Goal: Task Accomplishment & Management: Use online tool/utility

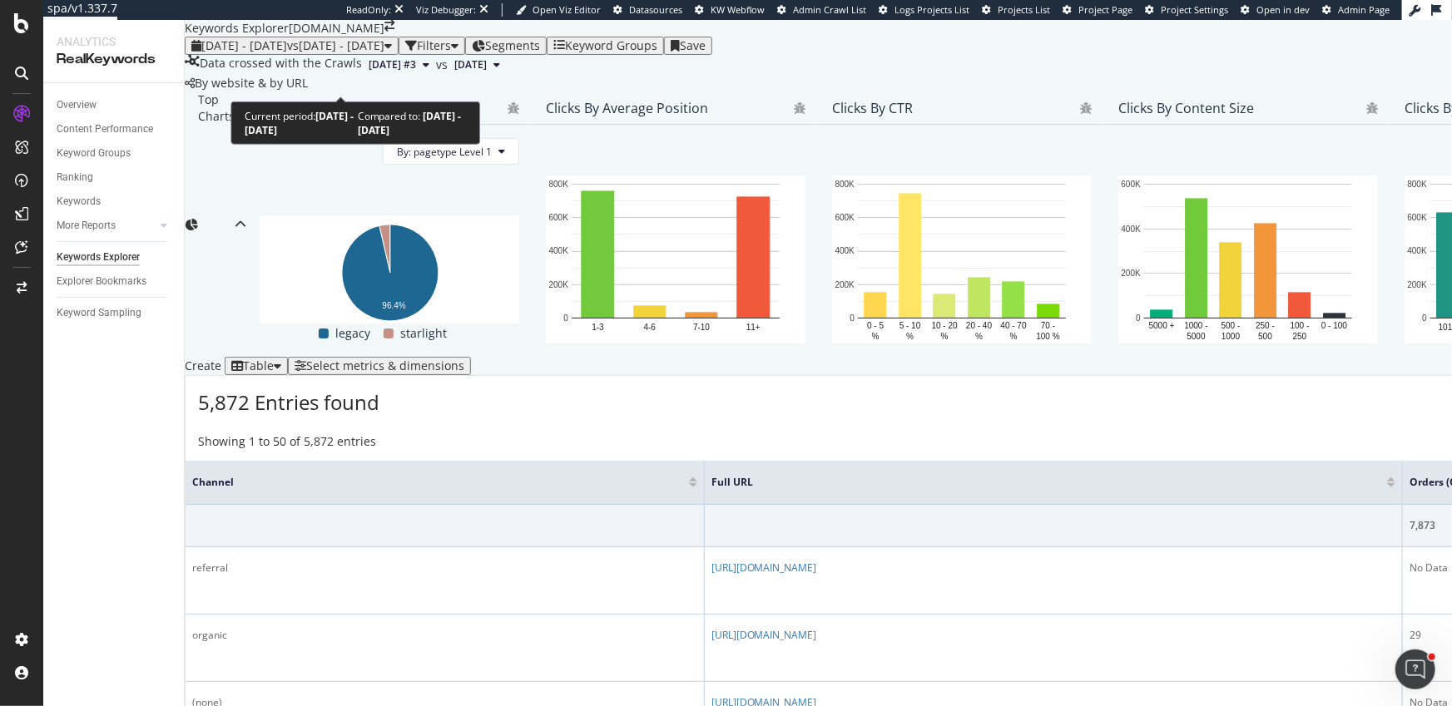
click at [382, 53] on span "vs [DATE] - [DATE]" at bounding box center [335, 45] width 97 height 16
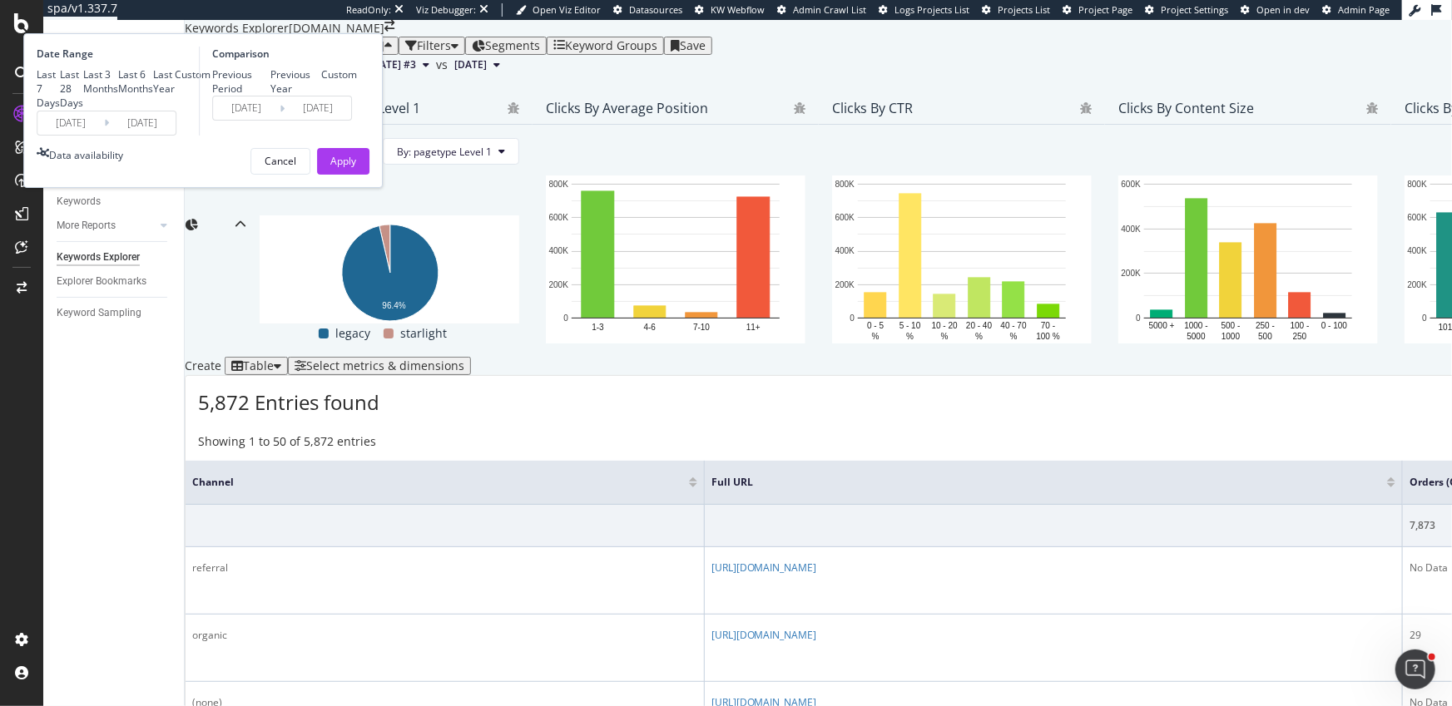
click at [666, 92] on div "By website & by URL" at bounding box center [1393, 83] width 2417 height 17
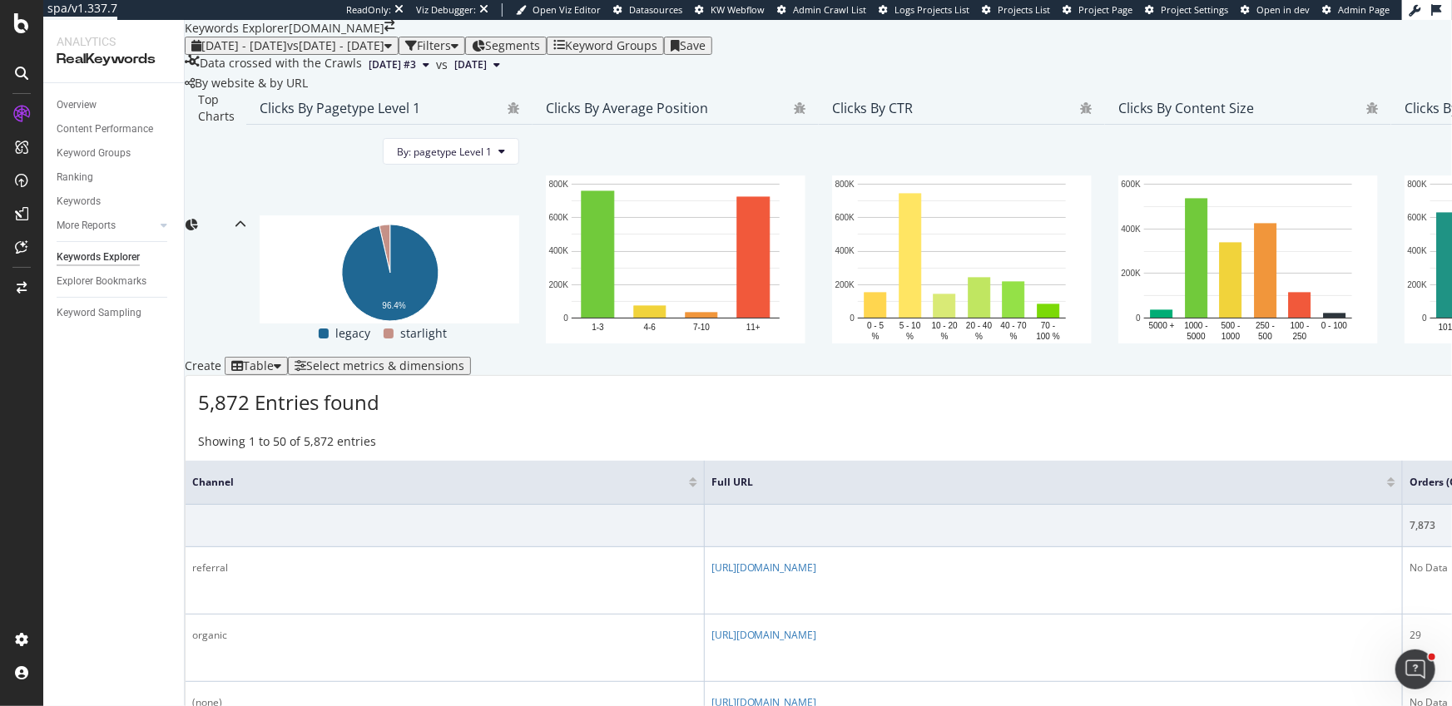
click at [451, 52] on div "Filters" at bounding box center [434, 45] width 34 height 13
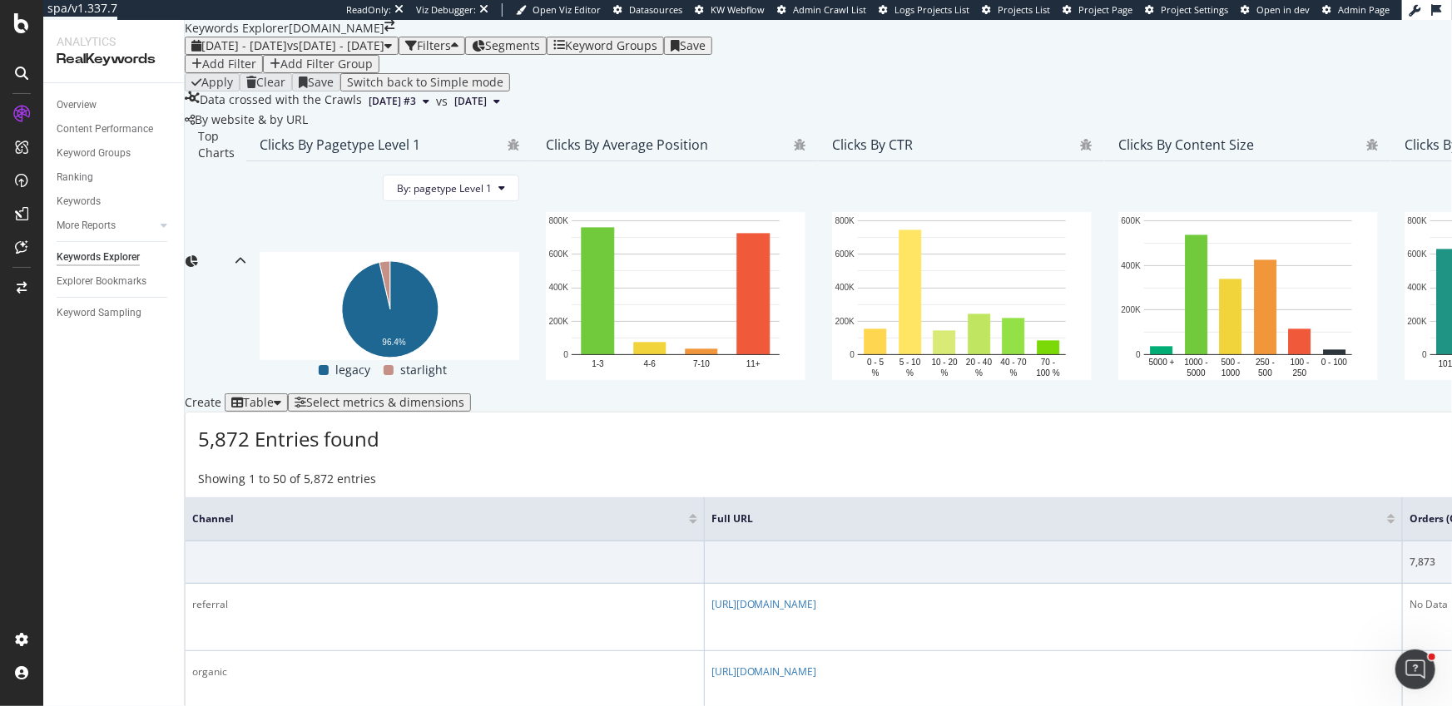
click at [250, 71] on div "Add Filter" at bounding box center [229, 63] width 54 height 13
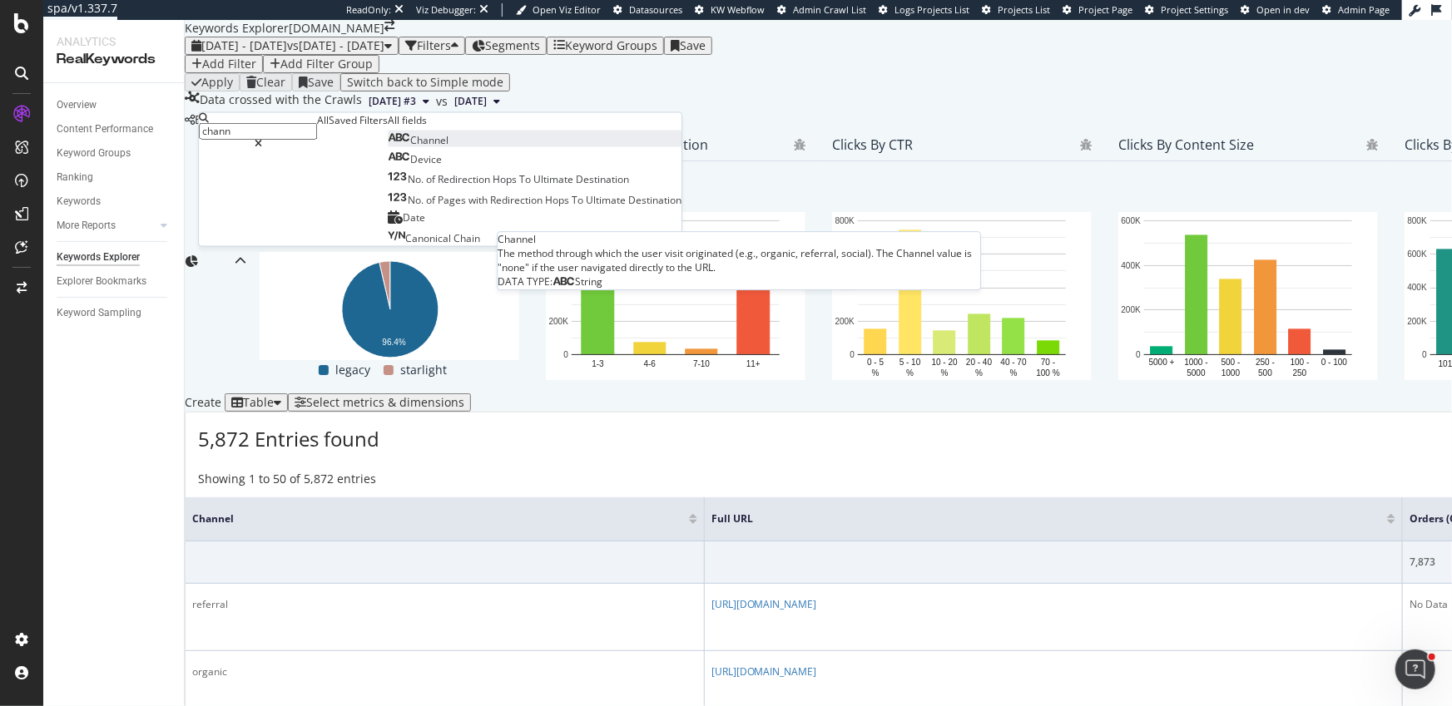
type input "chann"
click at [410, 147] on span "Channel" at bounding box center [429, 140] width 38 height 14
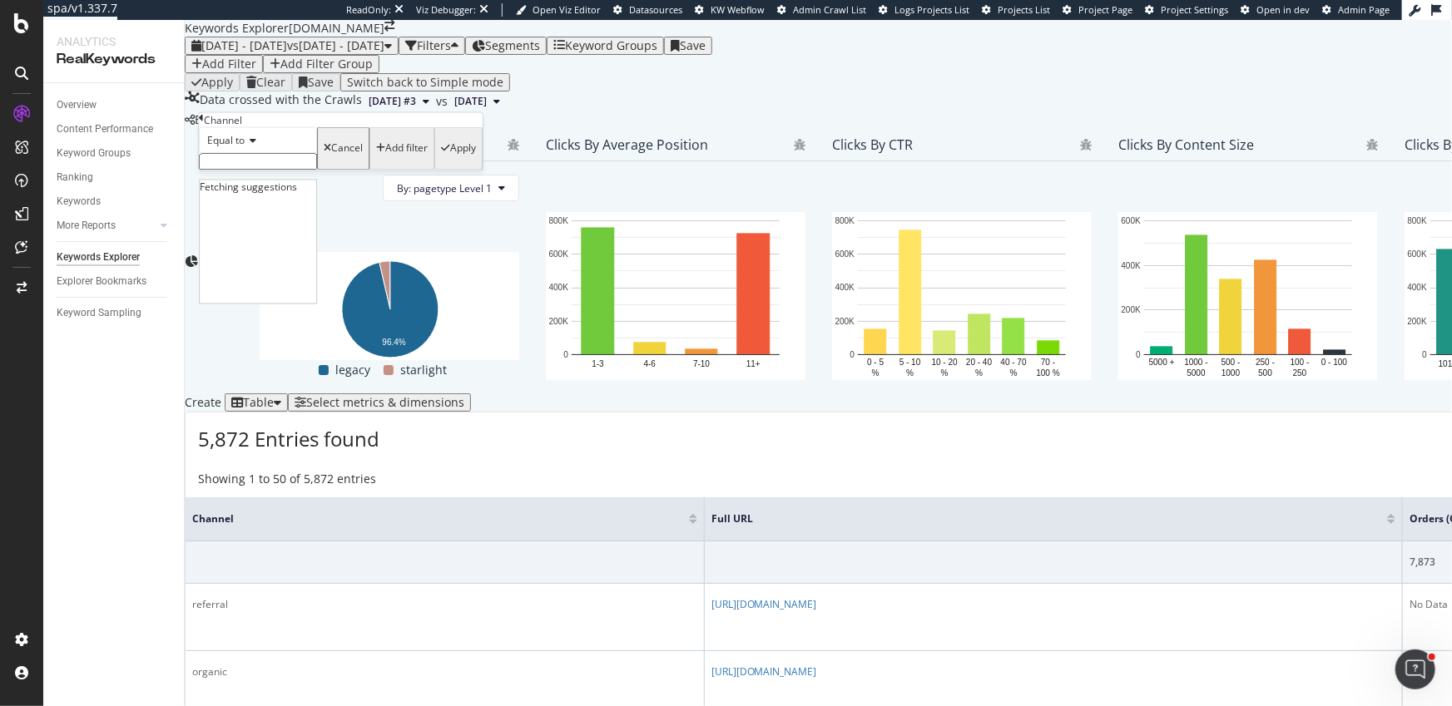
click at [272, 171] on input "text" at bounding box center [258, 162] width 118 height 17
click at [247, 186] on span "organic" at bounding box center [235, 178] width 62 height 14
type input "organic"
click at [450, 160] on div "Apply" at bounding box center [463, 154] width 26 height 12
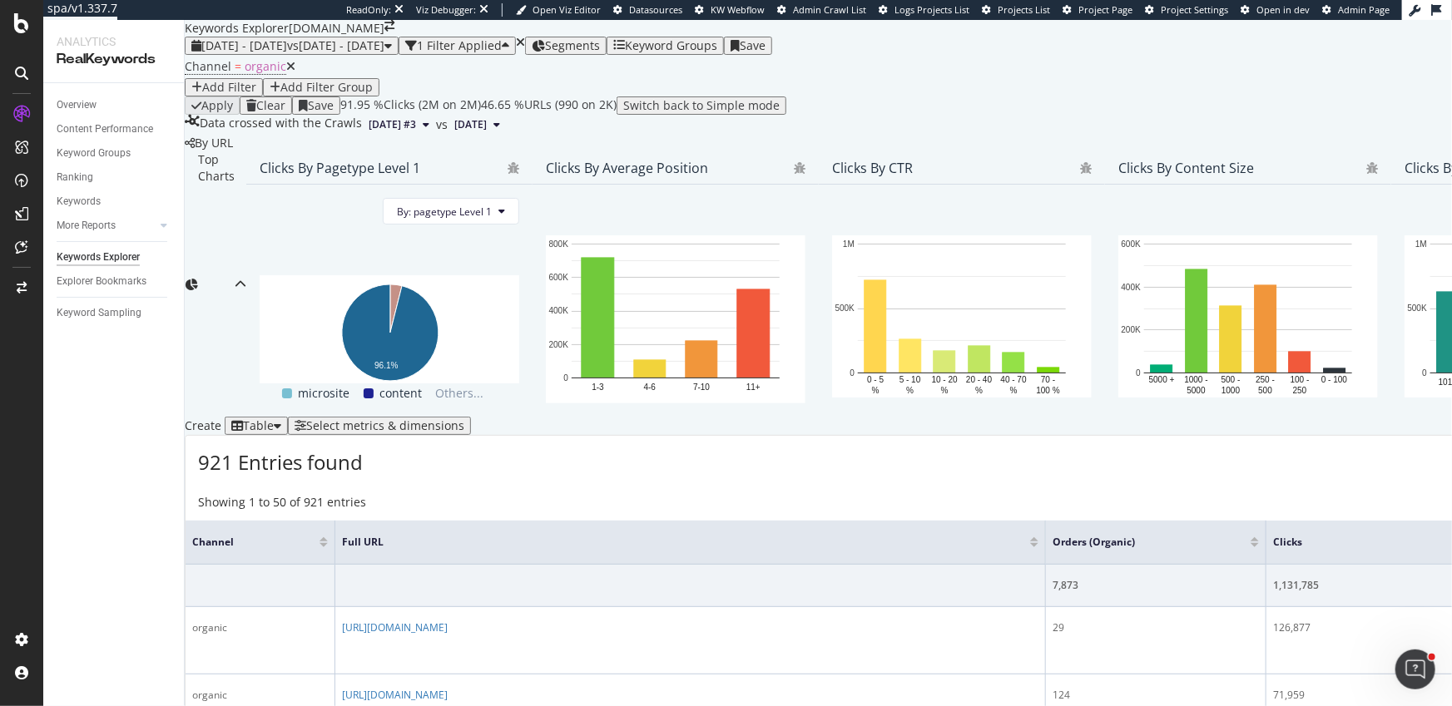
click at [600, 53] on span "Segments" at bounding box center [572, 45] width 55 height 16
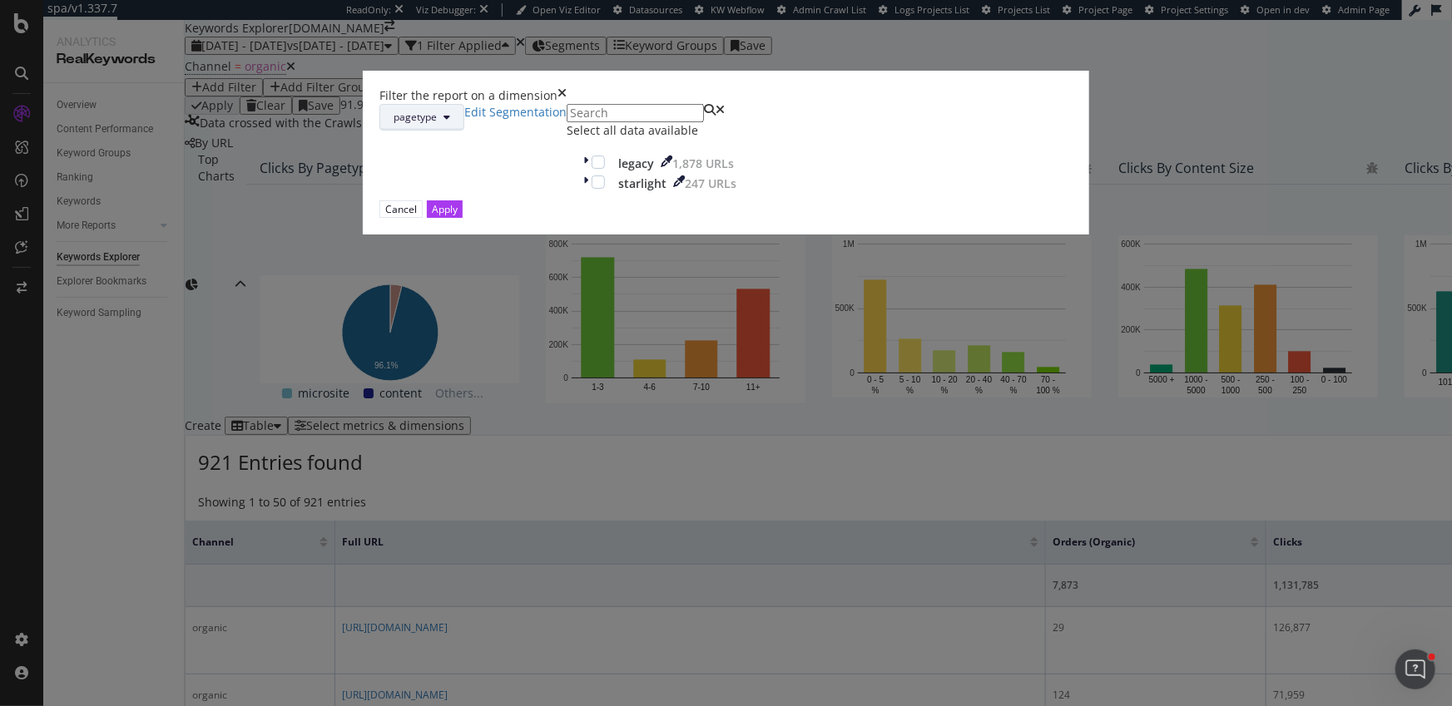
click at [464, 131] on button "pagetype" at bounding box center [421, 117] width 85 height 27
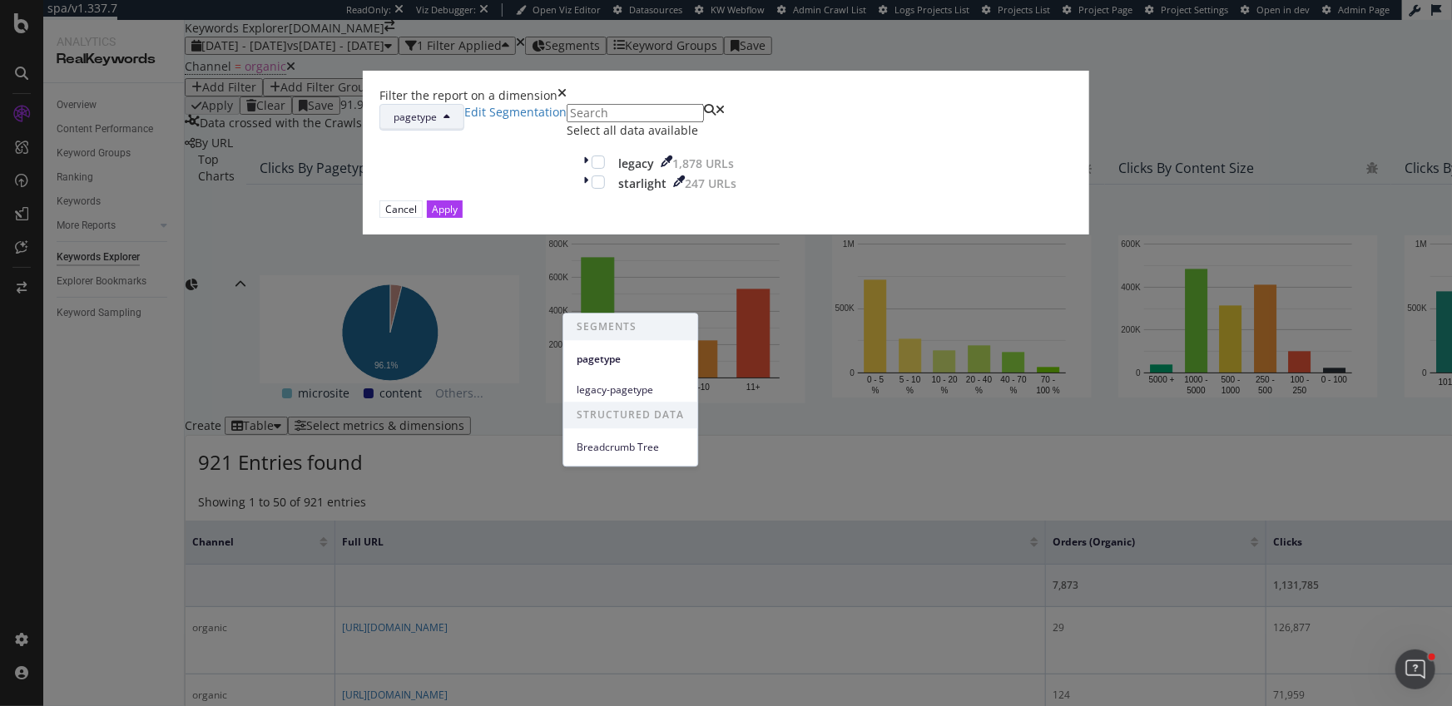
click at [835, 201] on div "pagetype Edit Segmentation Select all data available legacy 1,878 URLs starligh…" at bounding box center [725, 152] width 693 height 97
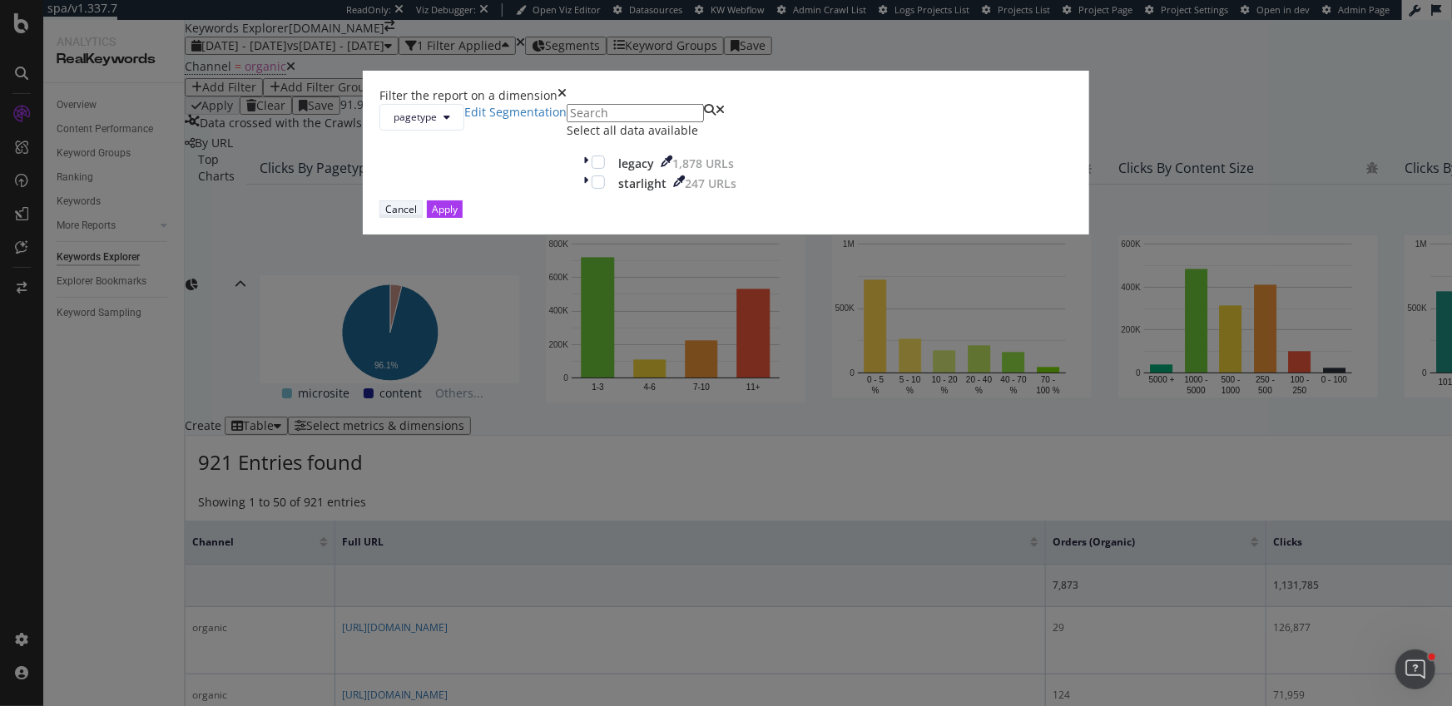
click at [417, 216] on div "Cancel" at bounding box center [401, 209] width 32 height 14
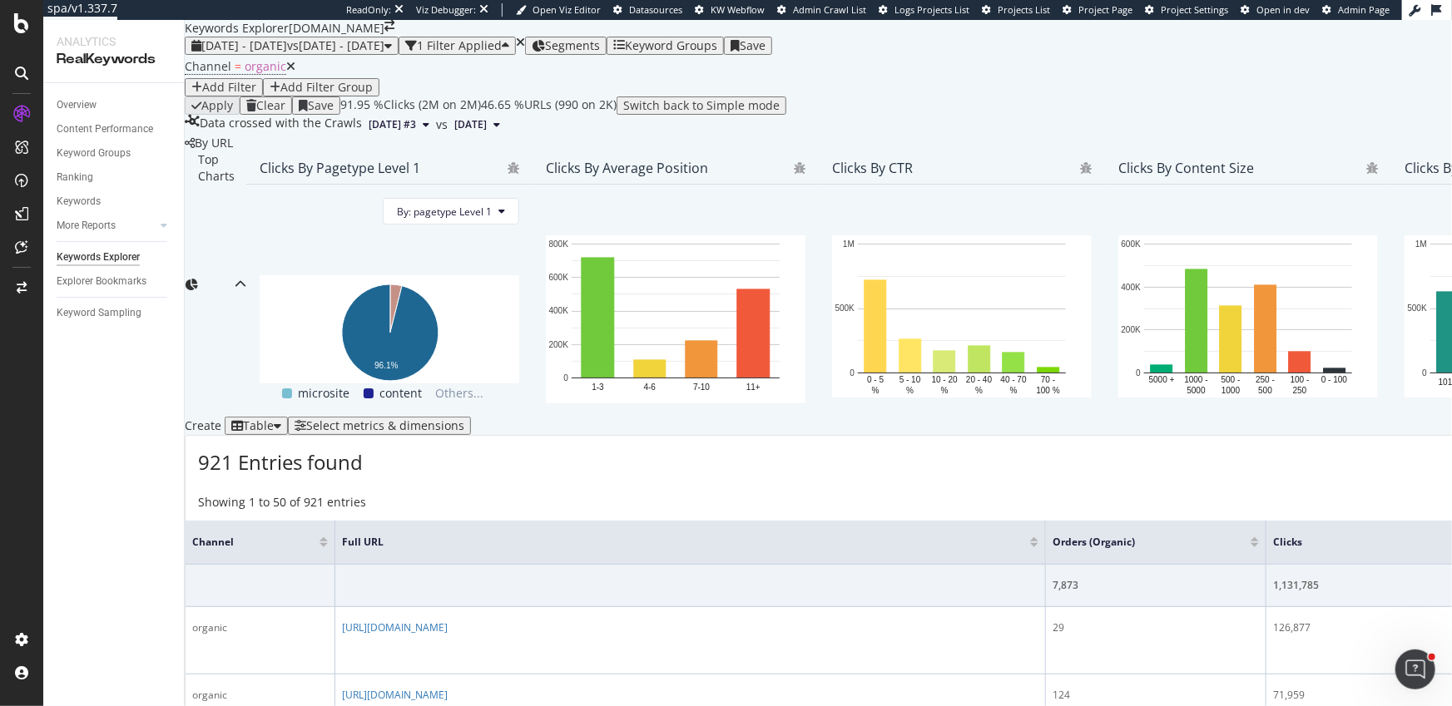
click at [256, 94] on div "Add Filter" at bounding box center [229, 87] width 54 height 13
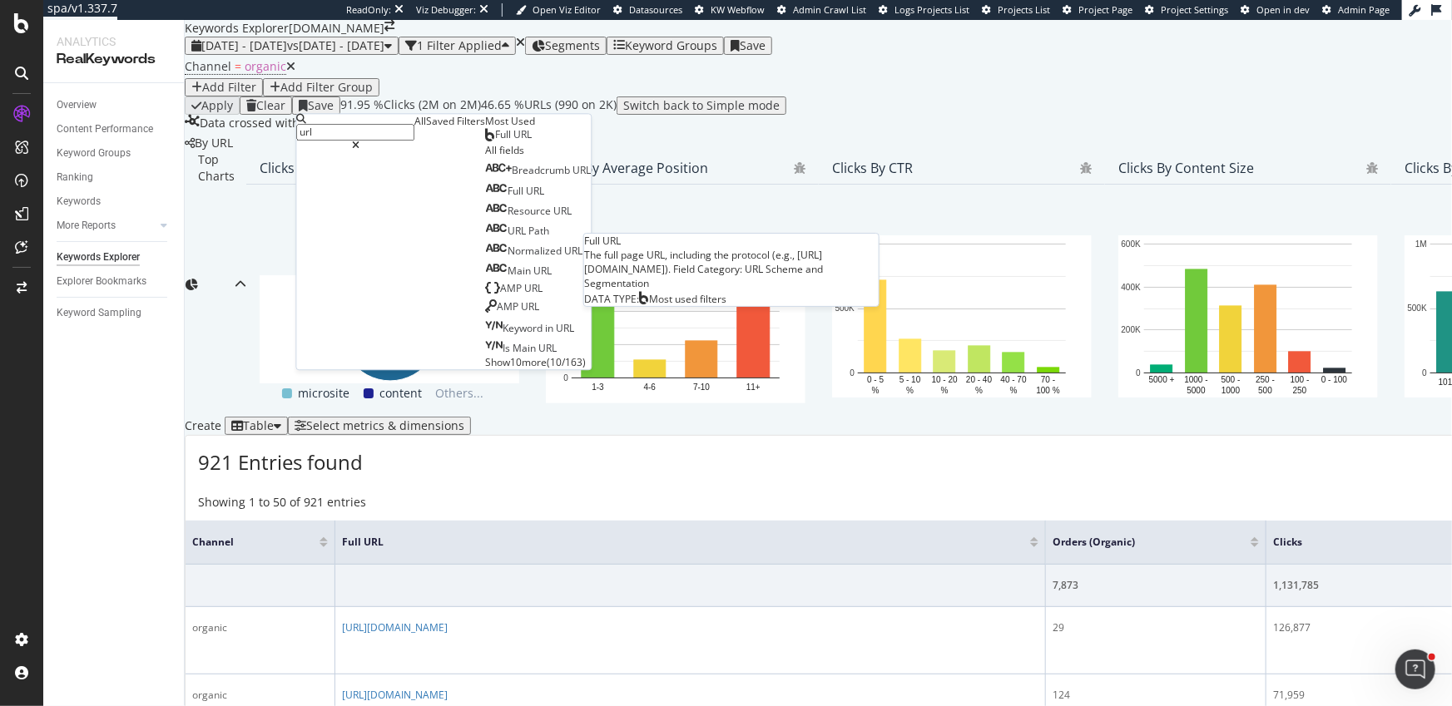
type input "url"
click at [485, 142] on div "Full URL" at bounding box center [508, 135] width 47 height 13
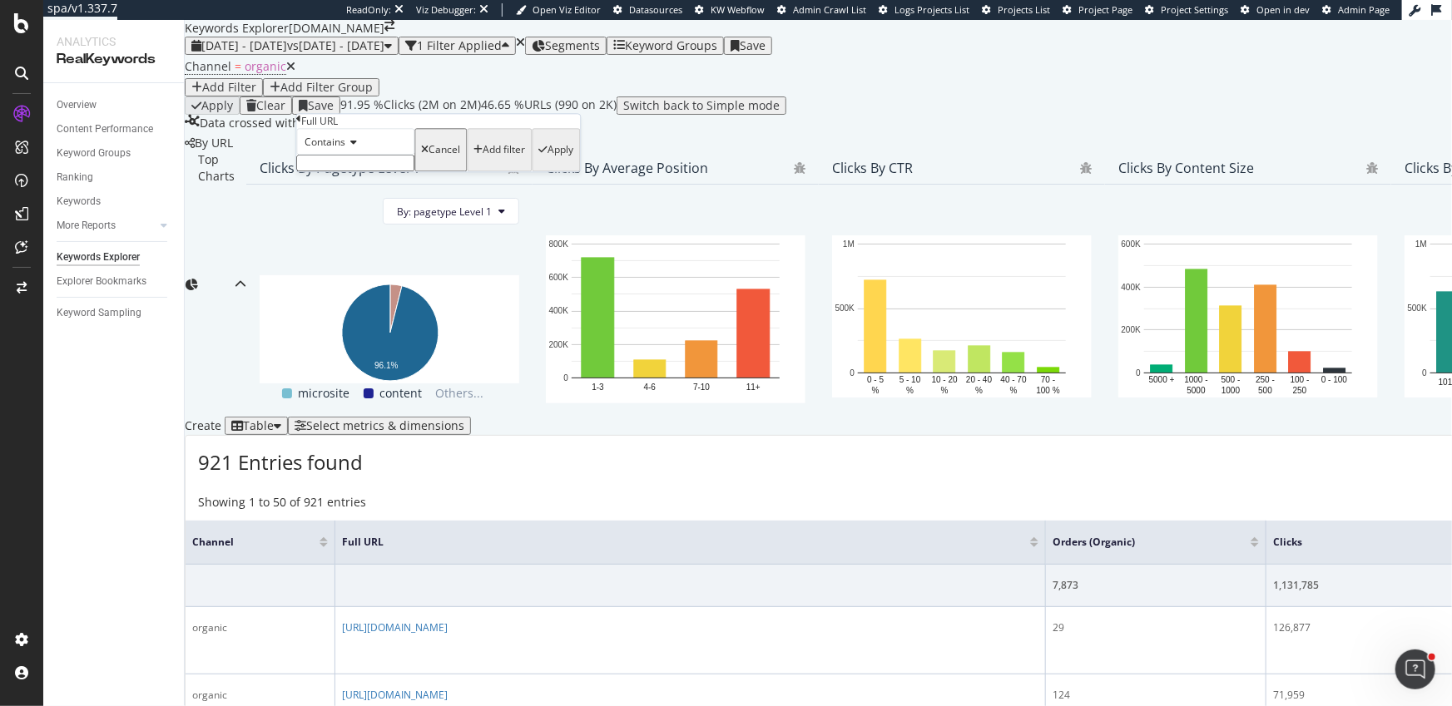
click at [352, 172] on input "text" at bounding box center [355, 164] width 118 height 17
click at [352, 148] on icon at bounding box center [351, 143] width 12 height 10
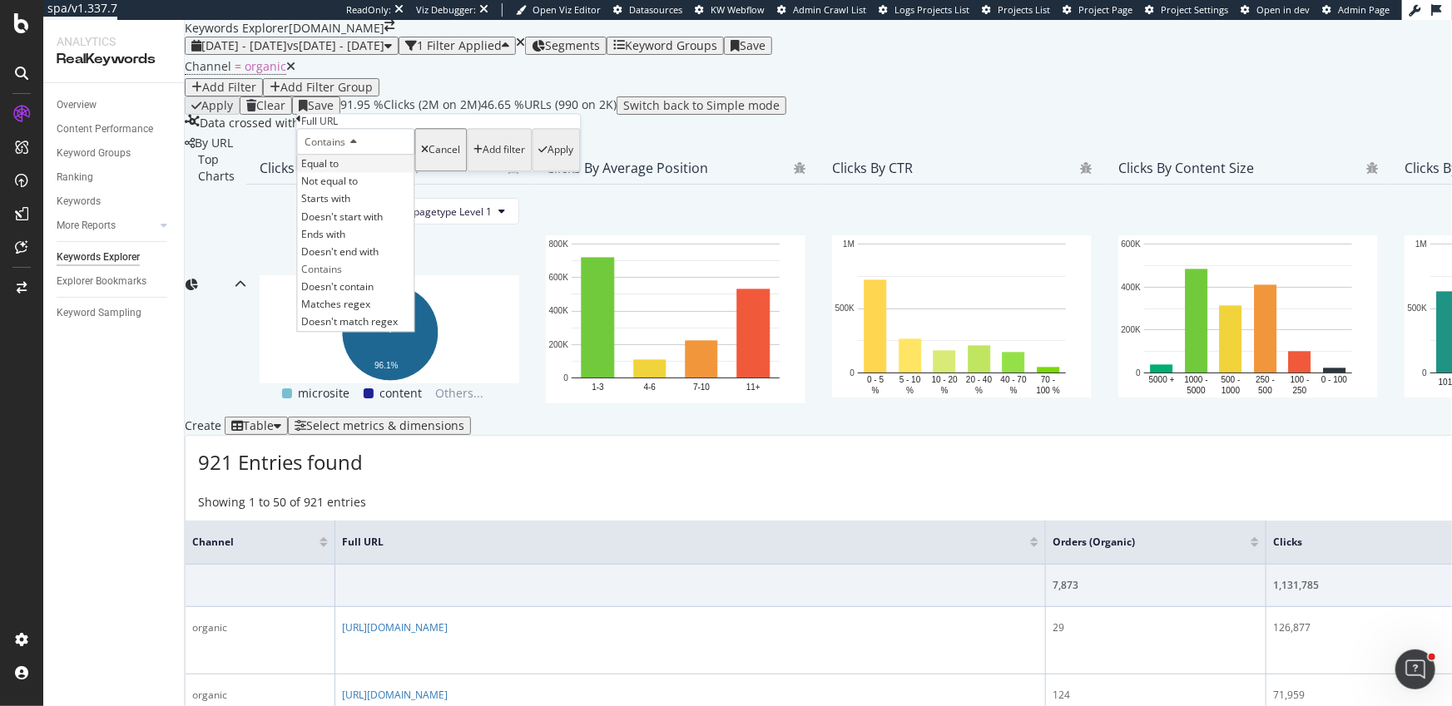
click at [368, 173] on div "Equal to" at bounding box center [355, 164] width 116 height 17
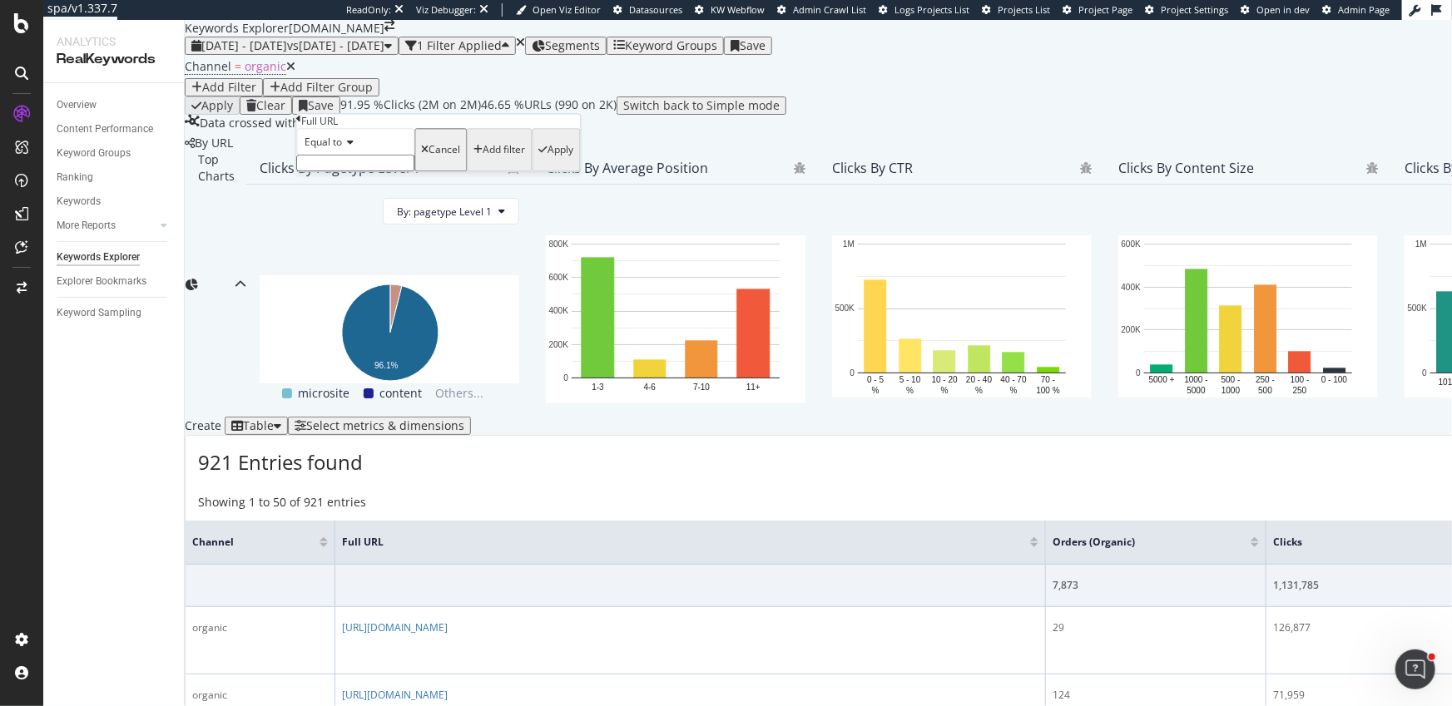
click at [379, 172] on input "text" at bounding box center [355, 164] width 118 height 17
paste input "https://www.starhub.com/personal.html"
type input "https://www.starhub.com/personal.html"
click at [538, 160] on div "button" at bounding box center [542, 155] width 9 height 10
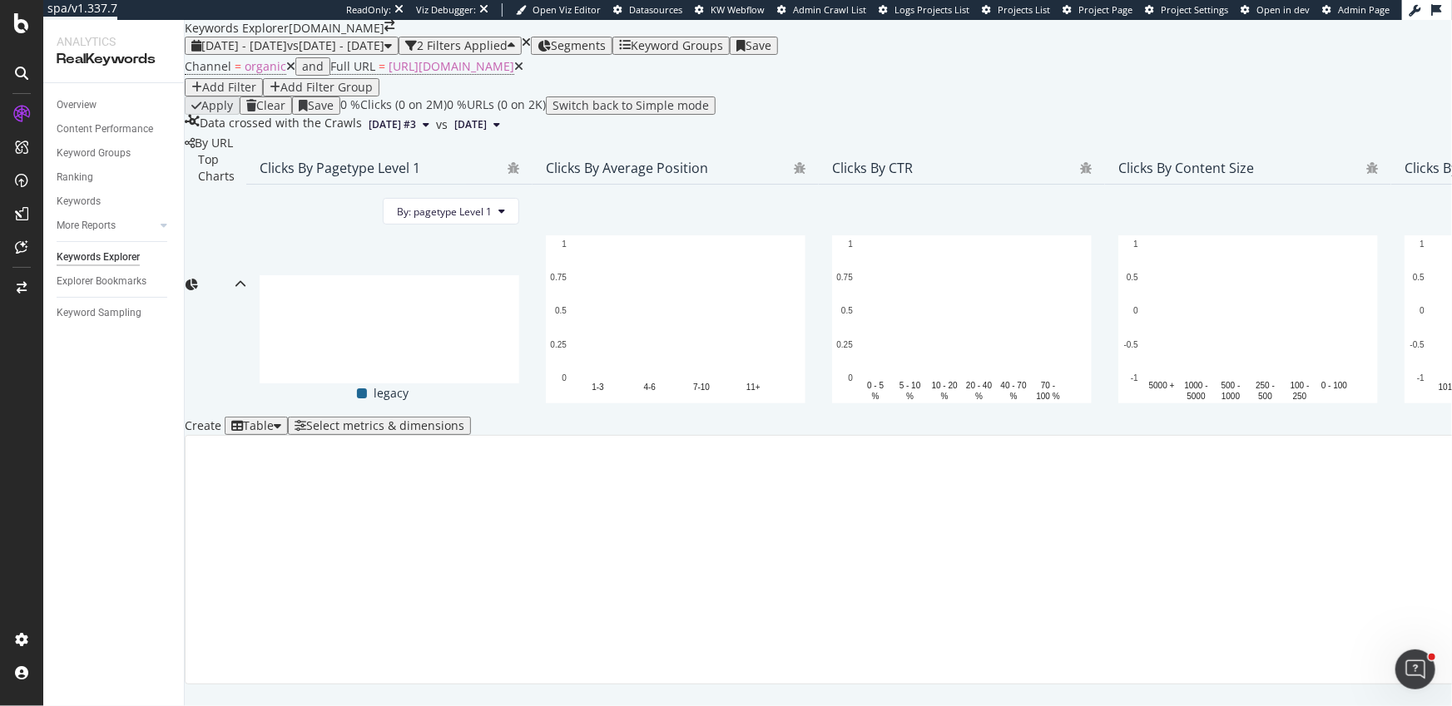
scroll to position [257, 0]
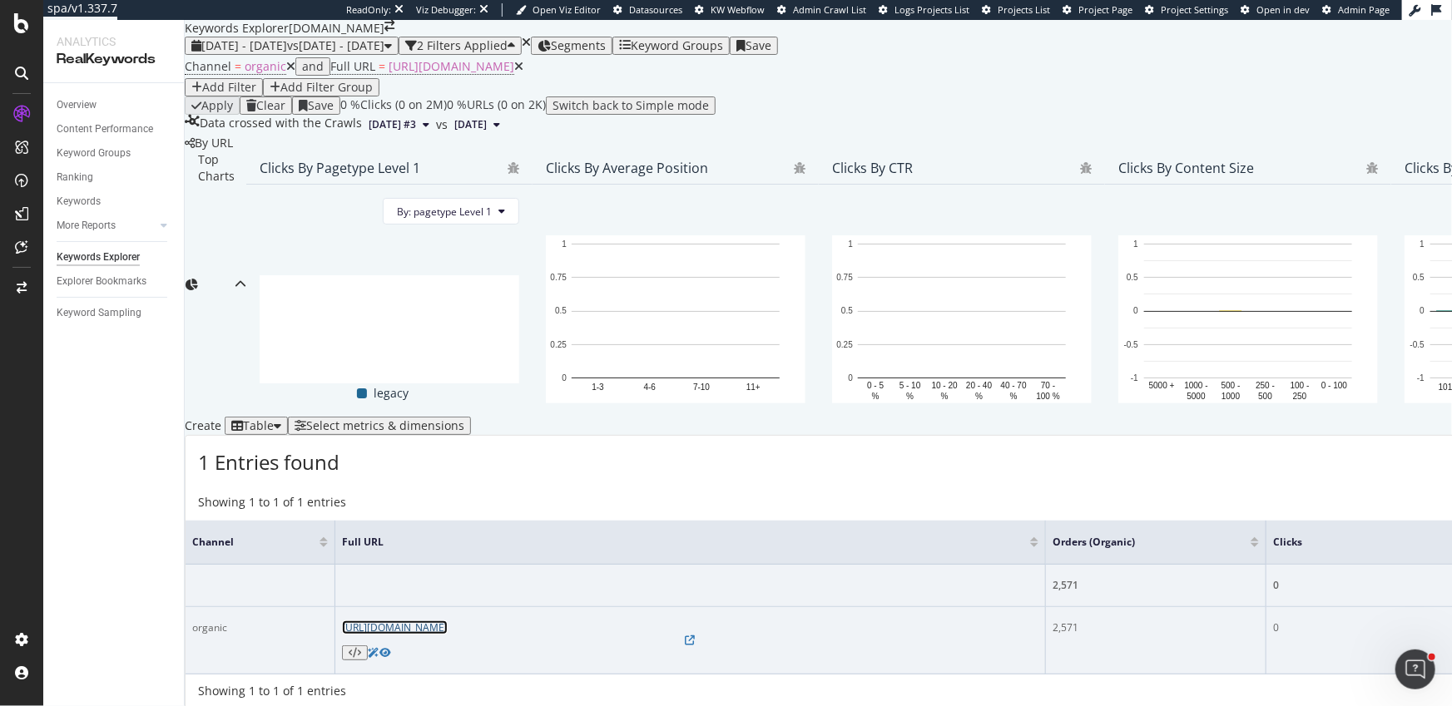
click at [448, 621] on link "https://www.starhub.com/personal.html" at bounding box center [395, 628] width 106 height 14
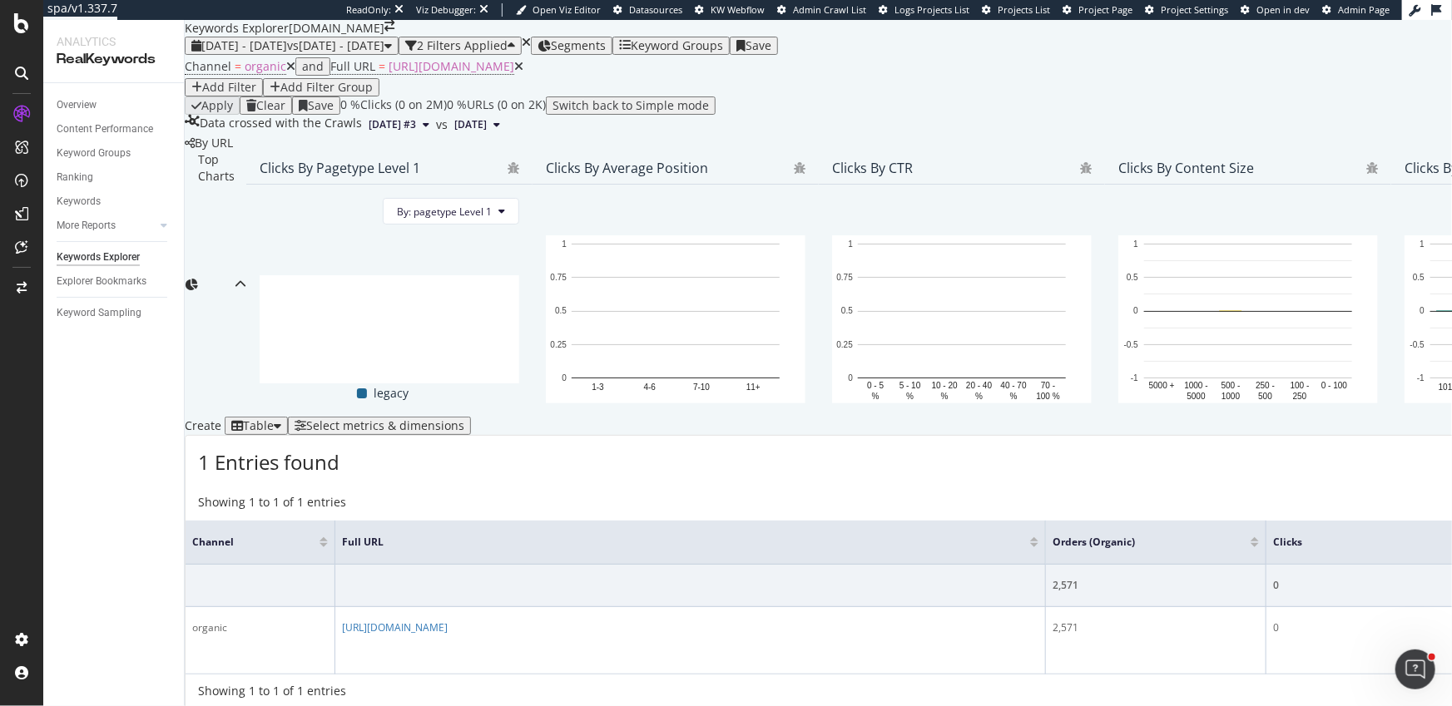
click at [464, 419] on div "Select metrics & dimensions" at bounding box center [385, 425] width 158 height 13
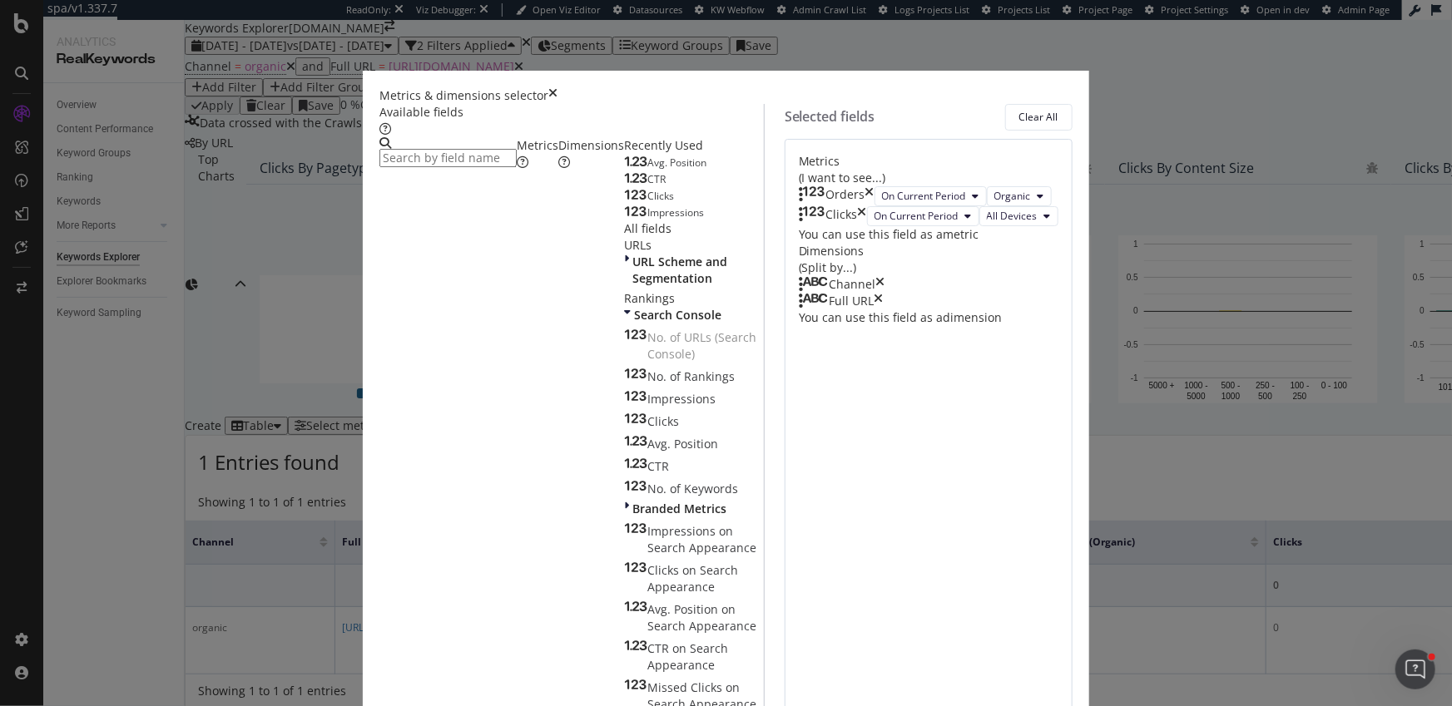
click at [885, 293] on icon "times" at bounding box center [880, 284] width 9 height 17
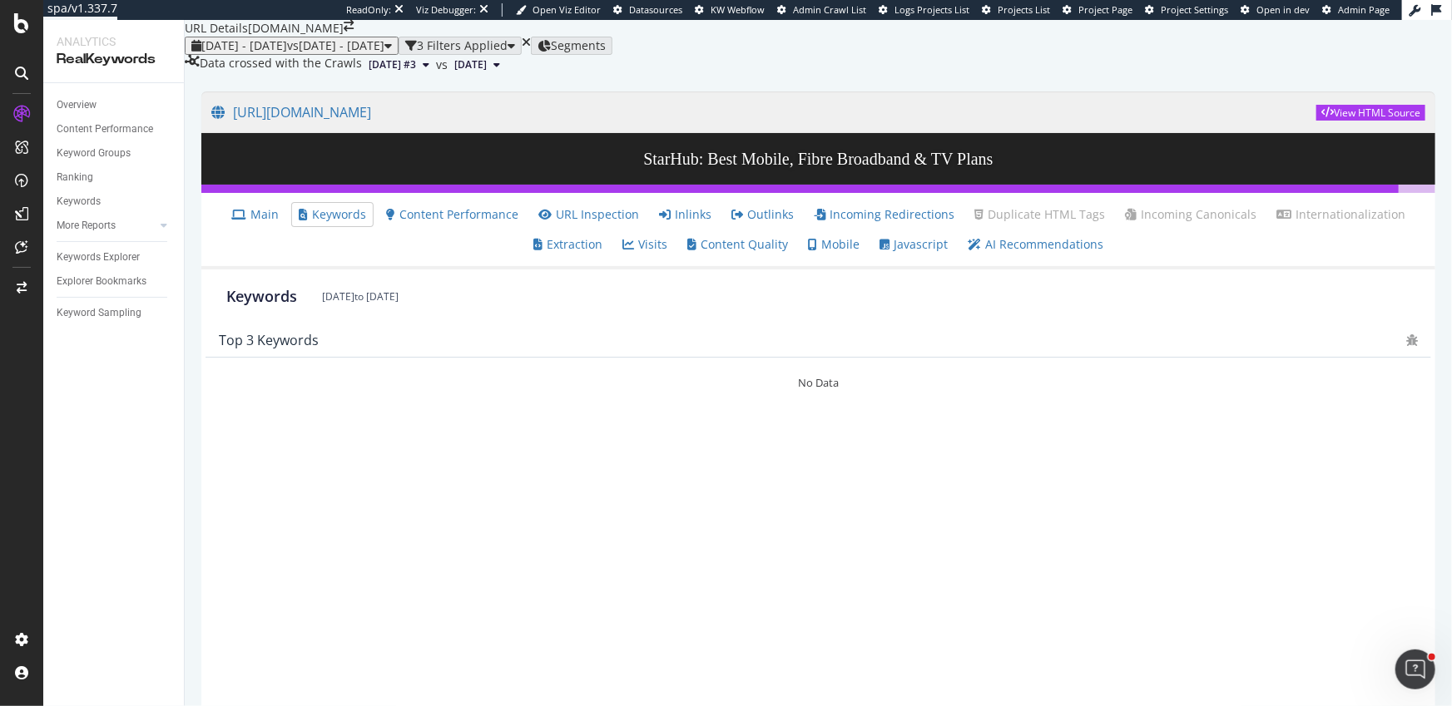
scroll to position [9, 0]
click at [587, 223] on link "URL Inspection" at bounding box center [588, 214] width 101 height 17
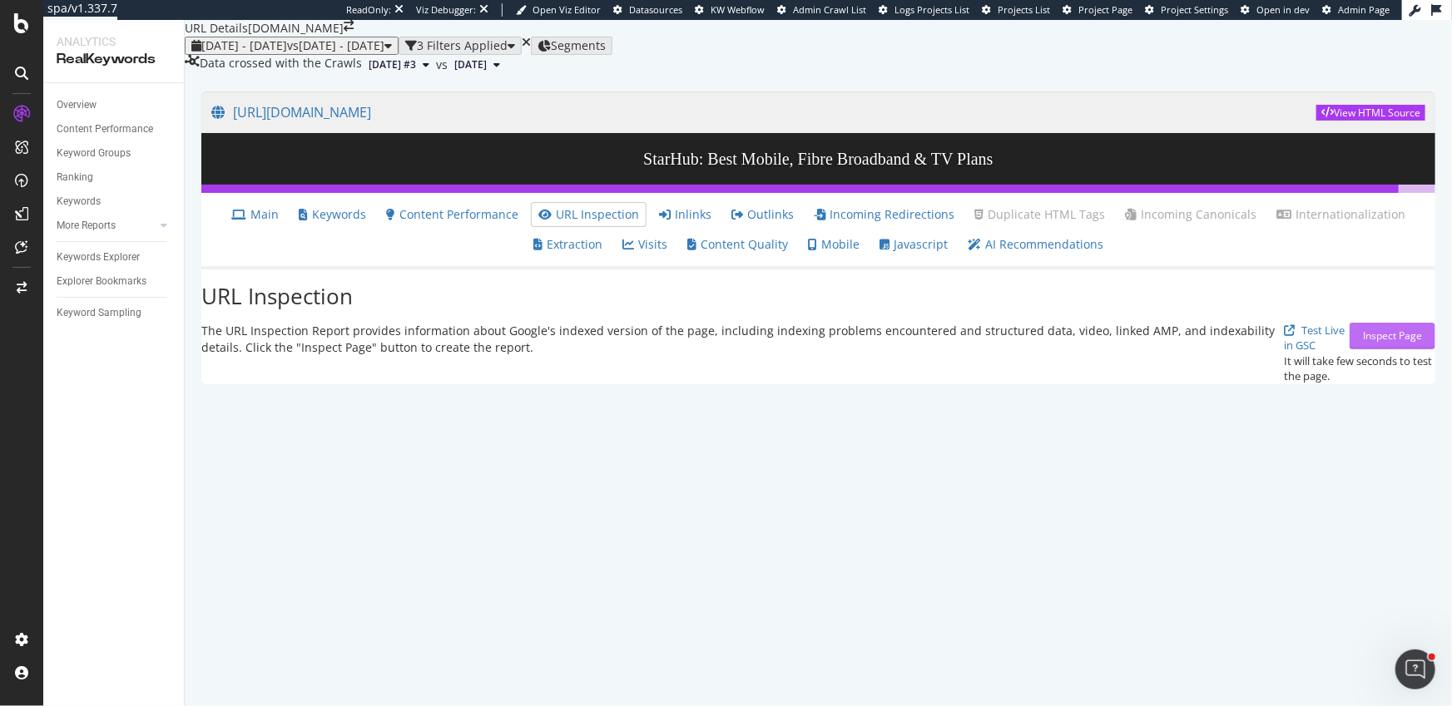
click at [1390, 343] on div "Inspect Page" at bounding box center [1392, 336] width 59 height 14
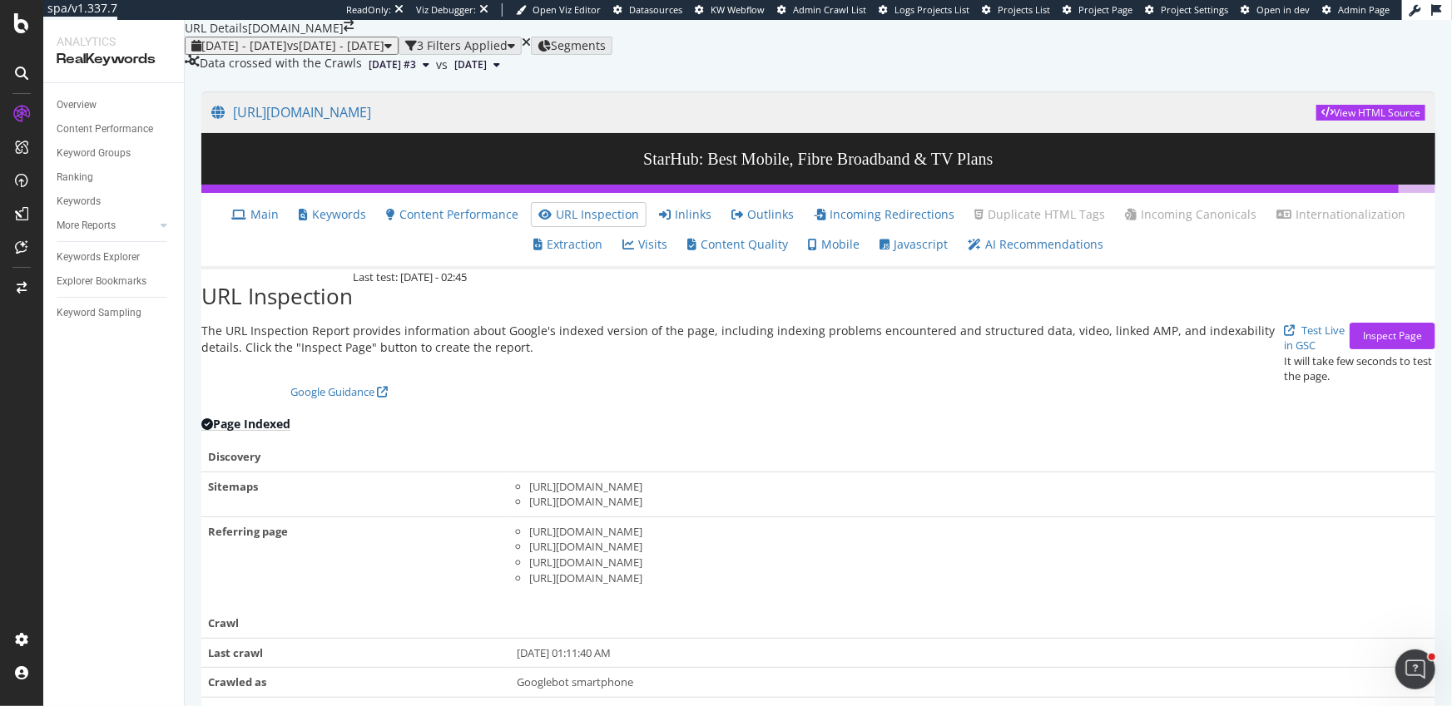
scroll to position [92, 0]
drag, startPoint x: 82, startPoint y: 533, endPoint x: 49, endPoint y: 608, distance: 82.7
click at [83, 533] on div "Overview Content Performance Keyword Groups Ranking Keywords More Reports Count…" at bounding box center [113, 394] width 141 height 623
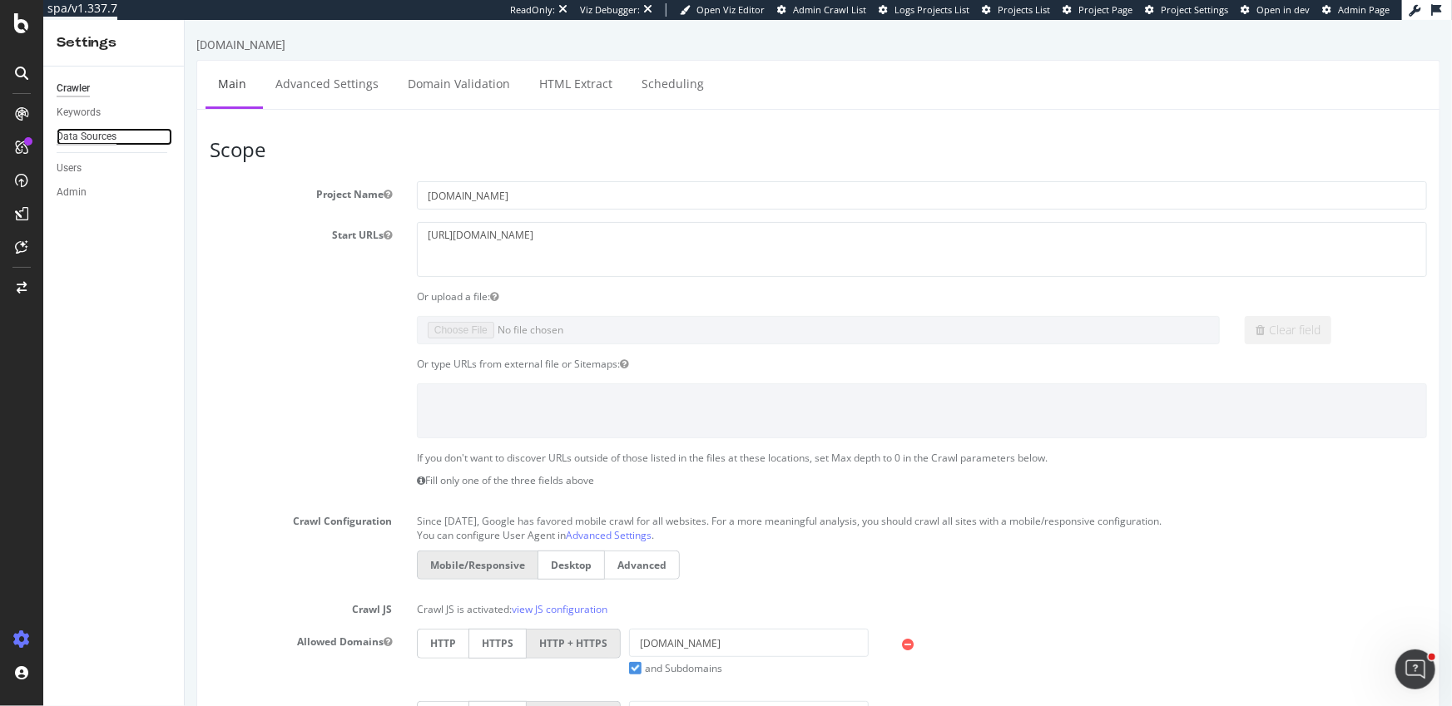
click at [110, 130] on div "Data Sources" at bounding box center [87, 136] width 60 height 17
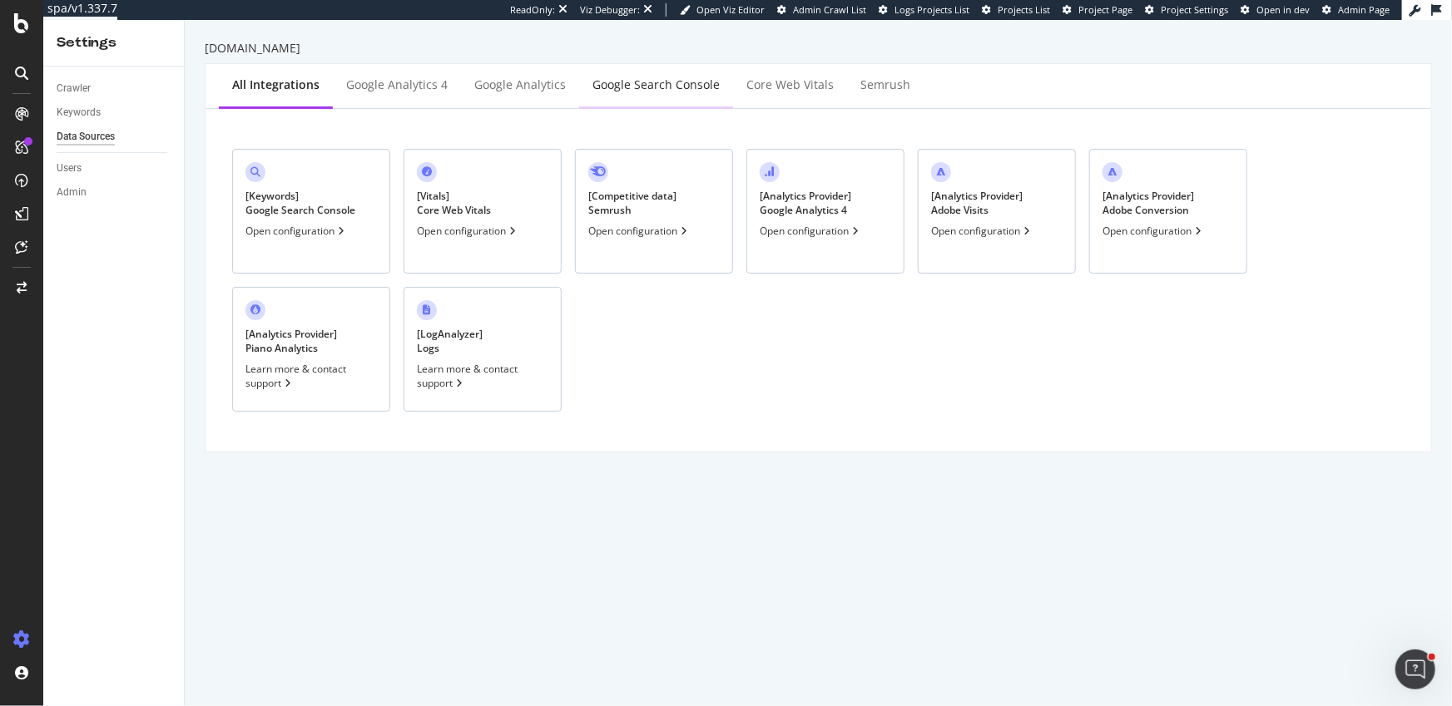
click at [635, 84] on div "Google Search Console" at bounding box center [655, 85] width 127 height 17
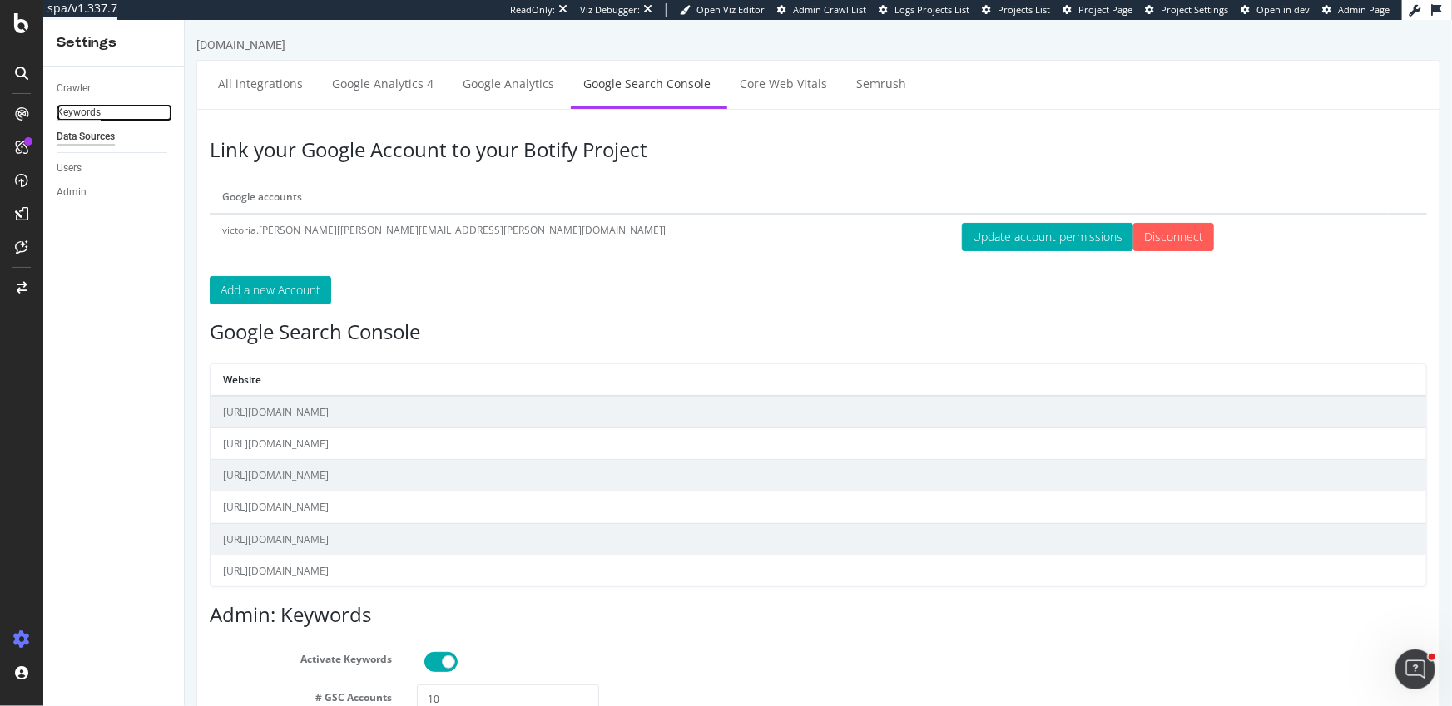
click at [93, 117] on div "Keywords" at bounding box center [79, 112] width 44 height 17
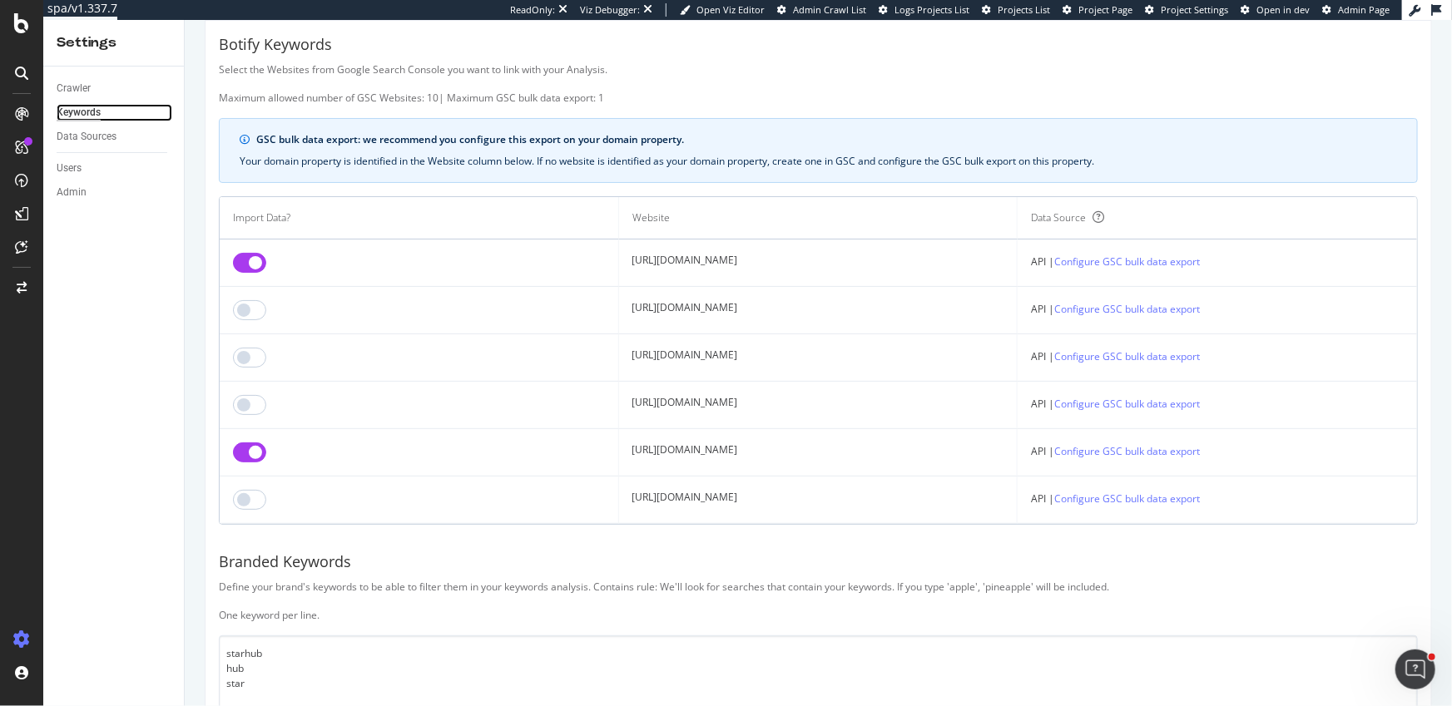
scroll to position [21, 0]
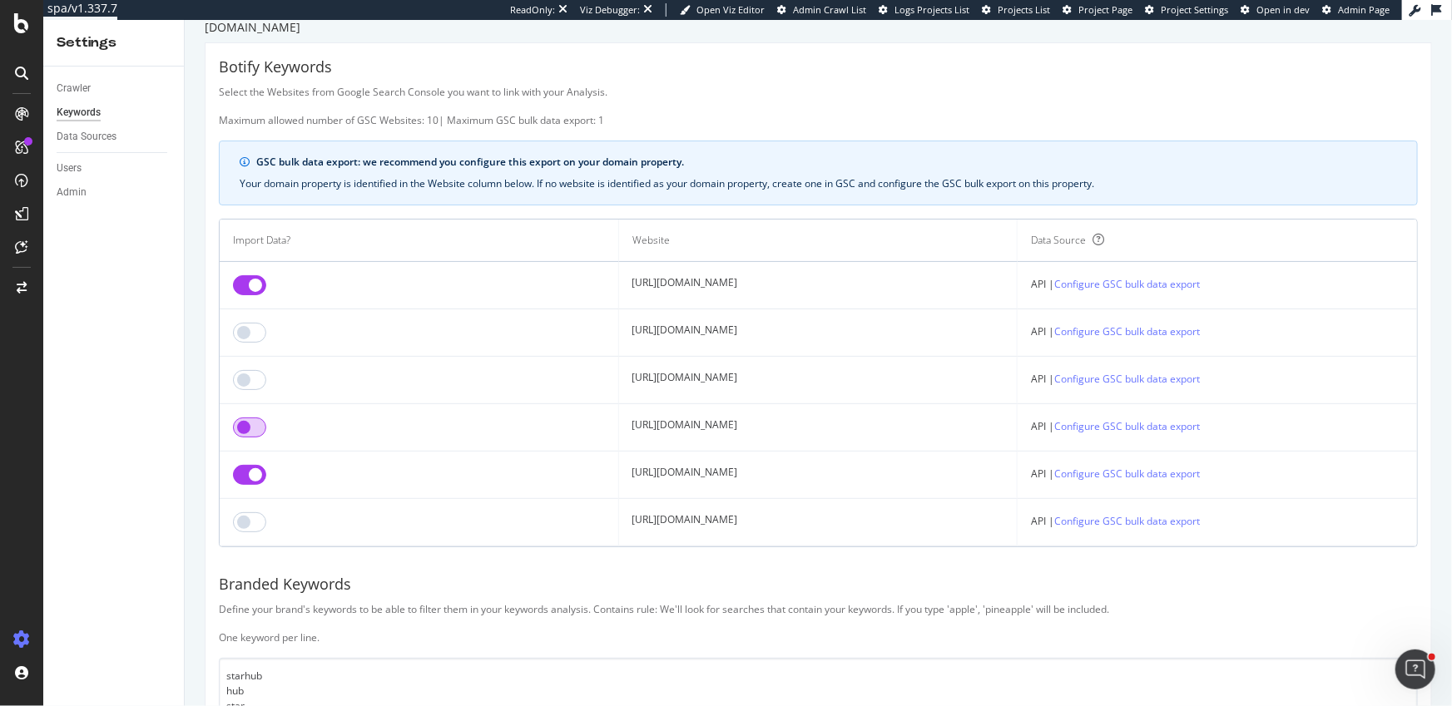
click at [240, 427] on input "checkbox" at bounding box center [249, 428] width 33 height 20
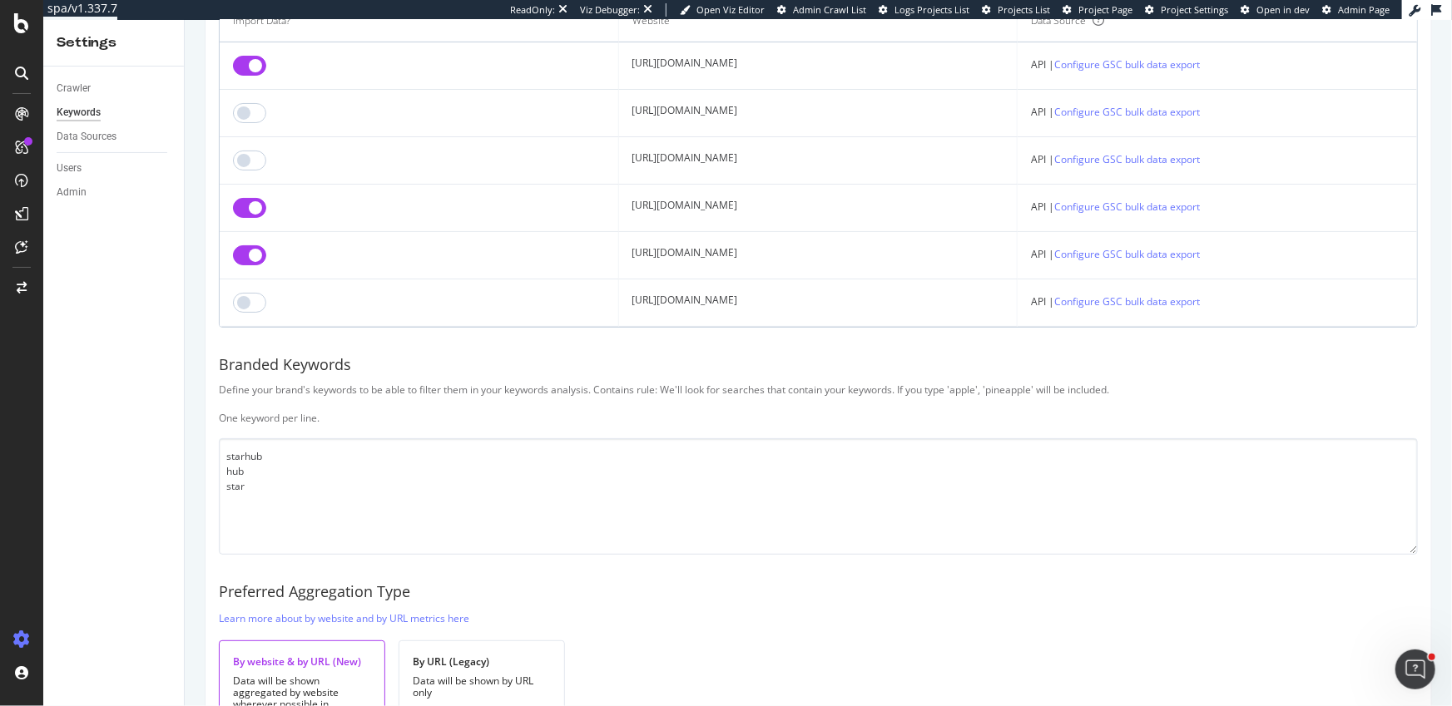
scroll to position [342, 0]
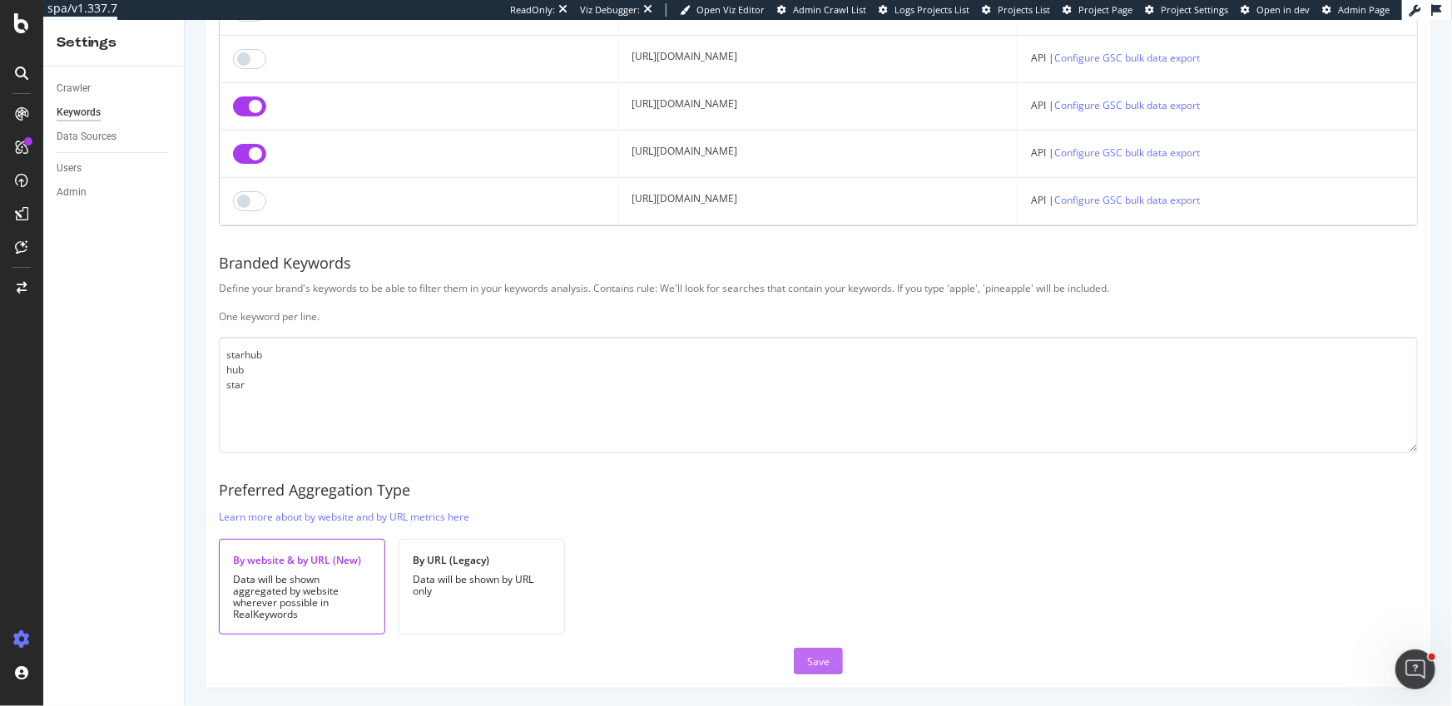
click at [816, 659] on div "Save" at bounding box center [818, 662] width 22 height 14
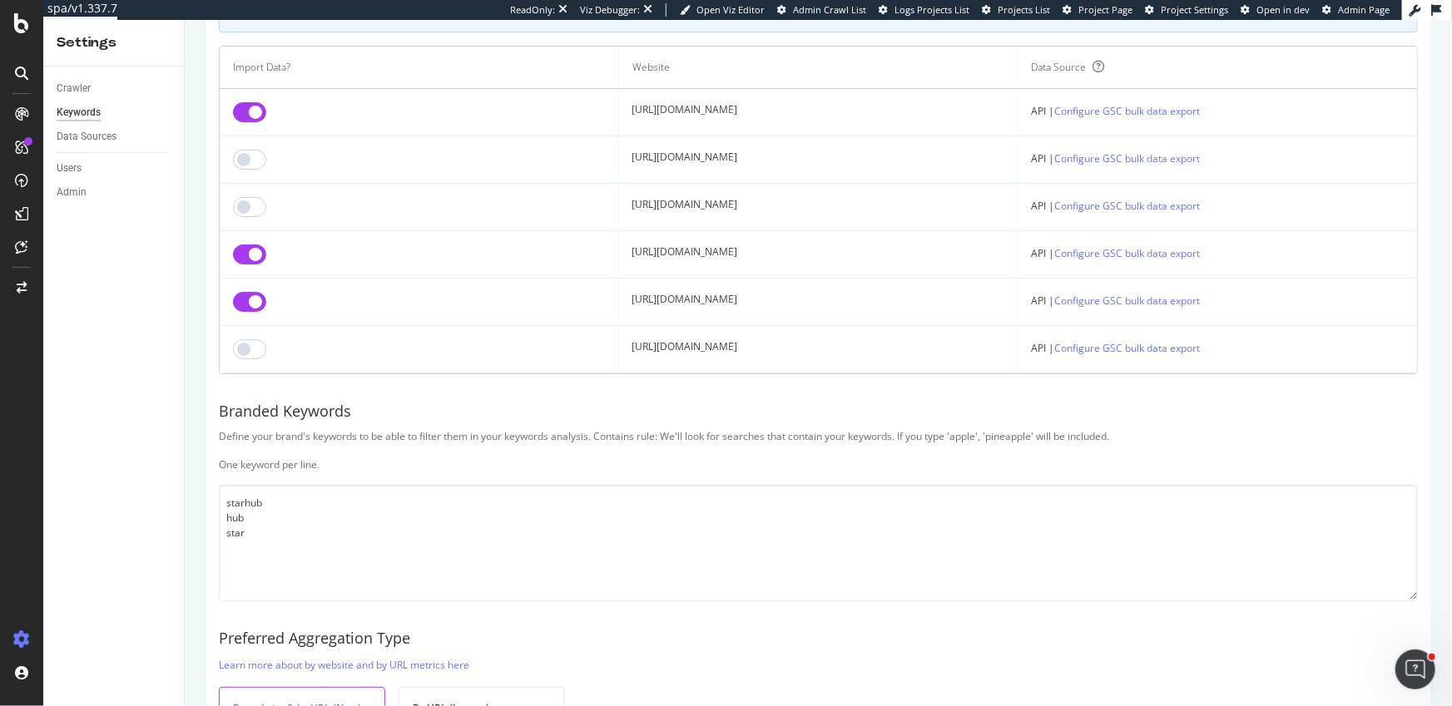
scroll to position [14, 0]
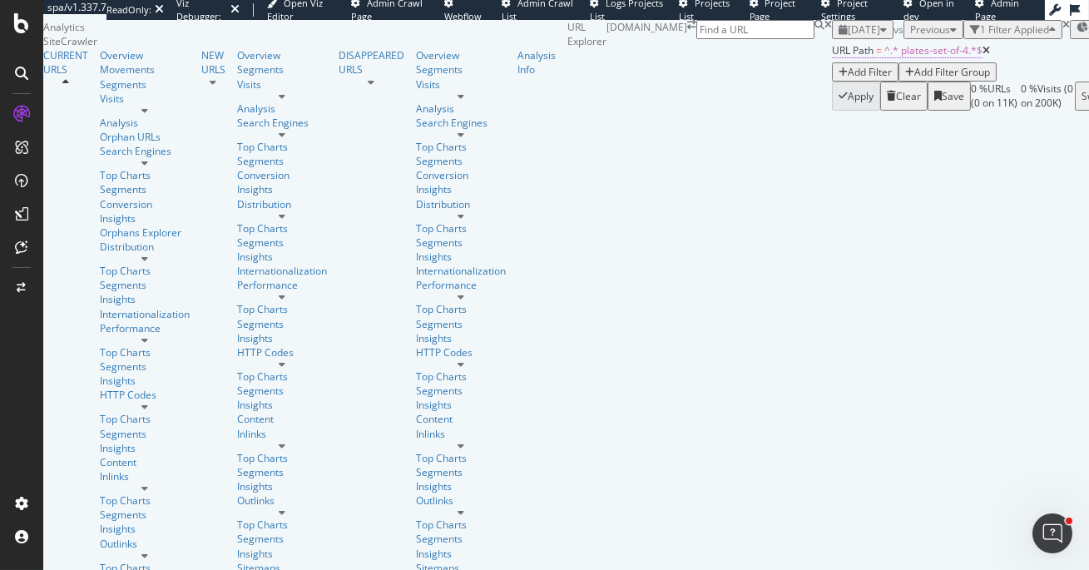
click at [885, 57] on span "^.* plates-set-of-4.*$" at bounding box center [934, 50] width 98 height 14
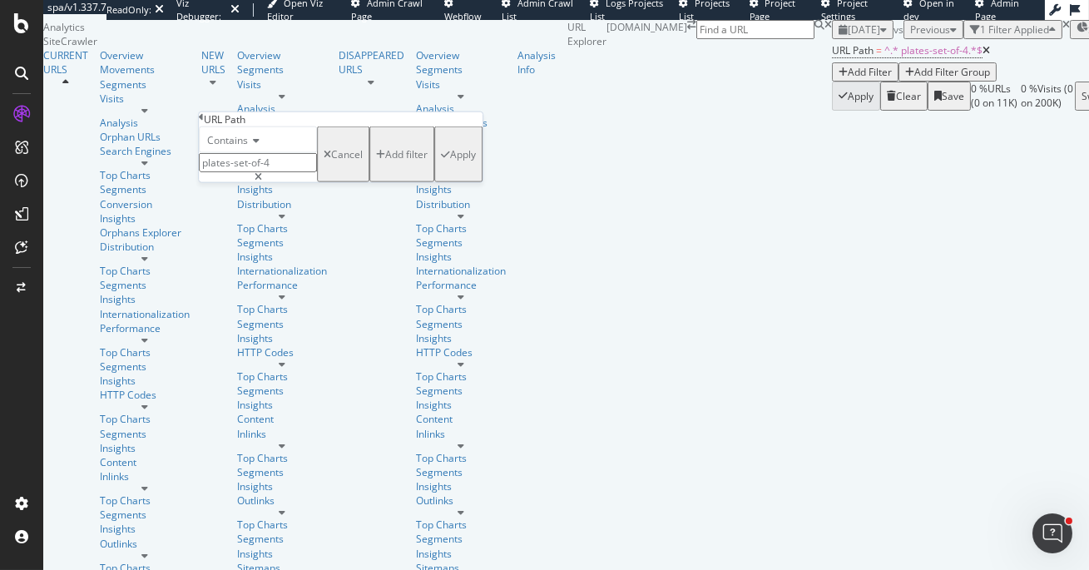
click at [832, 39] on div "2025 Aug. 31st vs Previous 1 Filter Applied Segments 2025-08-08 Save" at bounding box center [1024, 29] width 385 height 19
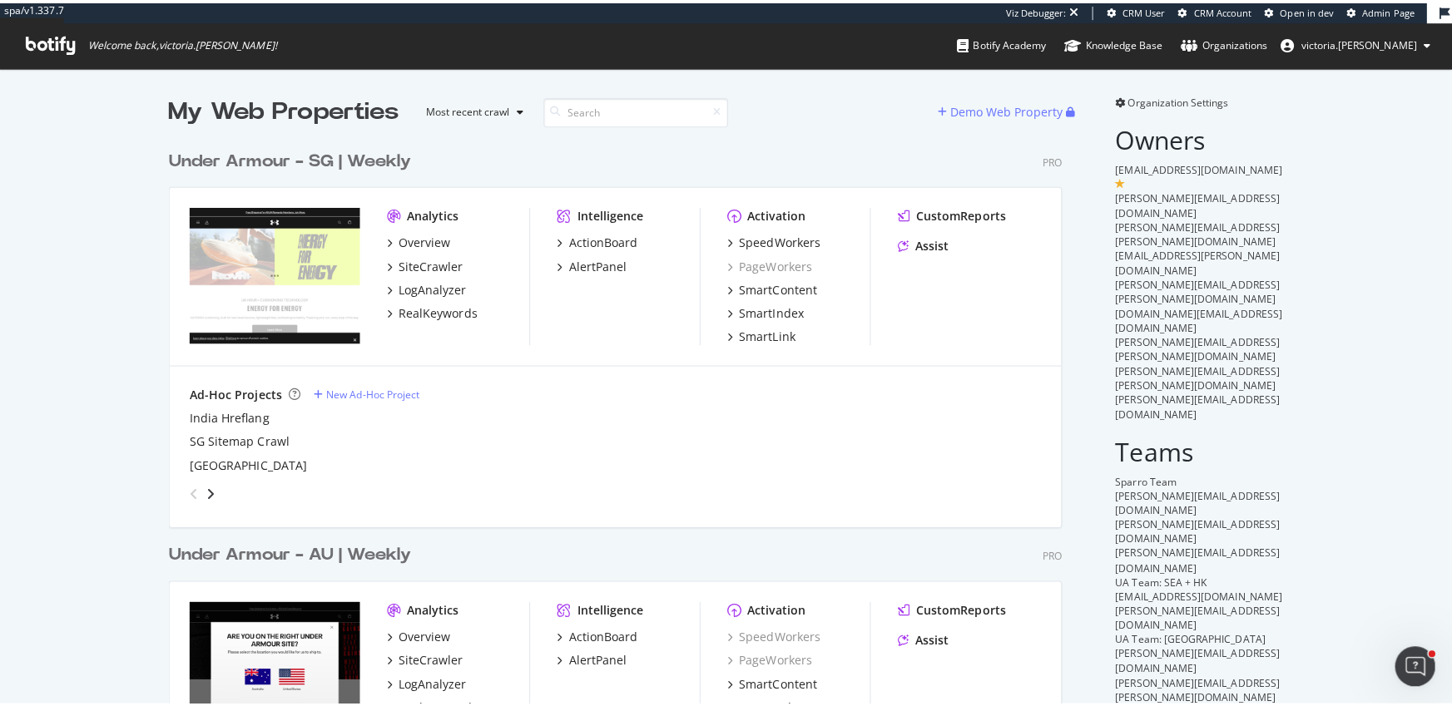
scroll to position [695, 1430]
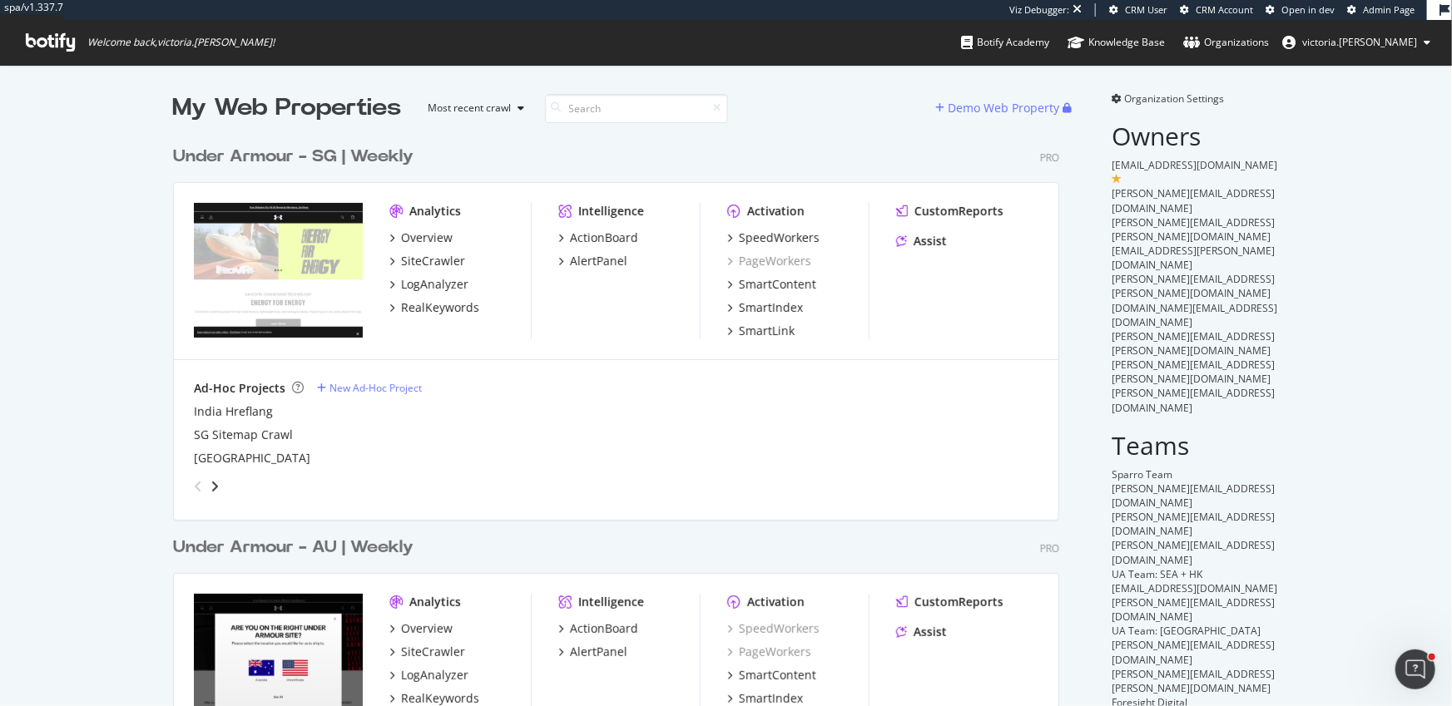
click at [465, 165] on div "Under Armour - SG | Weekly Pro" at bounding box center [616, 157] width 886 height 24
click at [425, 264] on div "SiteCrawler" at bounding box center [433, 261] width 64 height 17
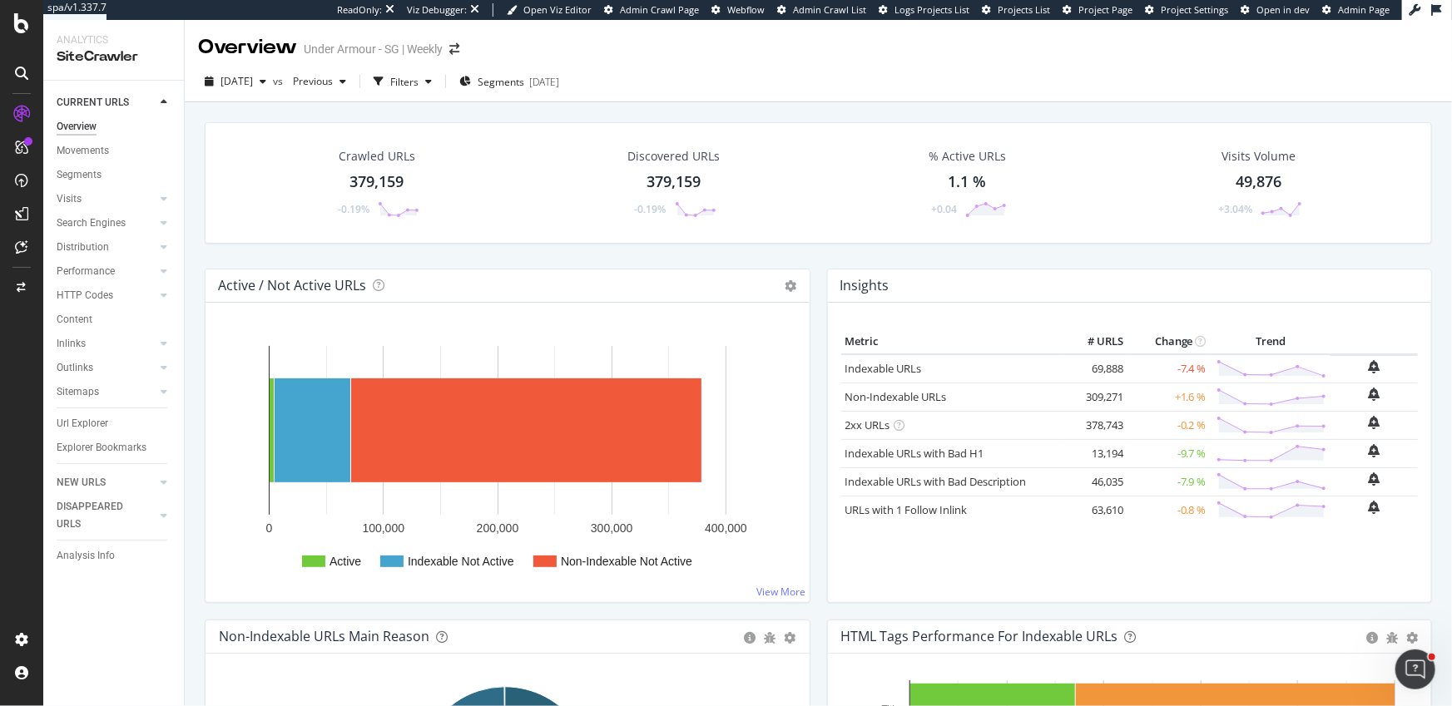
click at [1088, 276] on div "Insights × Close Chart overview-insight-panel - API Requests List Area Type Req…" at bounding box center [1130, 286] width 604 height 33
click at [1088, 303] on div "Metric # URLS Change Trend Indexable URLs × Close Chart - API Requests List Are…" at bounding box center [1130, 453] width 604 height 300
click at [74, 153] on div "Movements" at bounding box center [83, 150] width 52 height 17
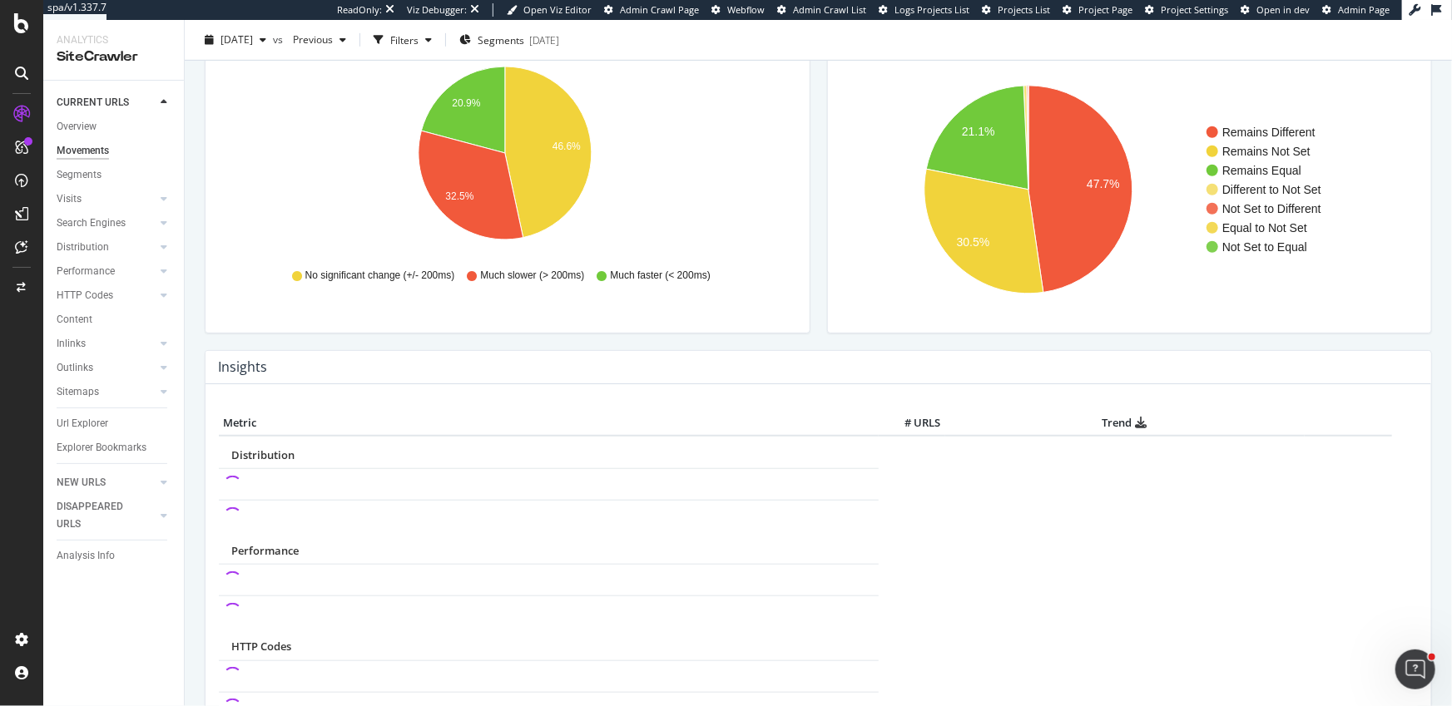
scroll to position [612, 0]
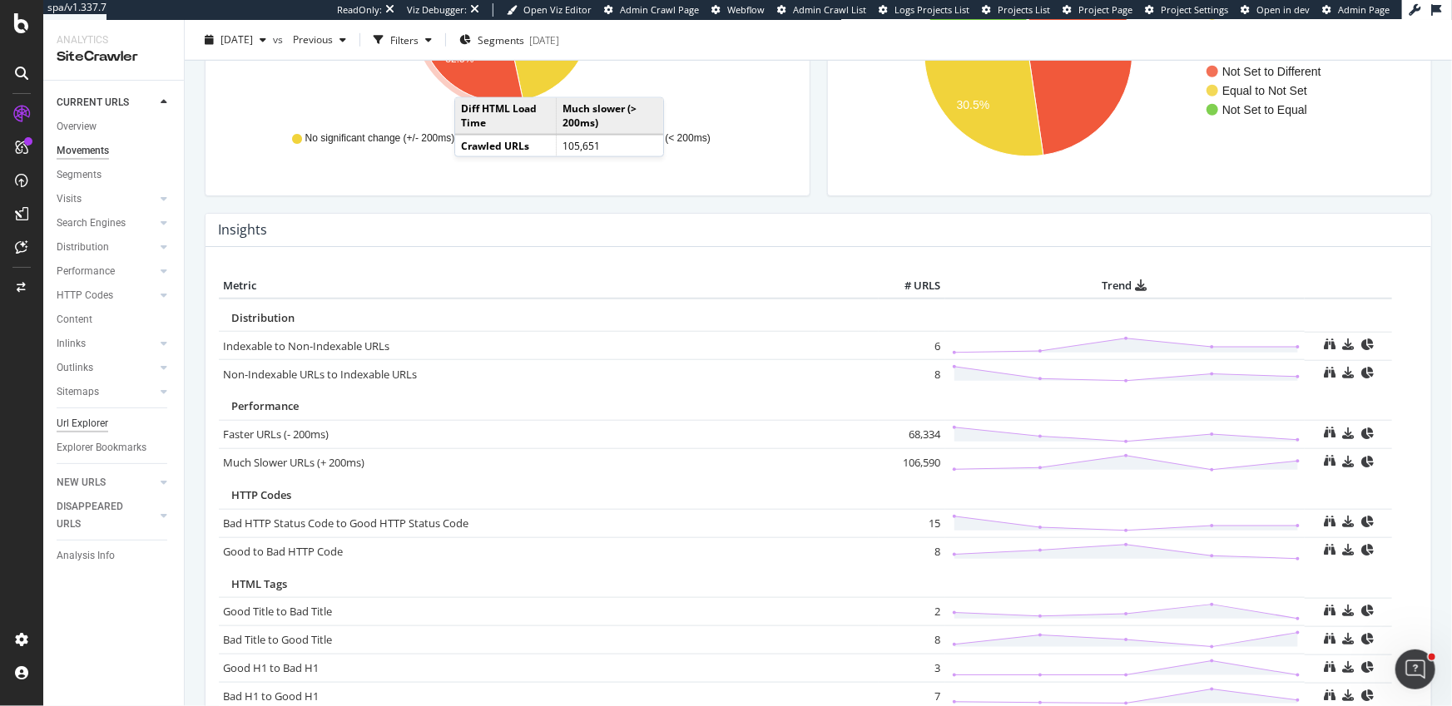
click at [106, 418] on div "Url Explorer" at bounding box center [83, 423] width 52 height 17
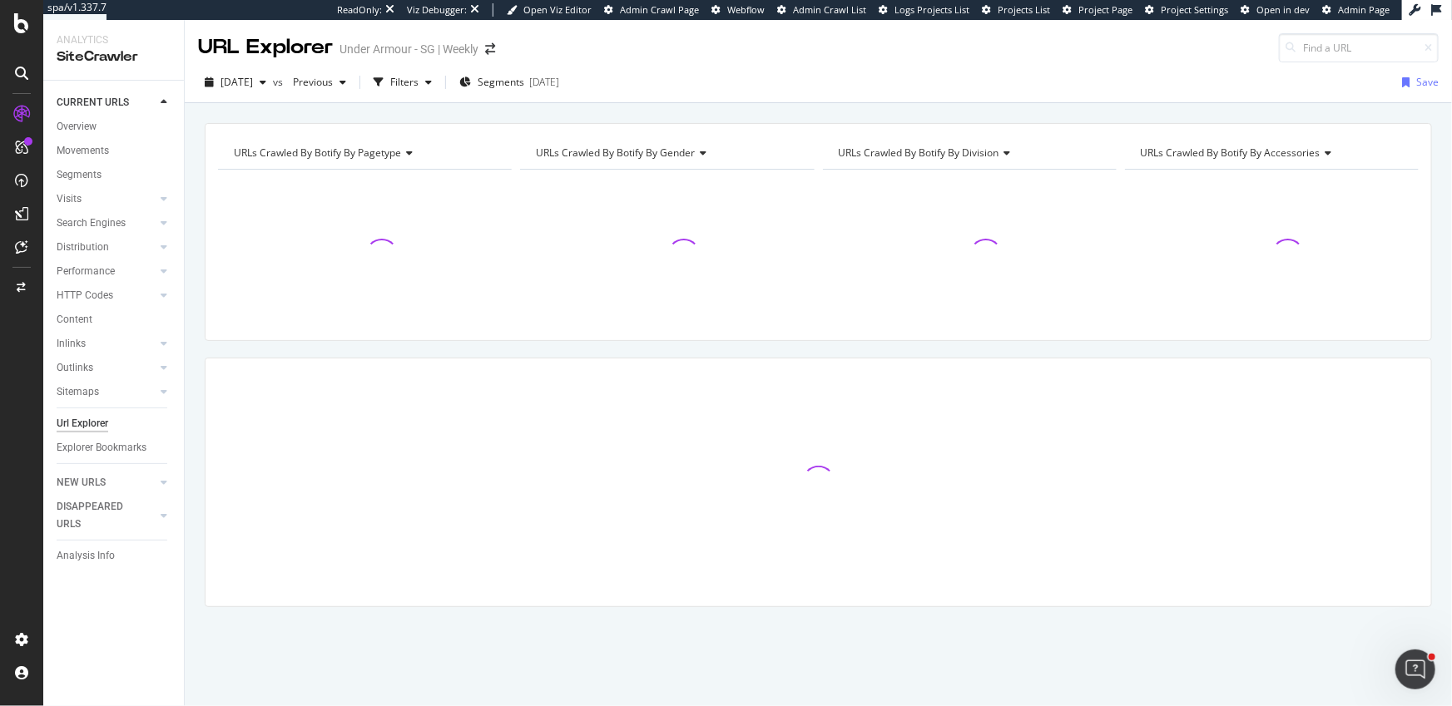
click at [396, 81] on div "[DATE] vs Previous Filters Segments [DATE]" at bounding box center [382, 82] width 368 height 27
click at [419, 85] on div "Filters" at bounding box center [404, 82] width 28 height 14
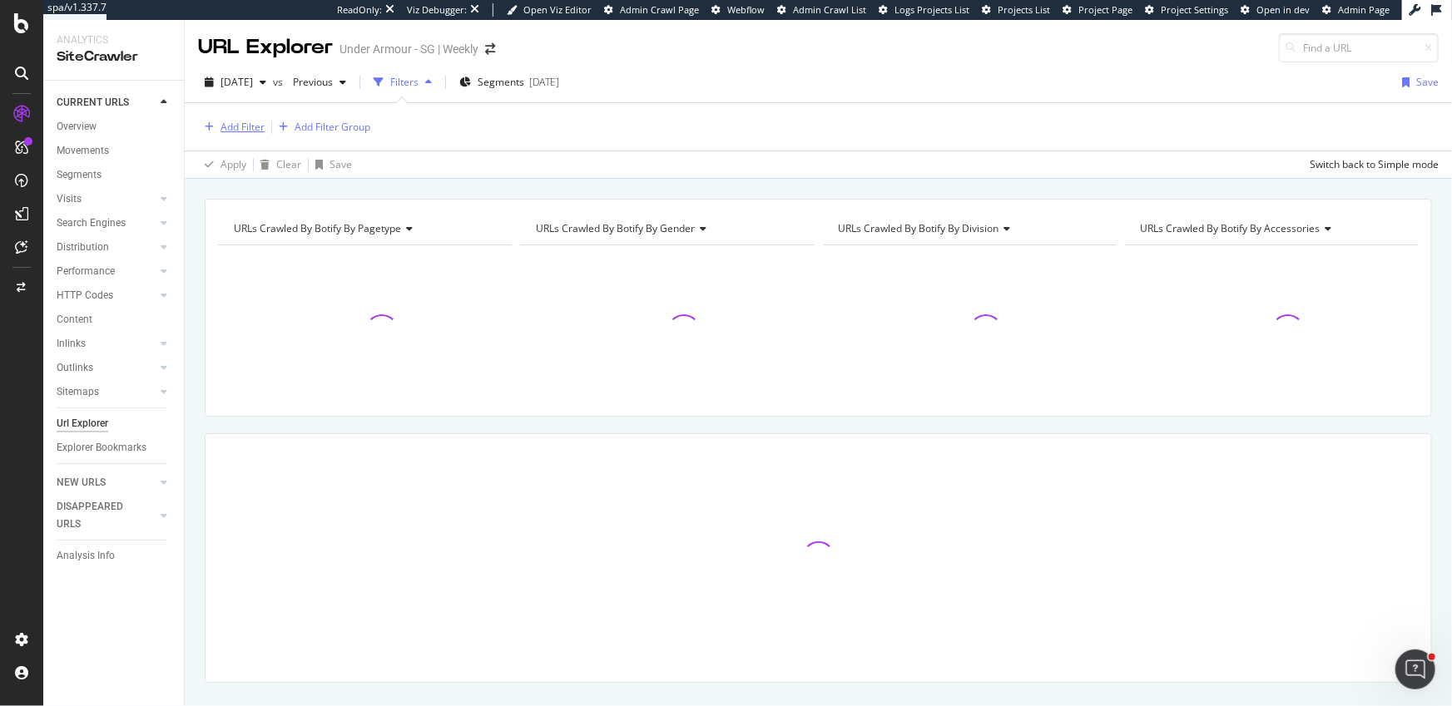
click at [246, 127] on div "Add Filter" at bounding box center [243, 127] width 44 height 14
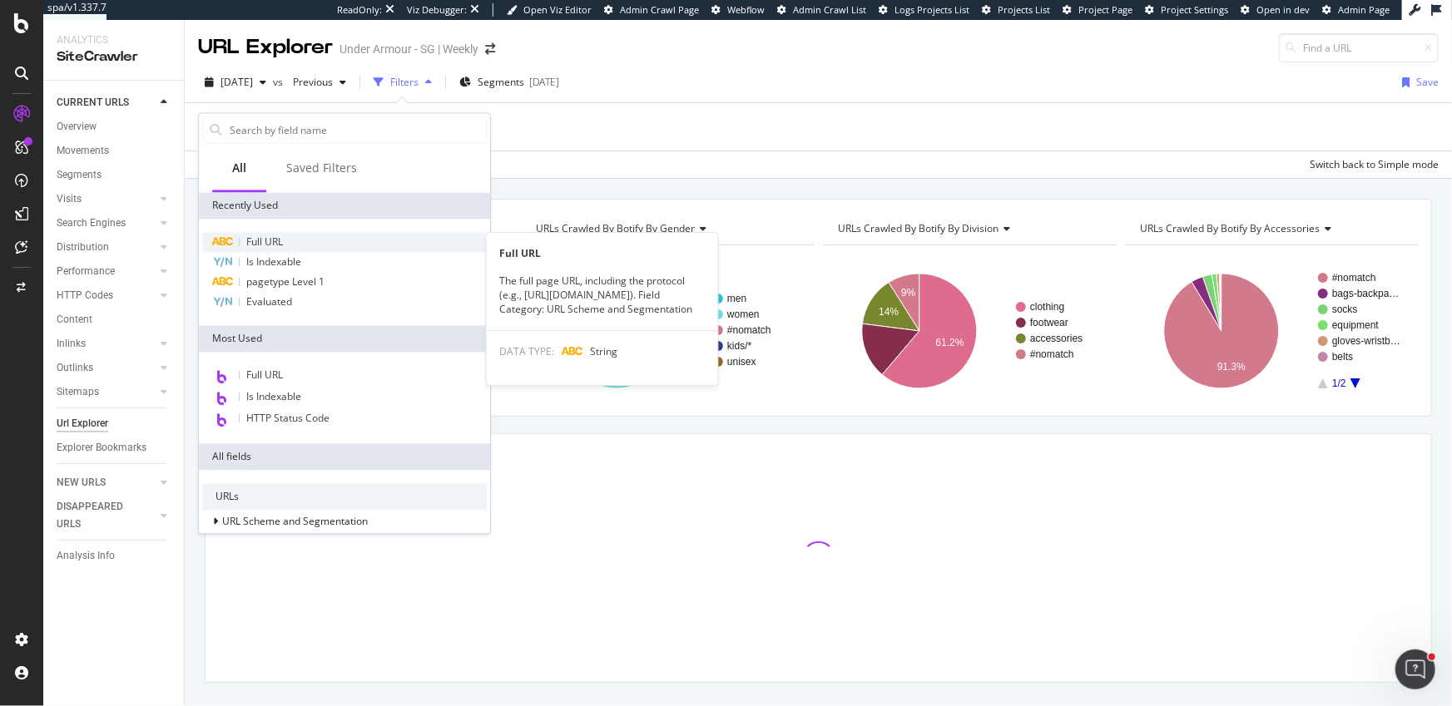
click at [283, 237] on span "Full URL" at bounding box center [264, 242] width 37 height 14
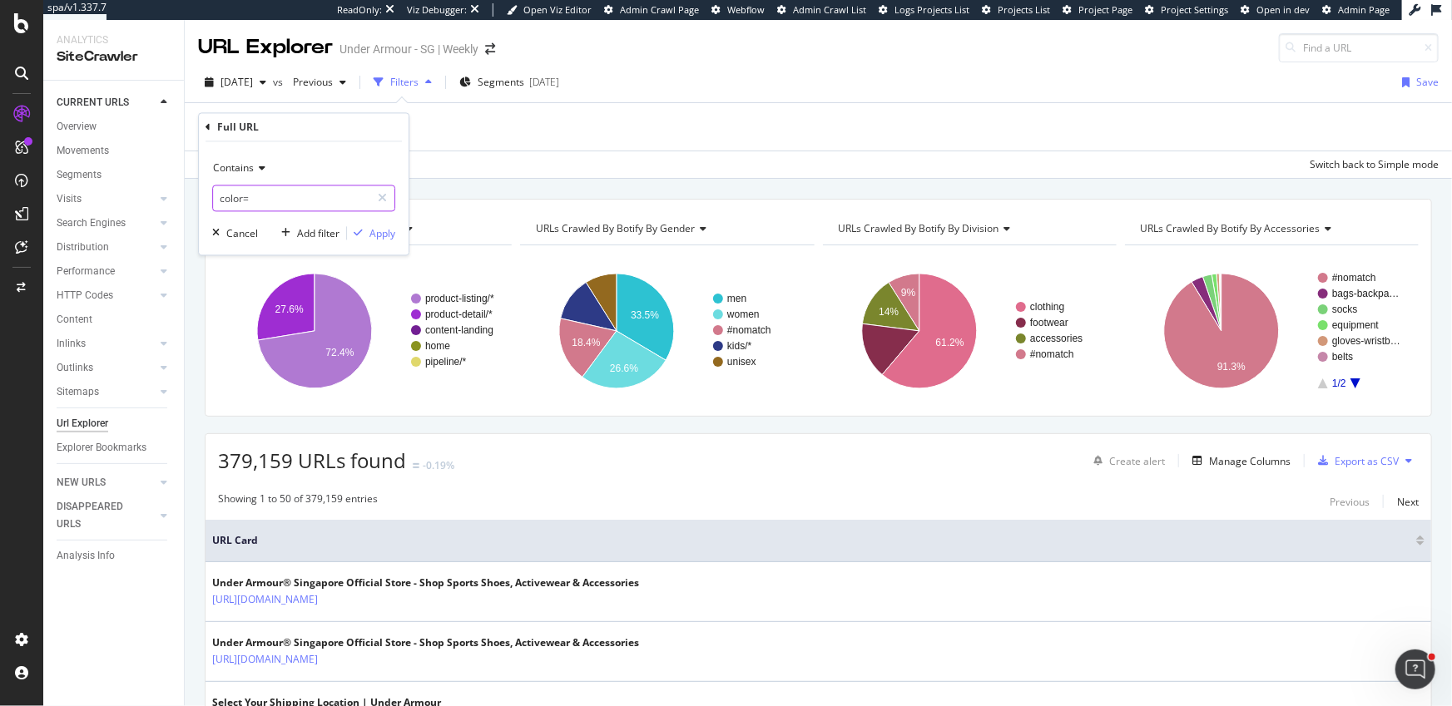
click at [266, 199] on input "color=" at bounding box center [291, 199] width 157 height 27
type input "members-exclusive"
click at [368, 235] on div "button" at bounding box center [358, 234] width 22 height 10
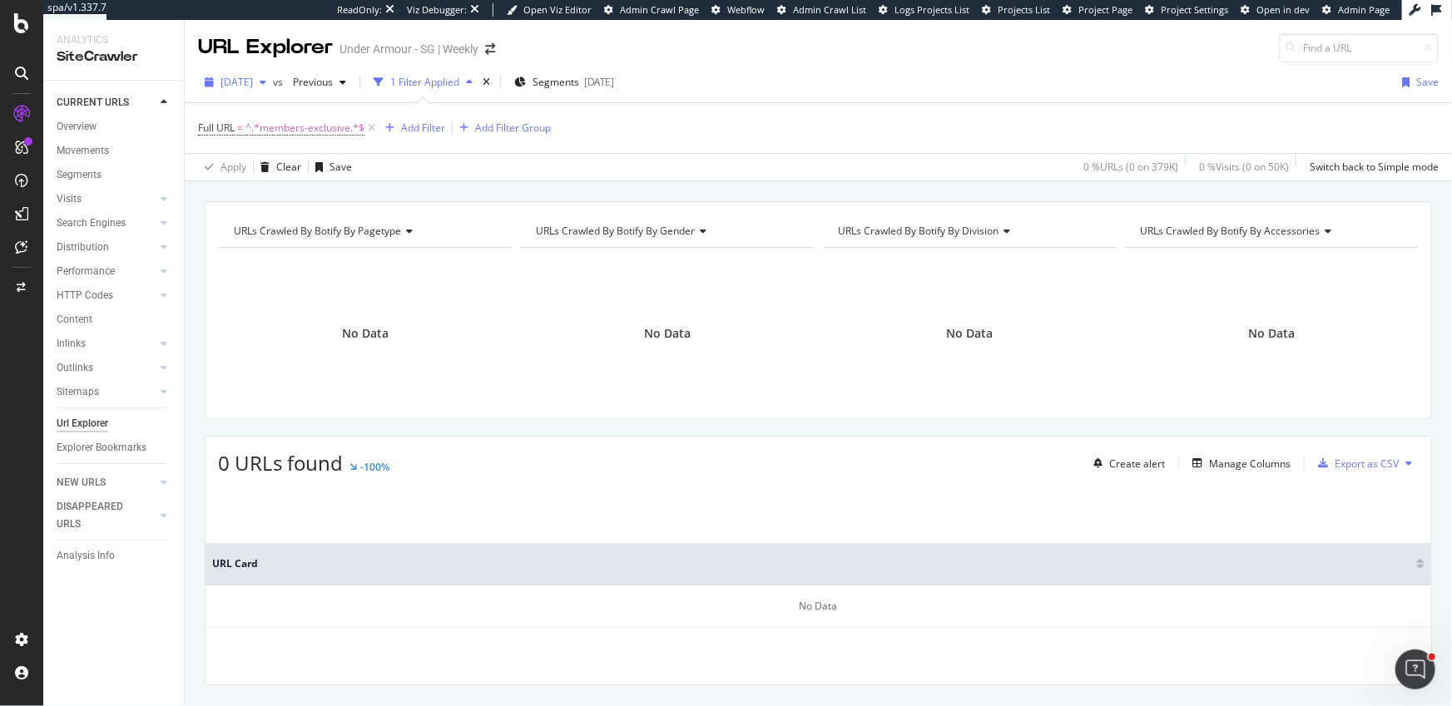
click at [253, 75] on span "[DATE]" at bounding box center [237, 82] width 32 height 14
click at [300, 169] on div "[DATE]" at bounding box center [266, 172] width 89 height 15
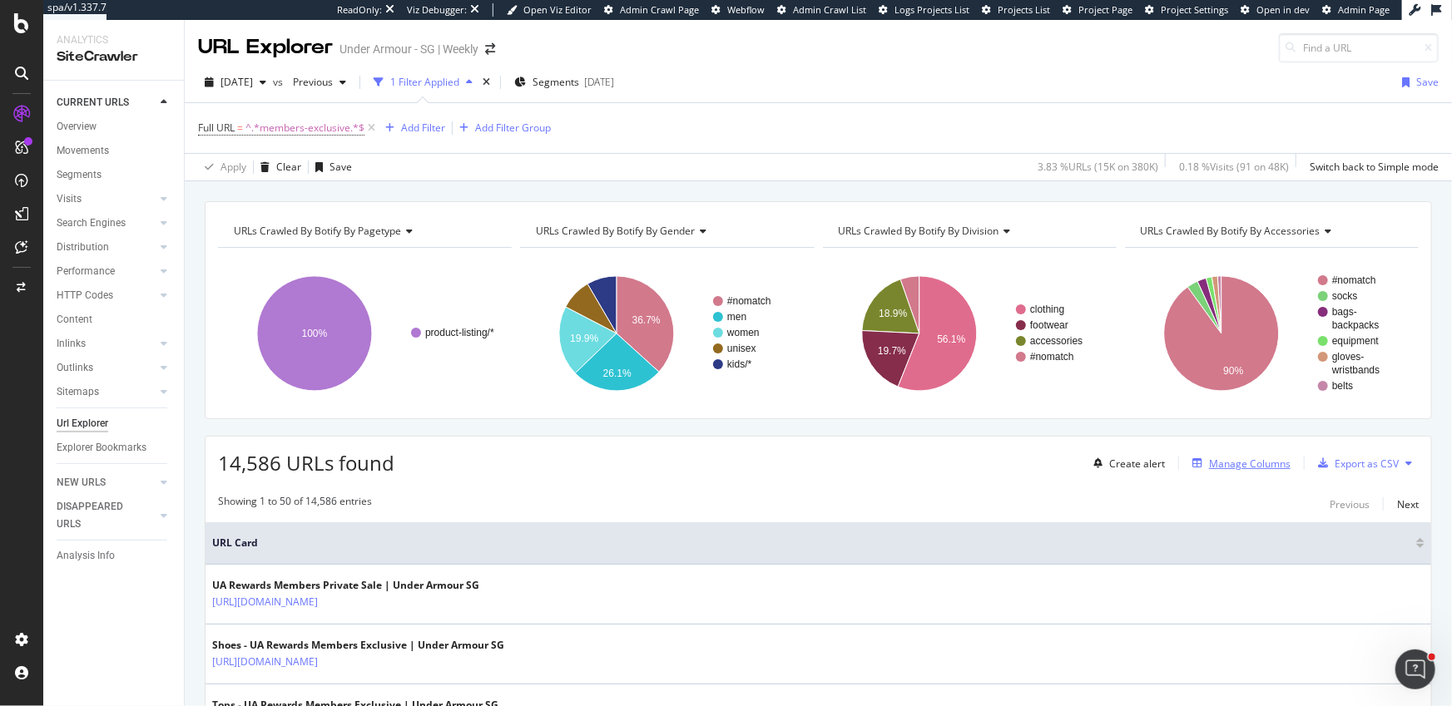
click at [1088, 463] on div "Manage Columns" at bounding box center [1250, 464] width 82 height 14
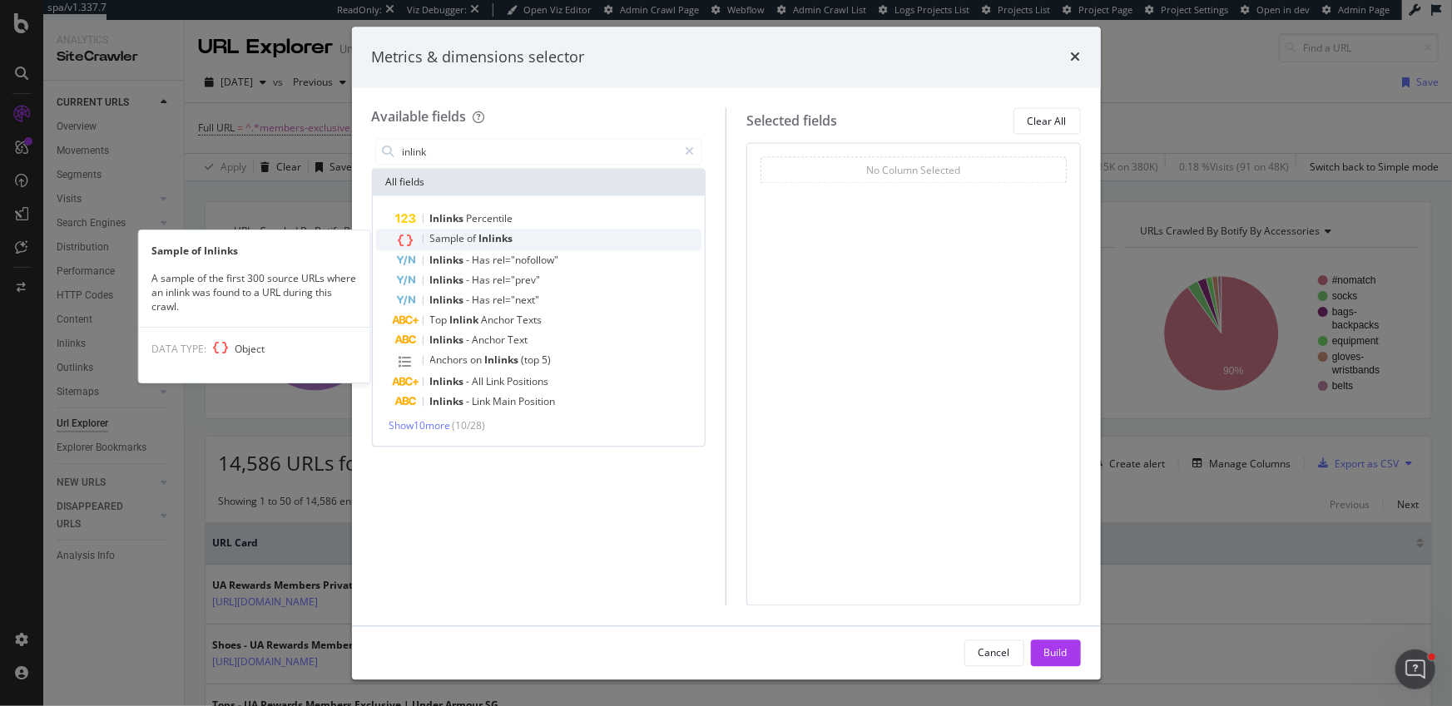
type input "inlink"
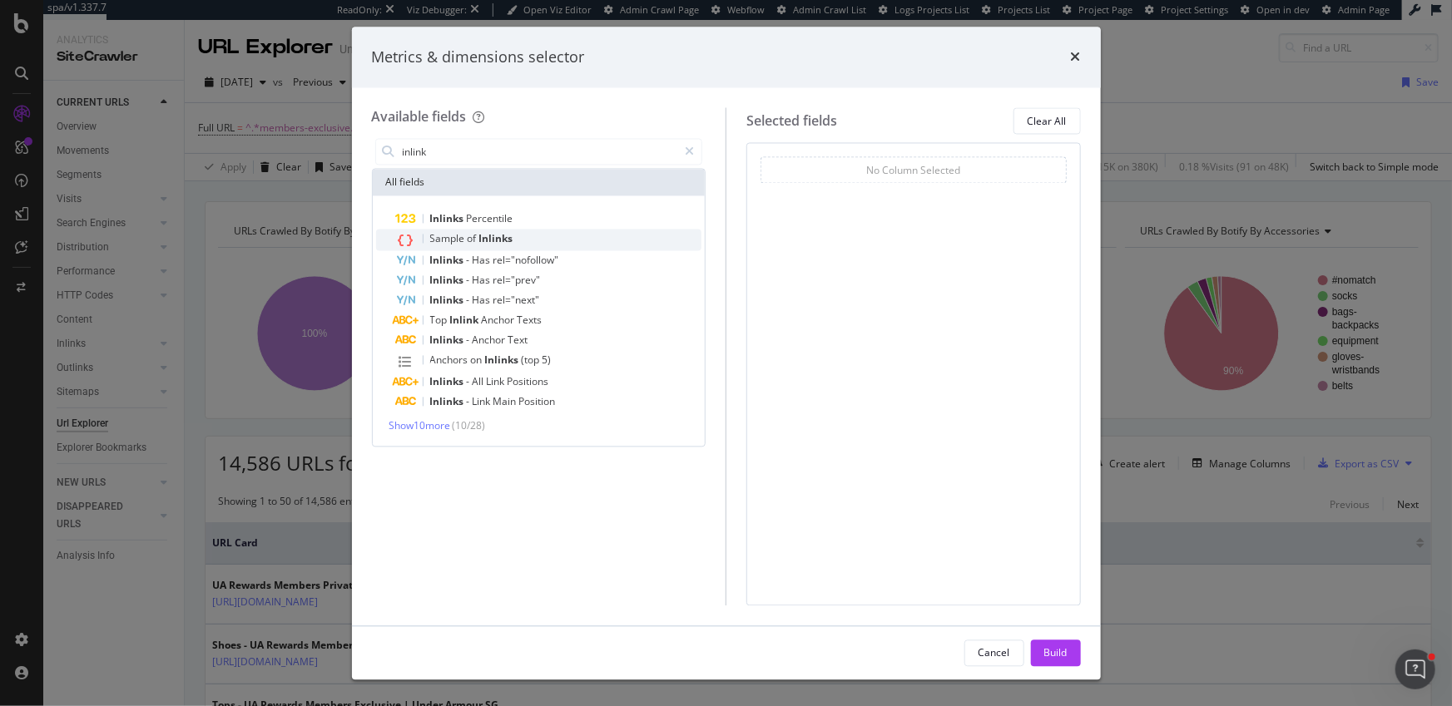
click at [519, 232] on div "Sample of Inlinks" at bounding box center [549, 241] width 306 height 22
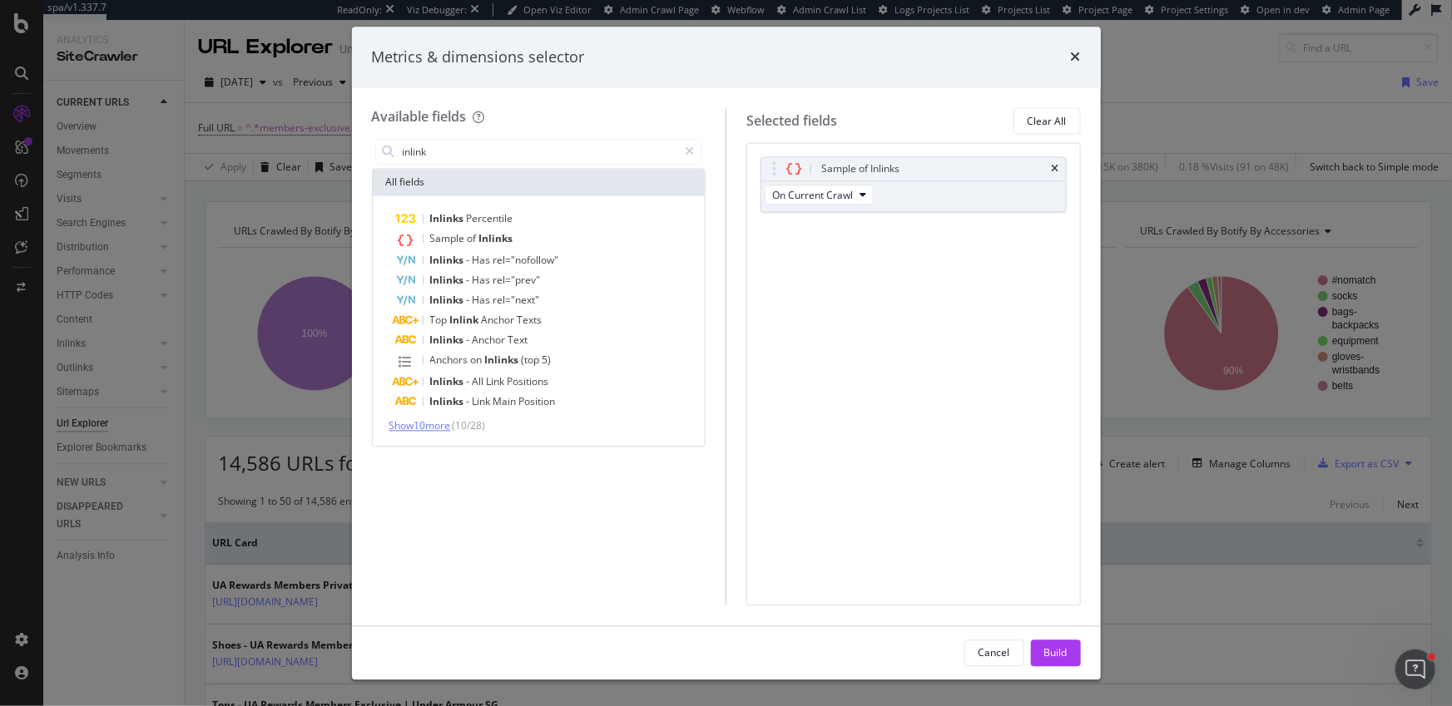
click at [444, 424] on span "Show 10 more" at bounding box center [420, 426] width 62 height 14
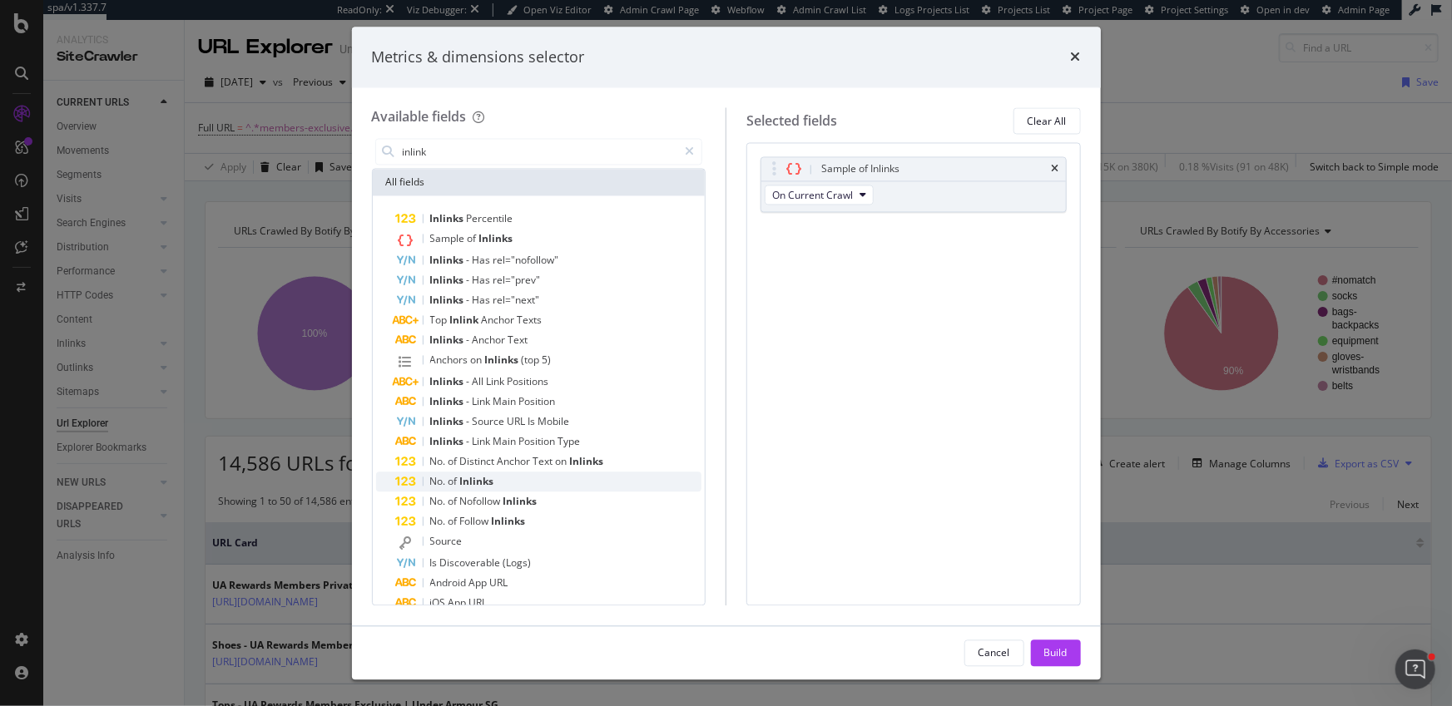
click at [508, 482] on div "No. of Inlinks" at bounding box center [549, 483] width 306 height 20
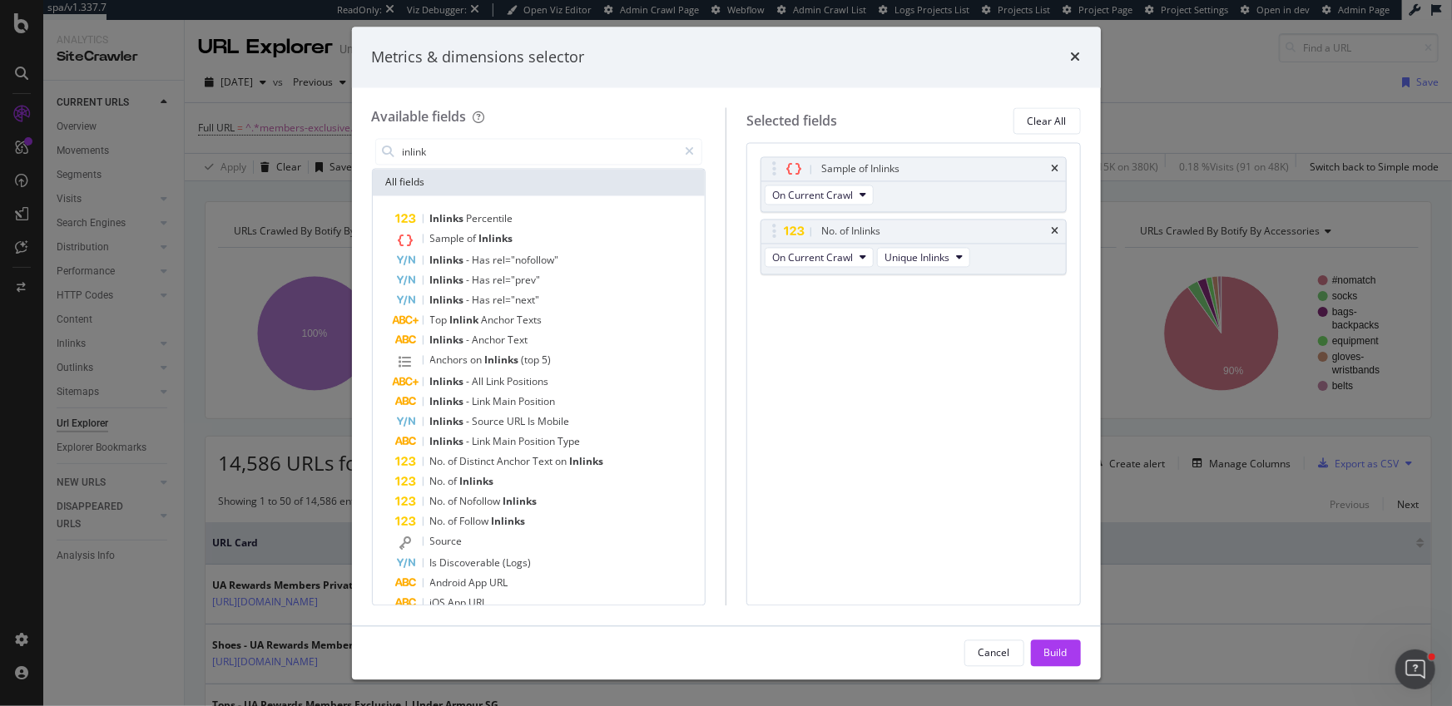
click at [1058, 230] on icon "times" at bounding box center [1055, 232] width 7 height 10
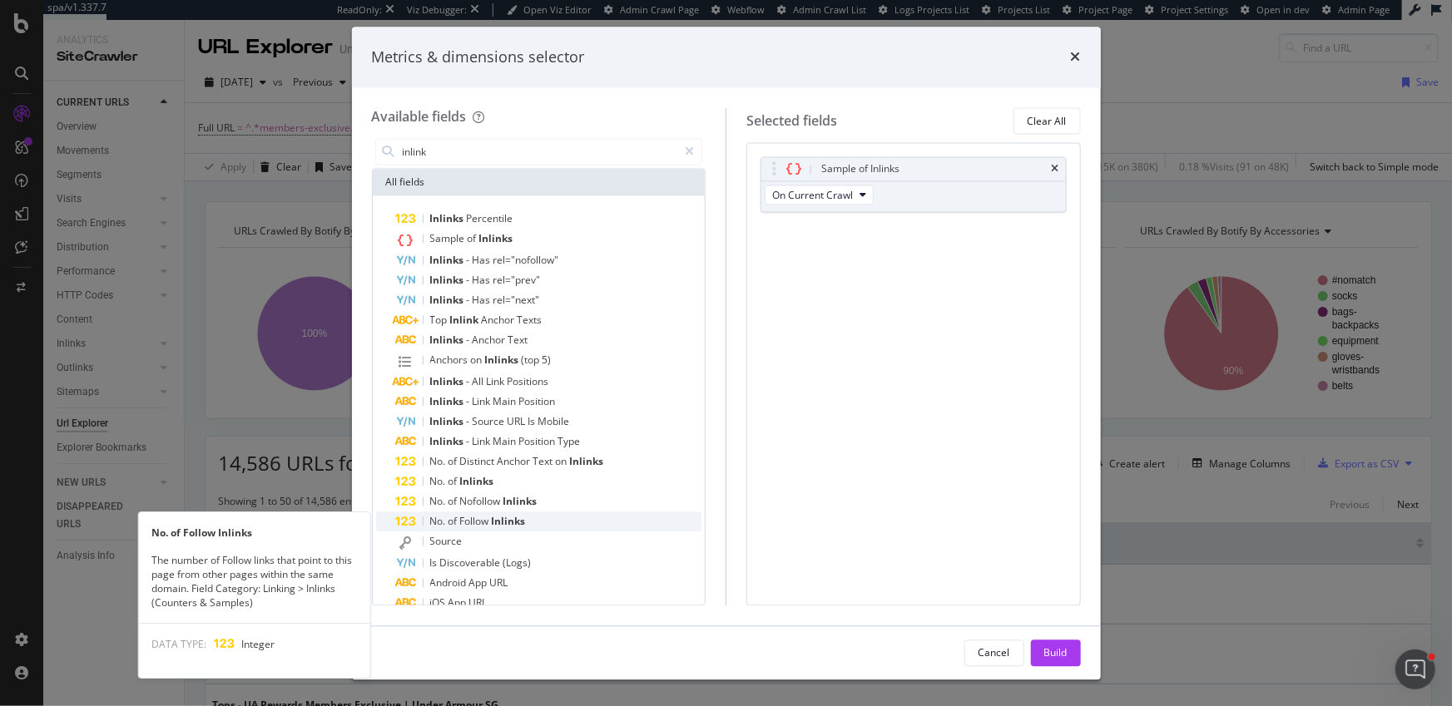
click at [538, 518] on div "No. of Follow Inlinks" at bounding box center [549, 523] width 306 height 20
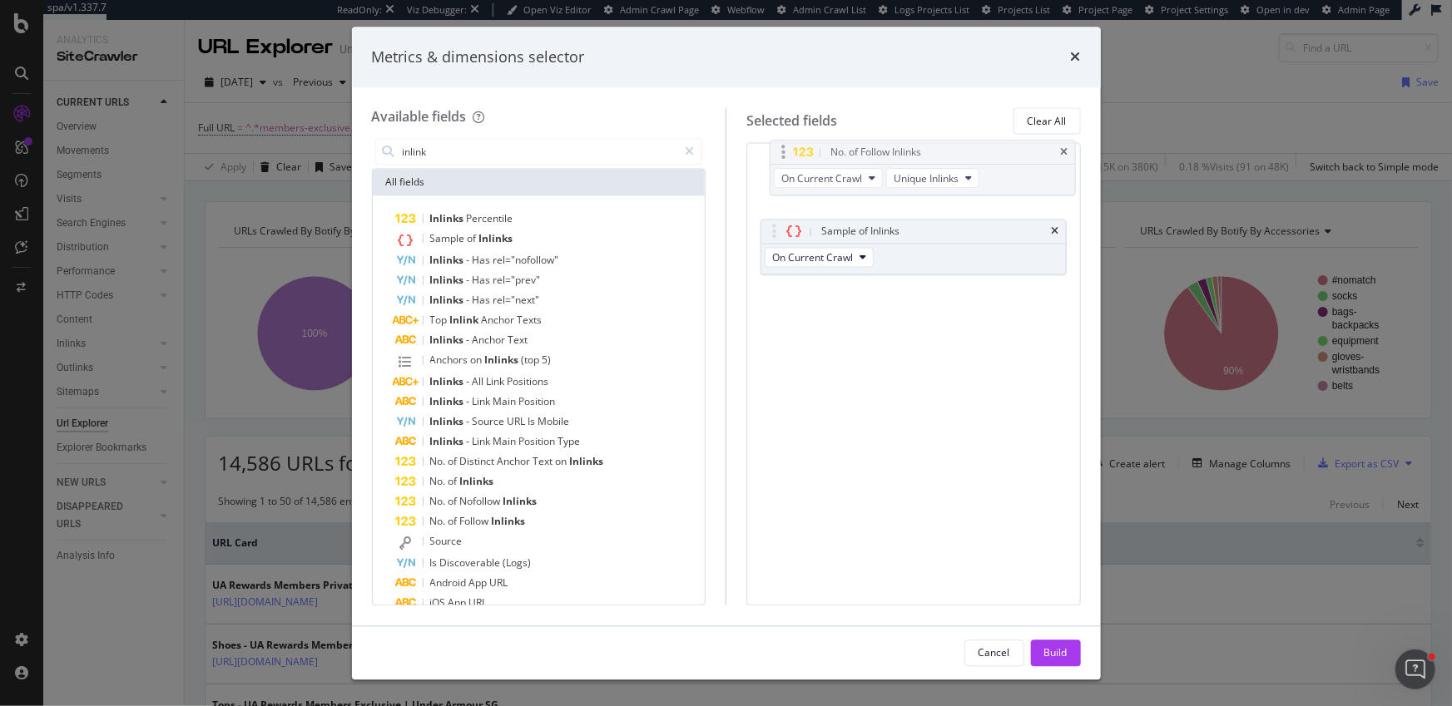
drag, startPoint x: 773, startPoint y: 234, endPoint x: 782, endPoint y: 155, distance: 79.6
click at [782, 155] on body "spa/v1.337.7 ReadOnly: Viz Debugger: Open Viz Editor Admin Crawl Page Webflow A…" at bounding box center [726, 353] width 1452 height 706
click at [1071, 569] on button "Build" at bounding box center [1056, 653] width 50 height 27
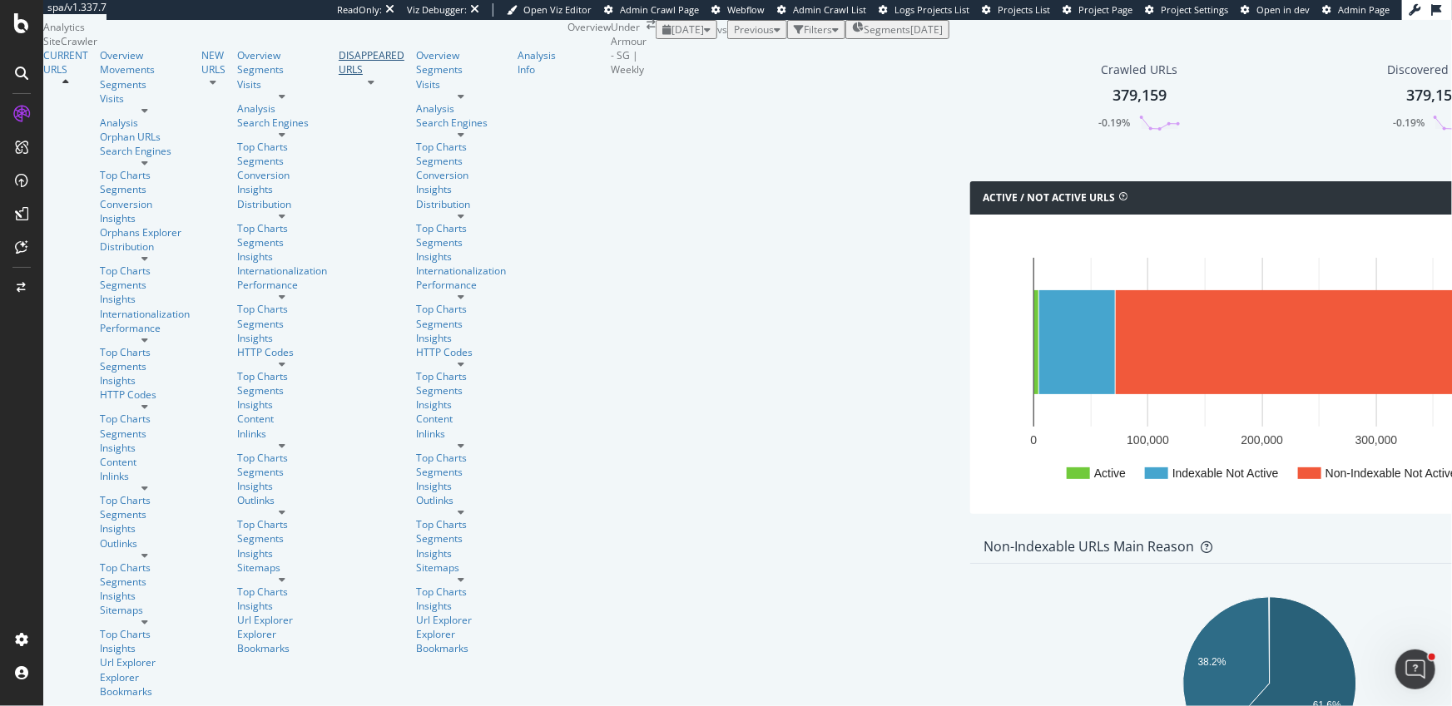
click at [339, 77] on div "DISAPPEARED URLS" at bounding box center [372, 62] width 66 height 28
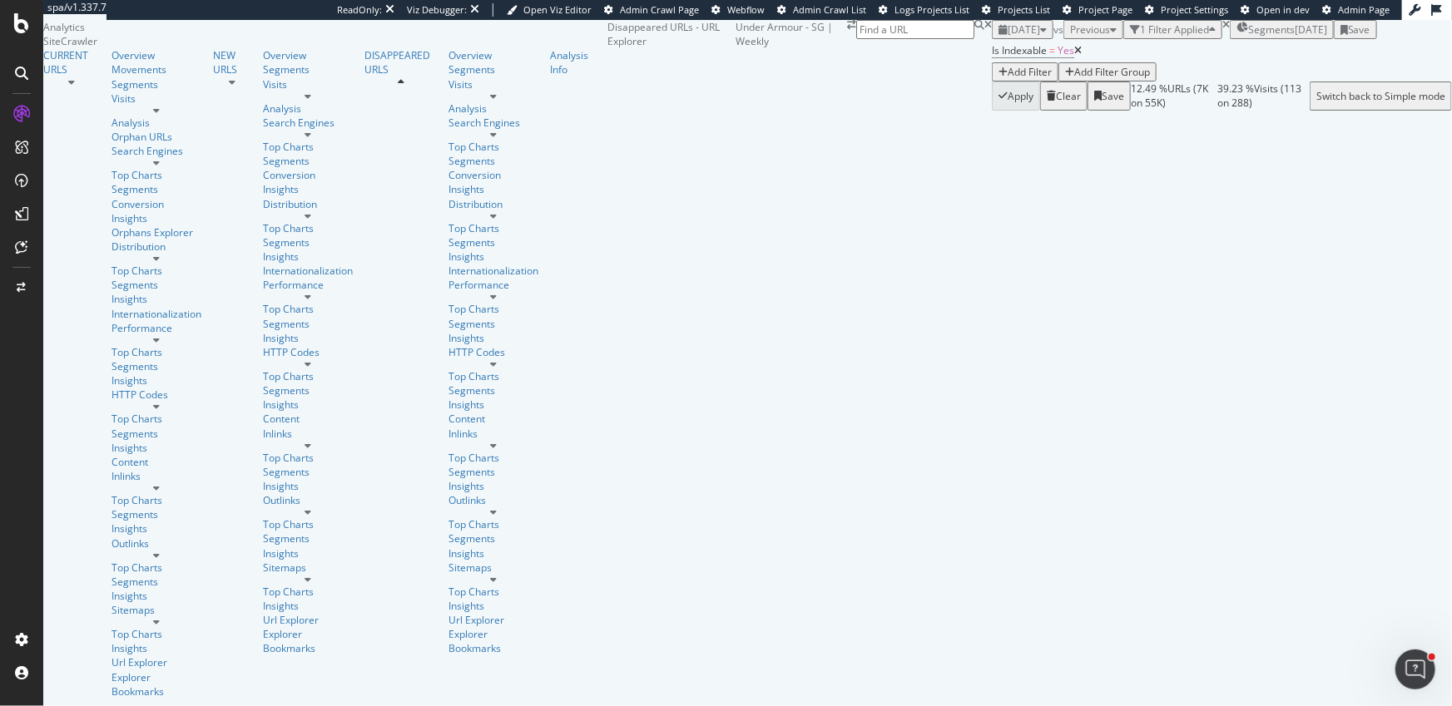
click at [1008, 79] on div "Add Filter" at bounding box center [1030, 72] width 44 height 14
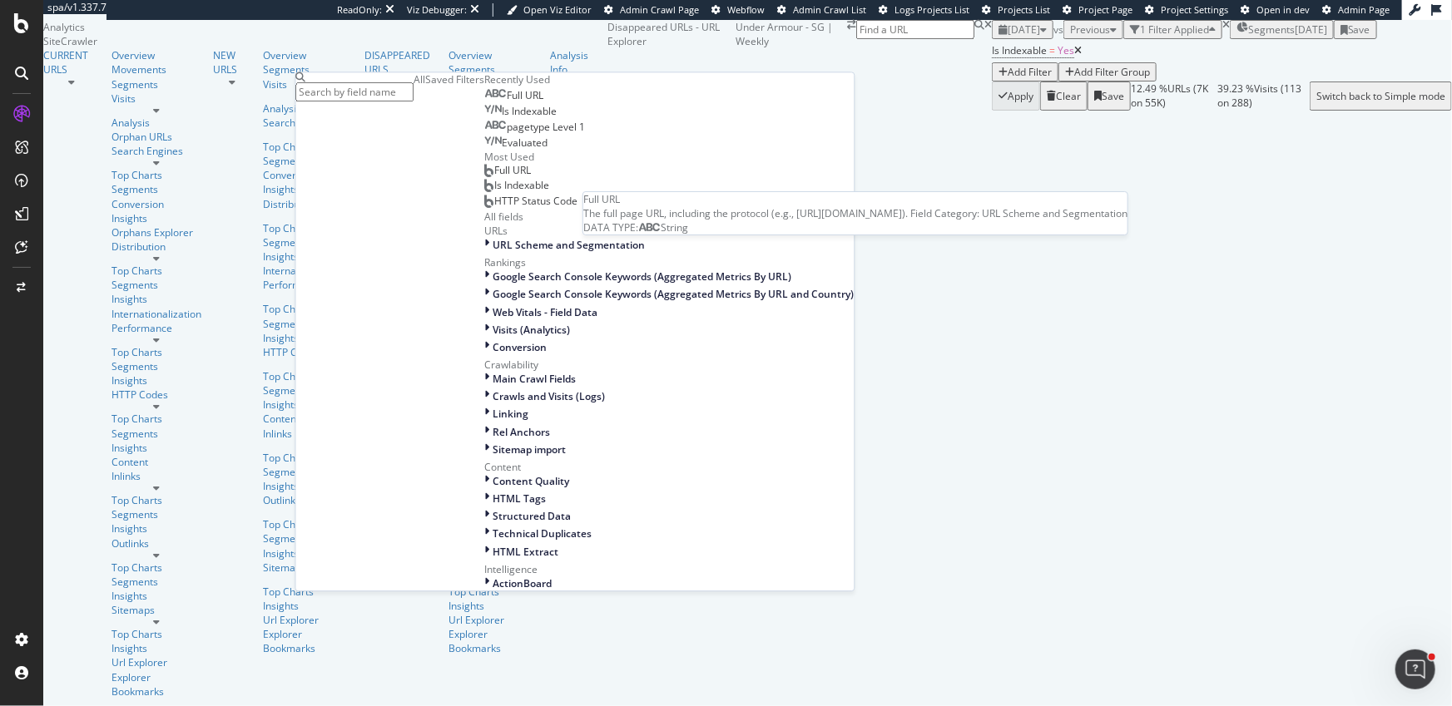
click at [485, 103] on div "Full URL" at bounding box center [514, 96] width 59 height 13
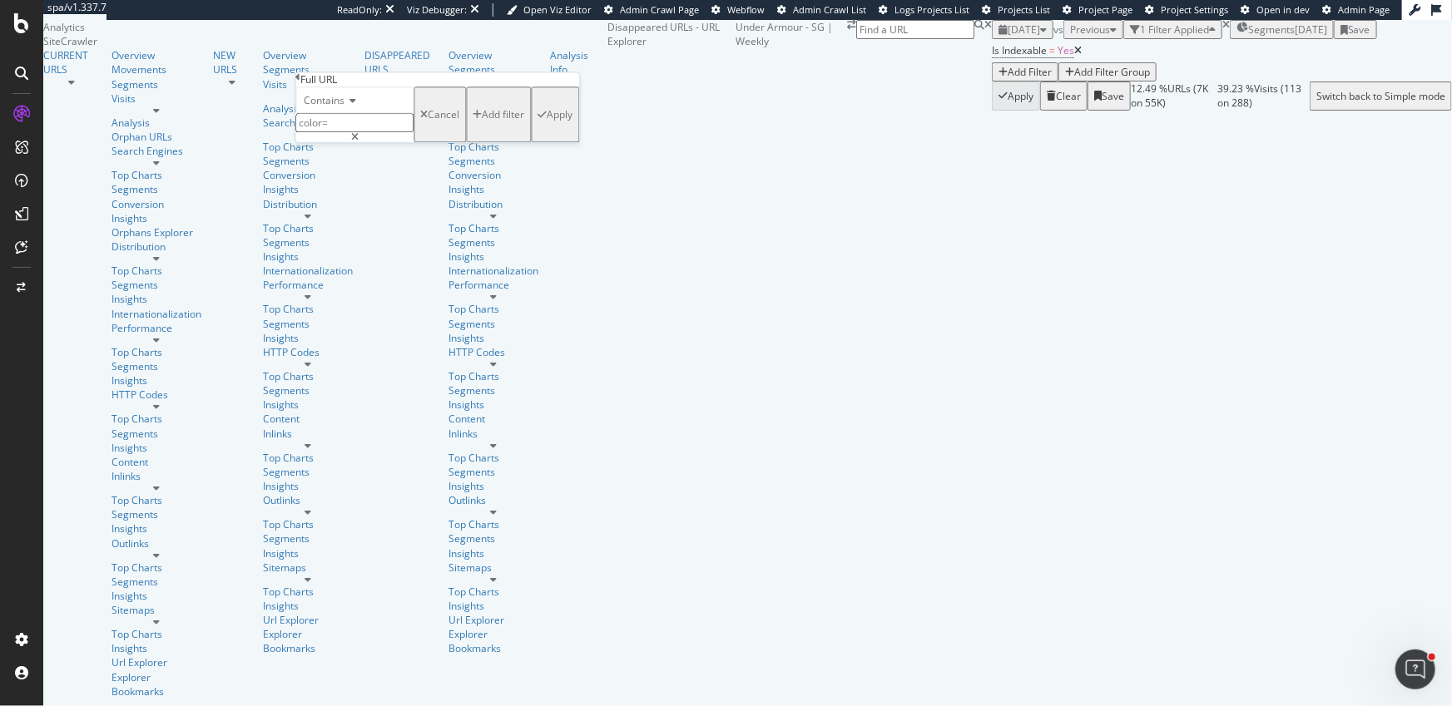
click at [354, 107] on icon at bounding box center [351, 102] width 12 height 10
click at [380, 182] on span "Doesn't start with" at bounding box center [342, 175] width 82 height 14
click at [376, 133] on input "color=" at bounding box center [355, 123] width 118 height 19
click at [414, 143] on div at bounding box center [355, 138] width 118 height 10
click at [414, 133] on input "color=" at bounding box center [355, 123] width 118 height 19
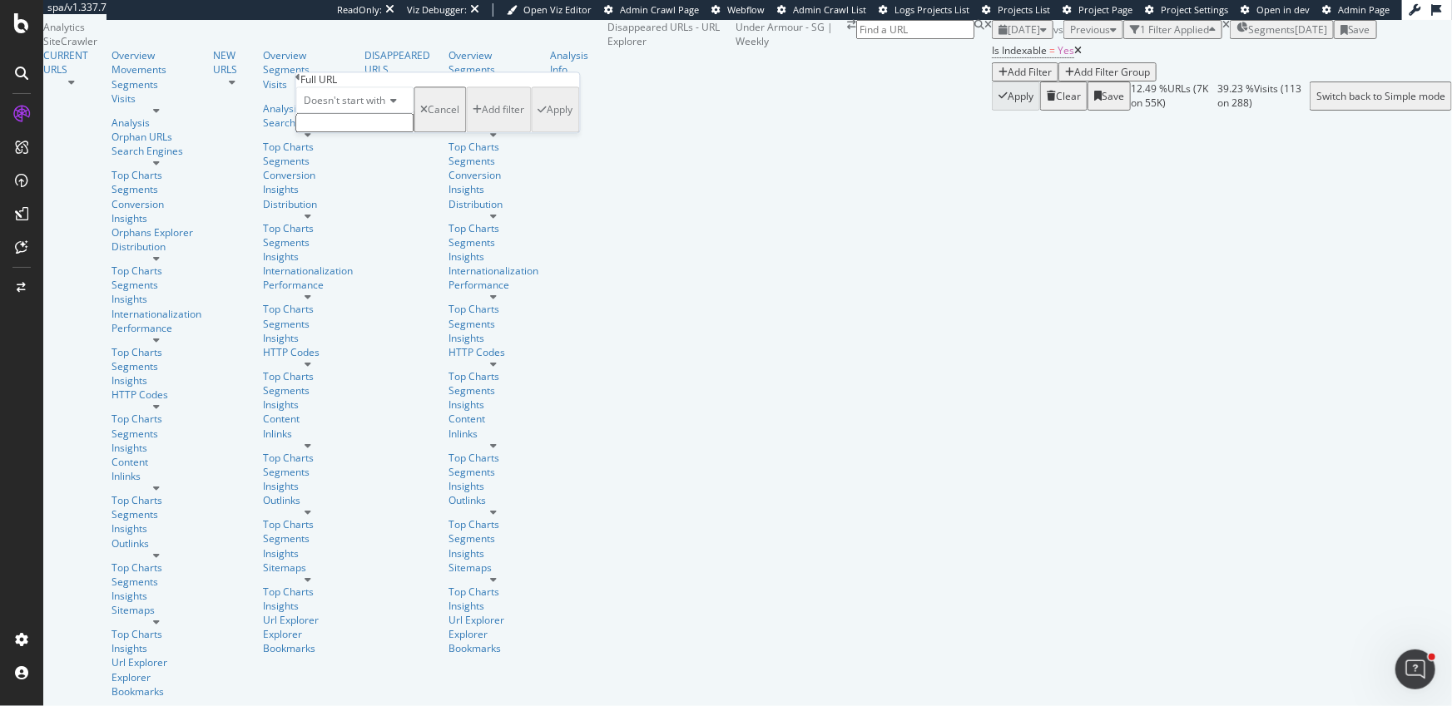
paste input "[URL][DOMAIN_NAME]"
type input "[URL][DOMAIN_NAME]"
click at [548, 122] on div "Apply" at bounding box center [561, 115] width 26 height 14
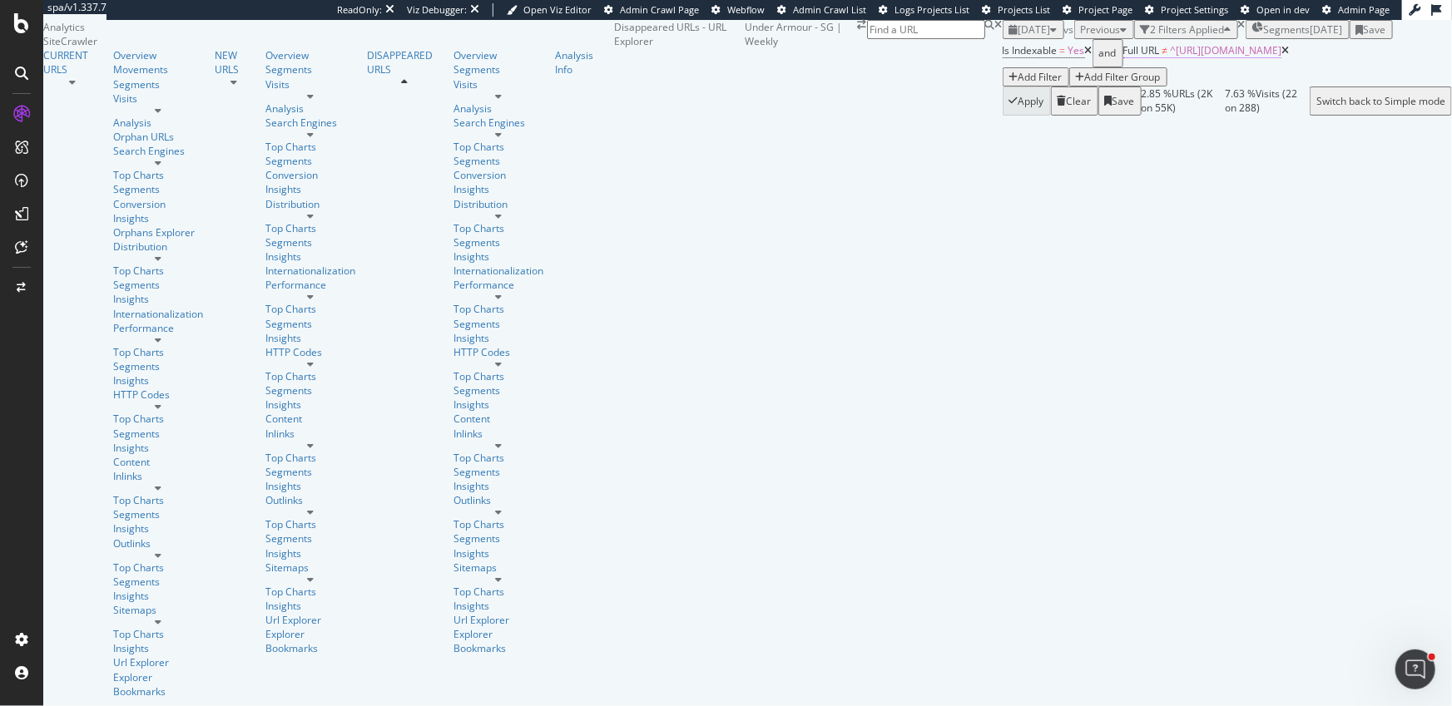
click at [1170, 57] on span "^https://www.underarmour.com.sg/en-sg/c/members-exclusive/.*$" at bounding box center [1226, 50] width 112 height 14
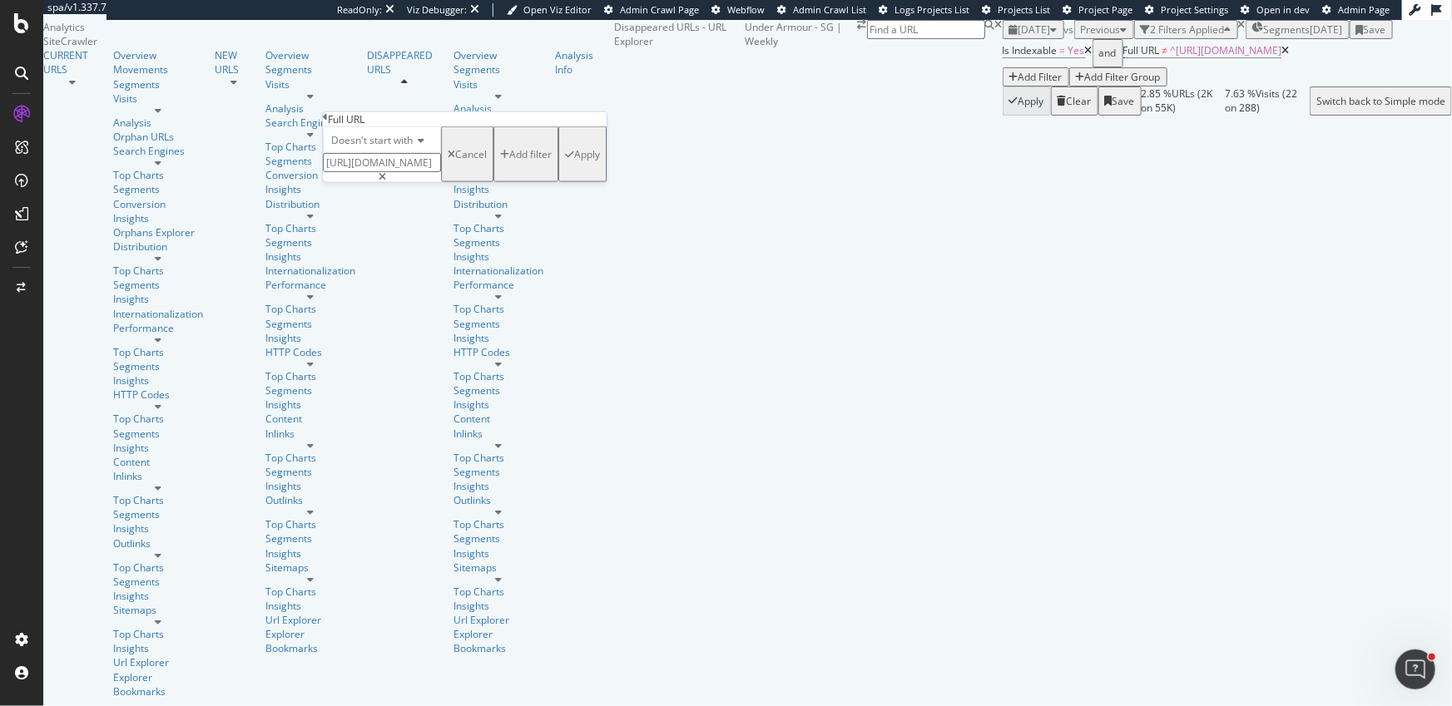
click at [408, 147] on span "Doesn't start with" at bounding box center [372, 140] width 82 height 14
click at [377, 204] on span "Starts with" at bounding box center [352, 197] width 49 height 14
click at [574, 161] on div "Apply" at bounding box center [587, 154] width 26 height 14
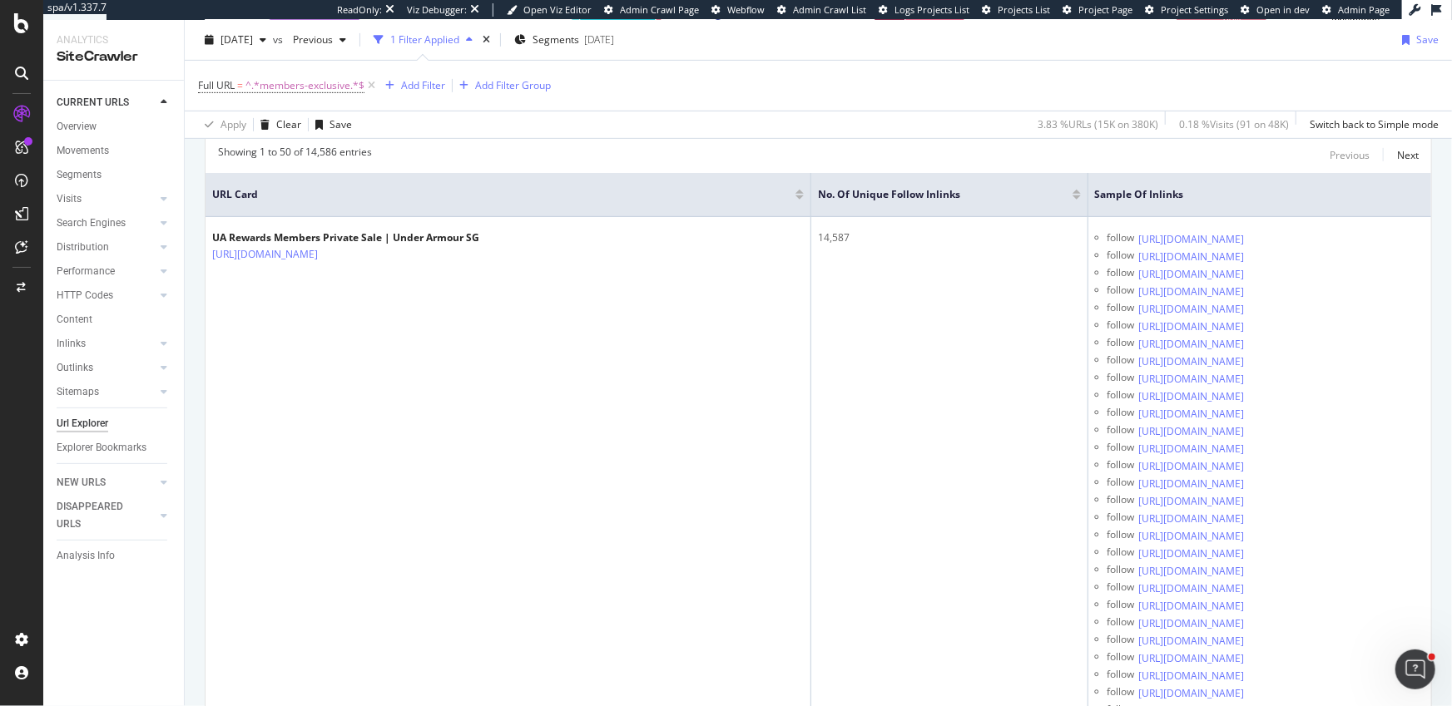
scroll to position [250, 0]
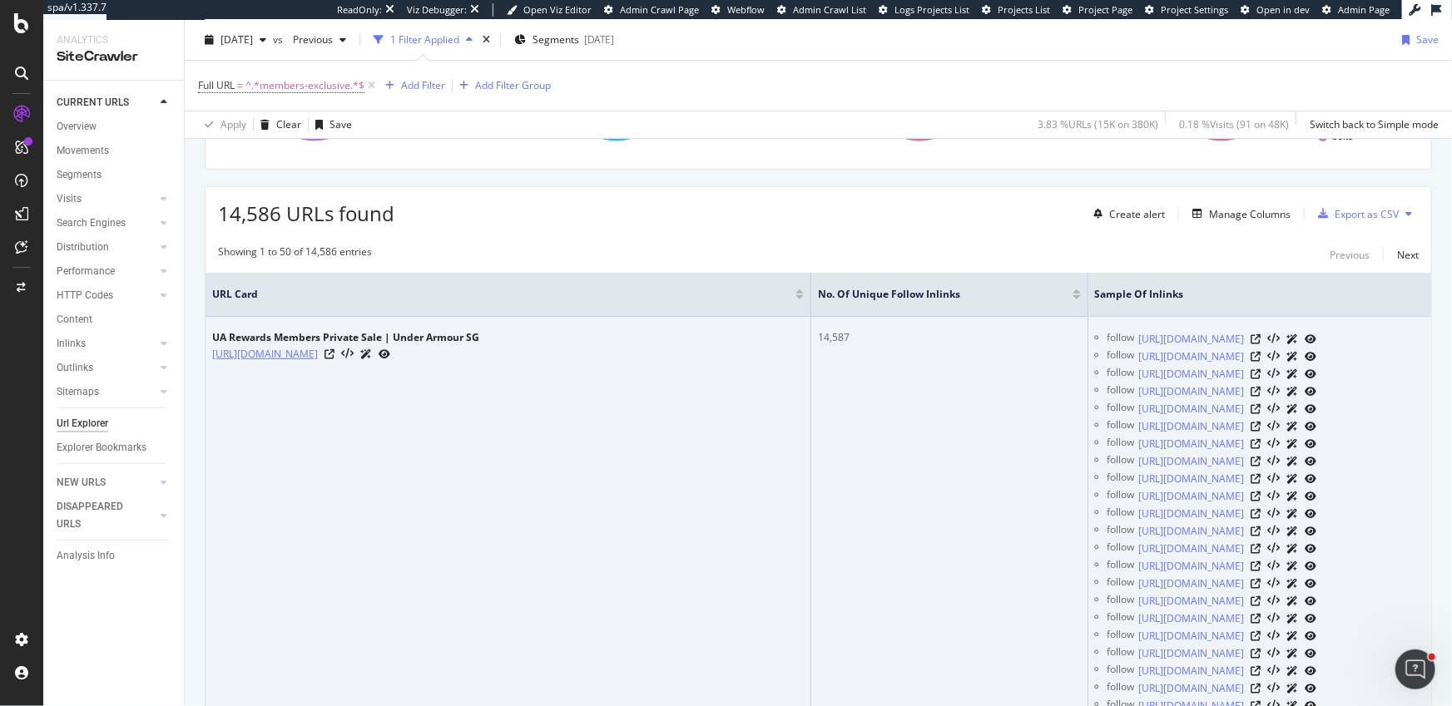
click at [318, 353] on link "[URL][DOMAIN_NAME]" at bounding box center [265, 354] width 106 height 17
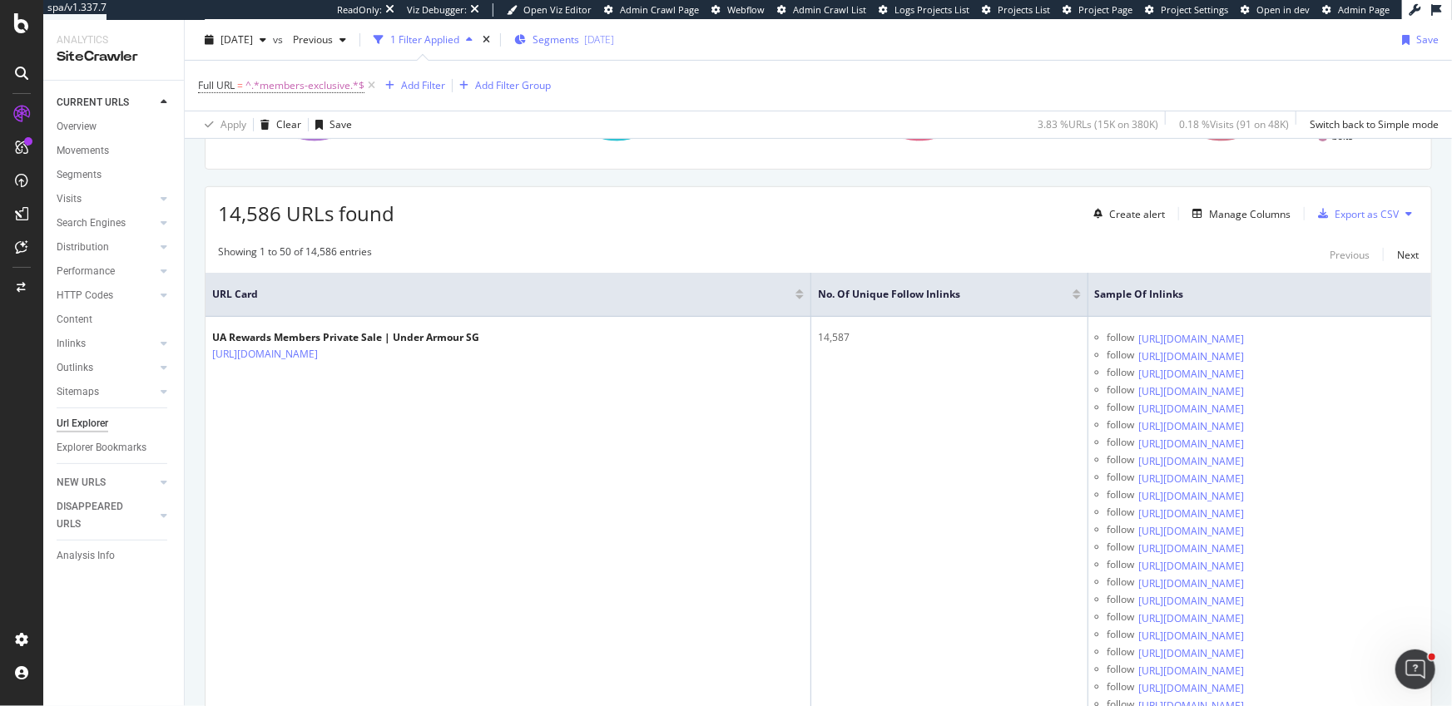
click at [614, 47] on div "Segments [DATE]" at bounding box center [564, 39] width 100 height 25
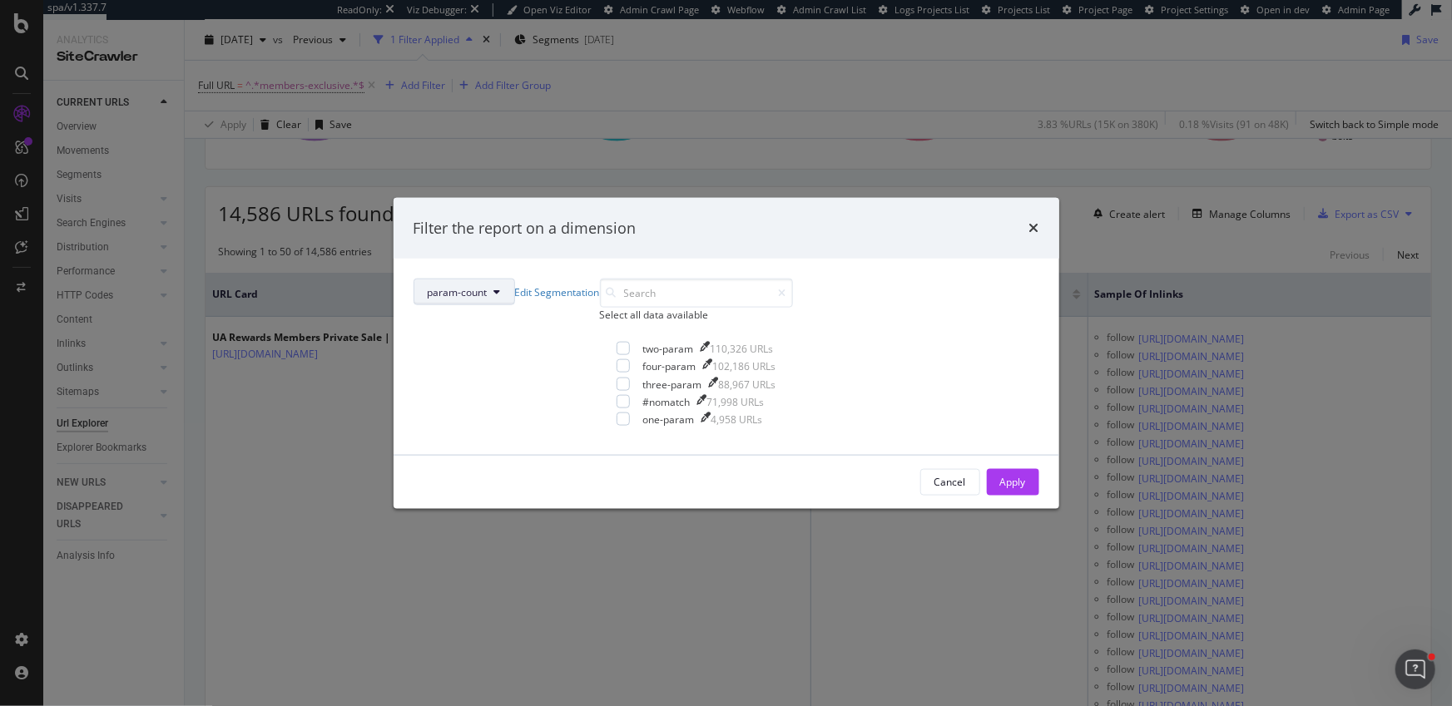
click at [488, 285] on span "param-count" at bounding box center [458, 292] width 60 height 14
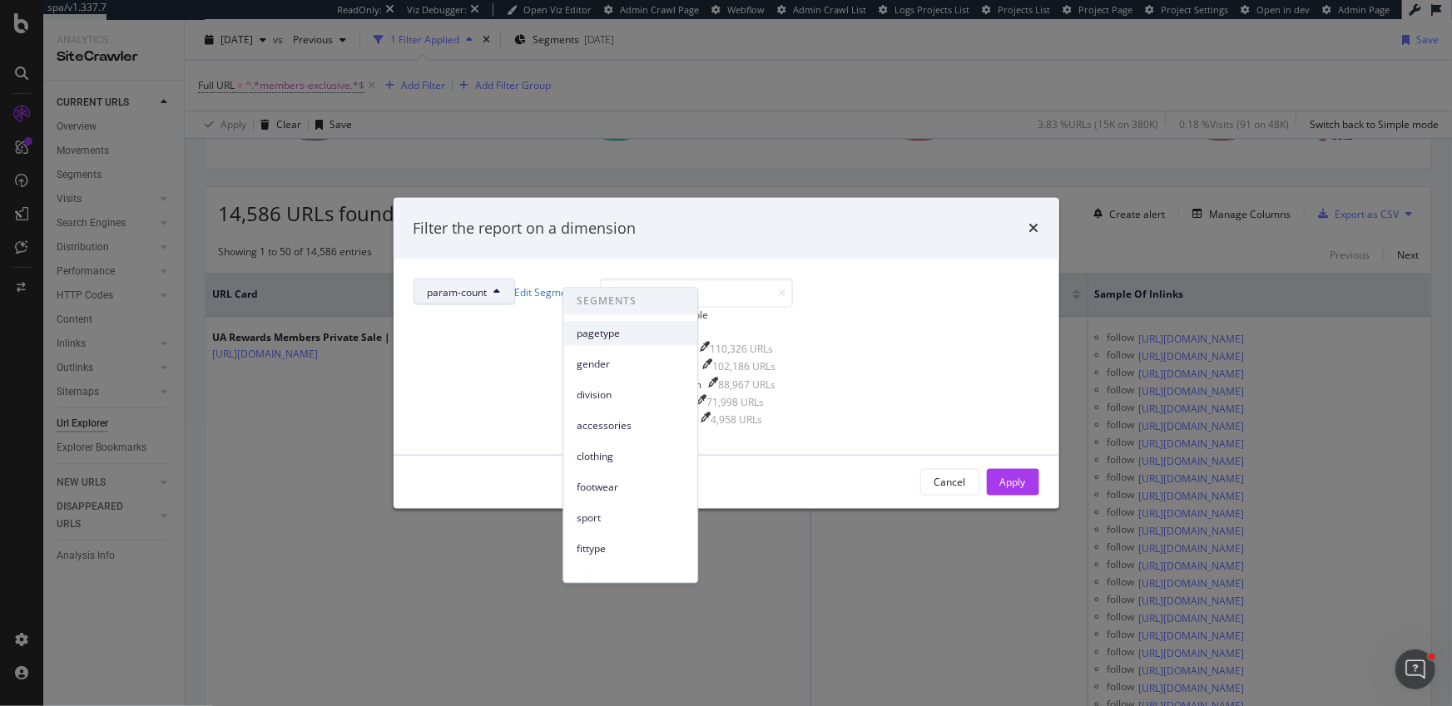
click at [632, 334] on span "pagetype" at bounding box center [630, 333] width 107 height 15
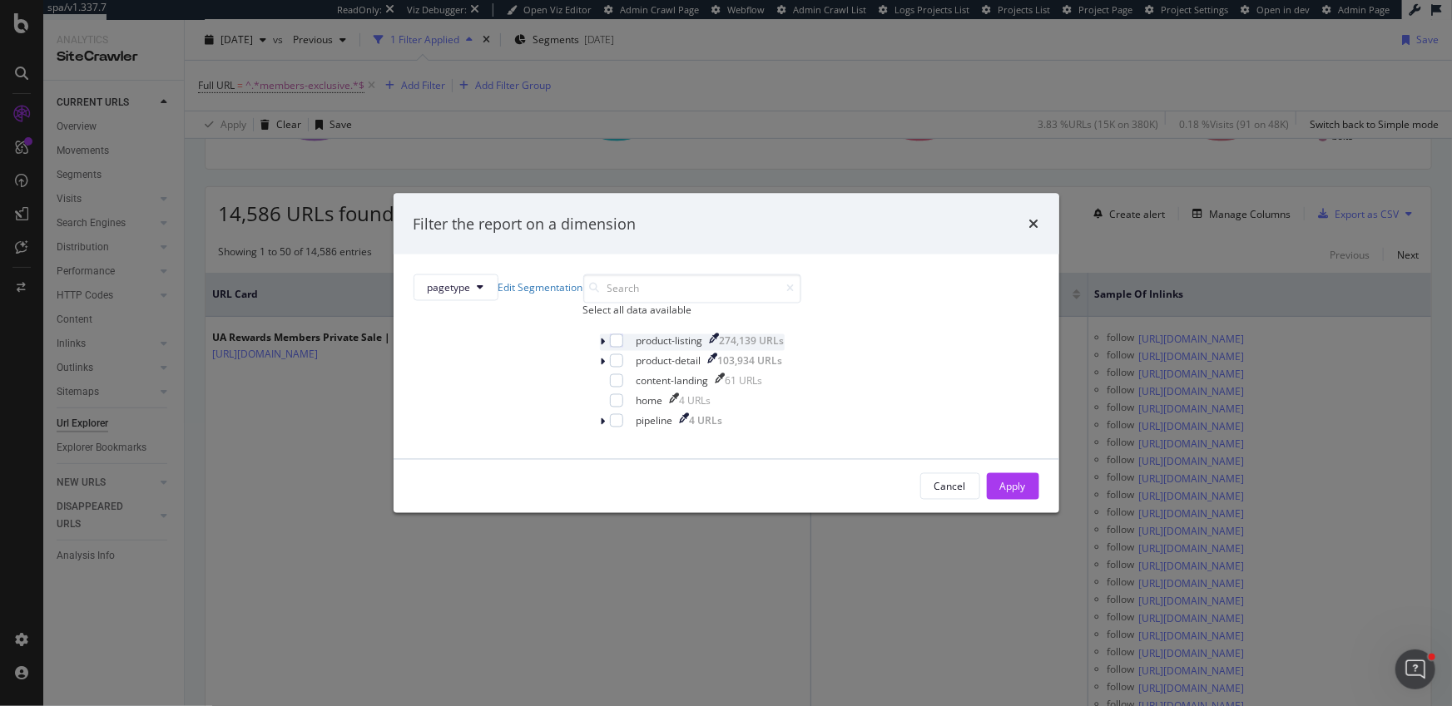
click at [601, 348] on icon "modal" at bounding box center [603, 343] width 5 height 10
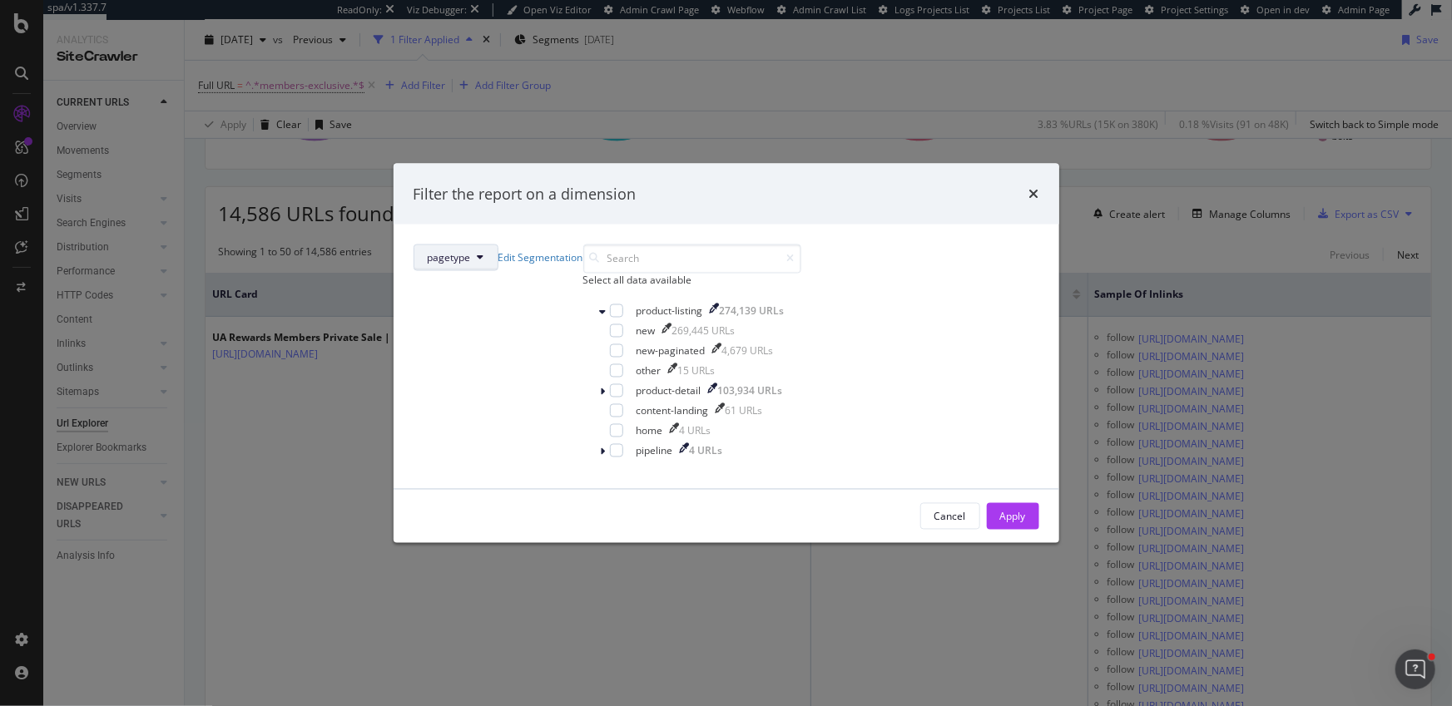
click at [498, 245] on button "pagetype" at bounding box center [456, 258] width 85 height 27
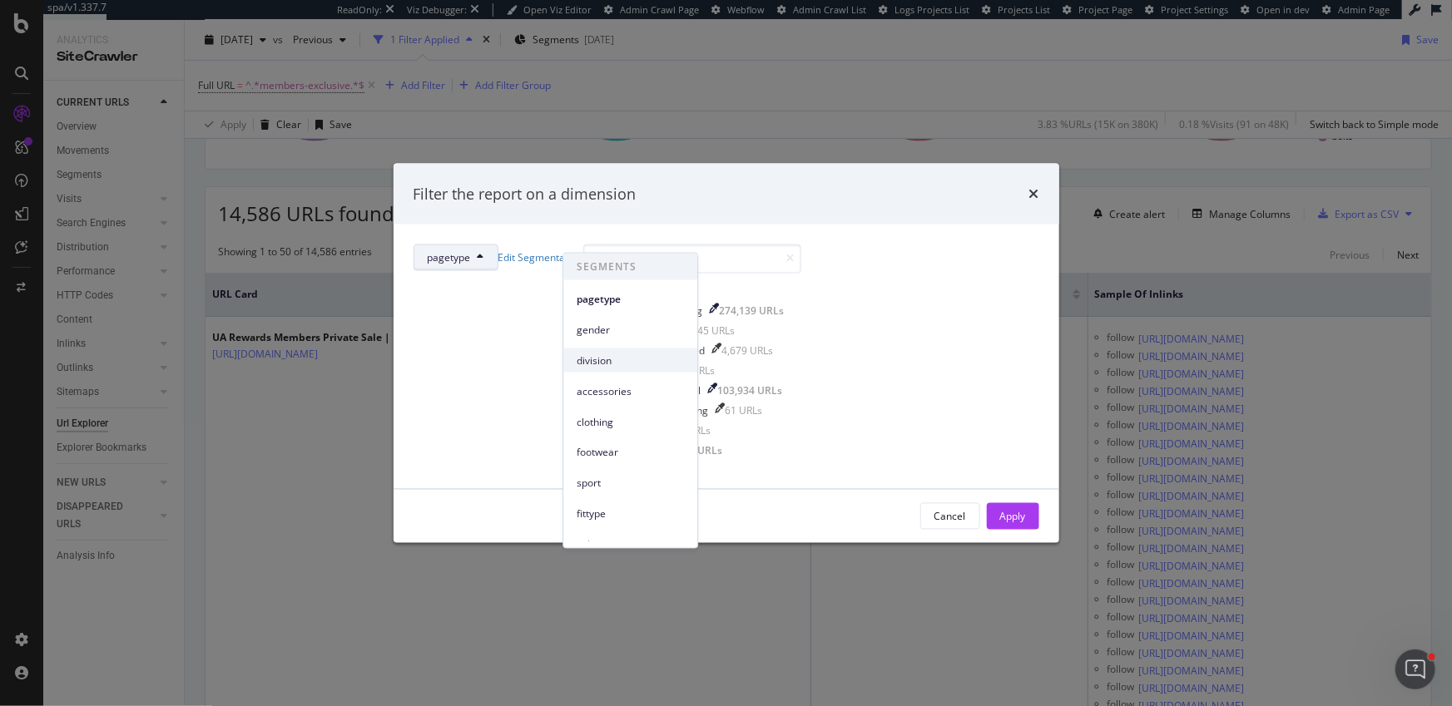
click at [613, 370] on div "division" at bounding box center [630, 361] width 134 height 24
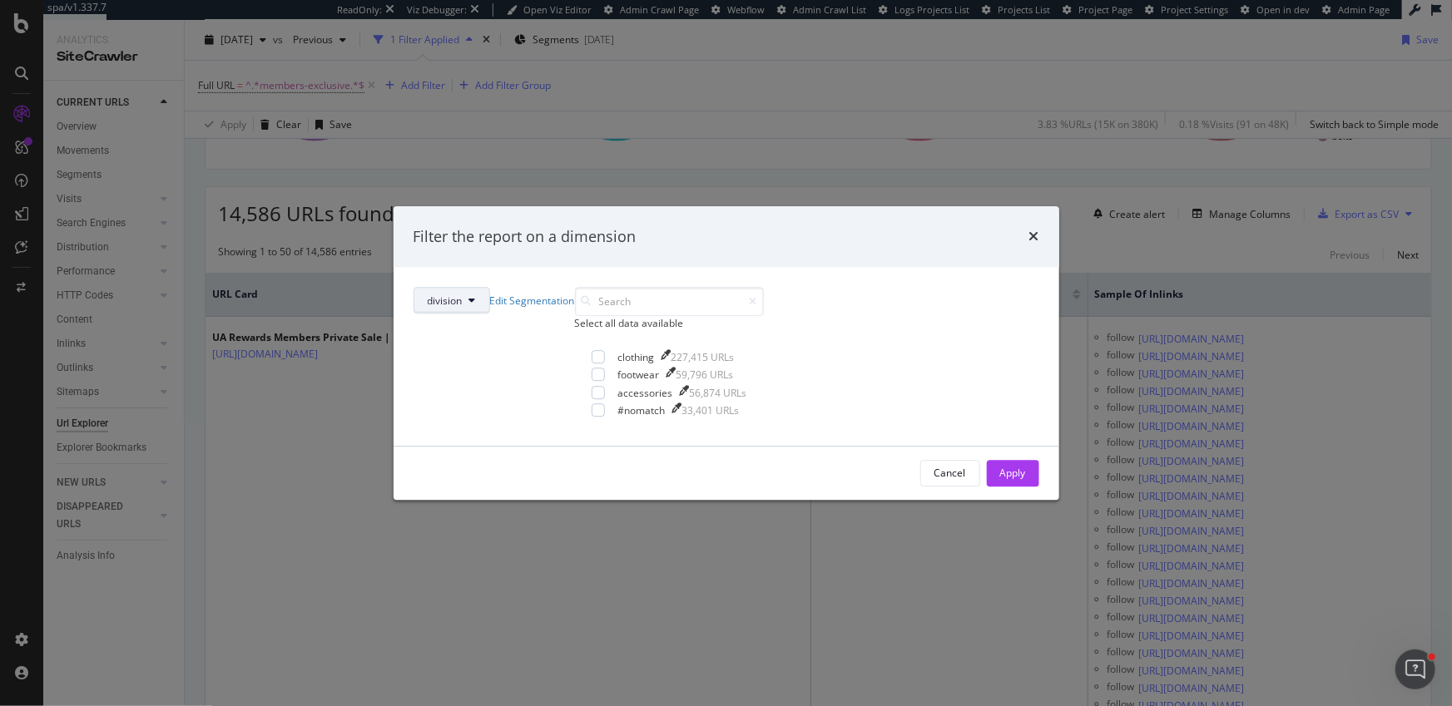
click at [490, 288] on button "division" at bounding box center [452, 301] width 77 height 27
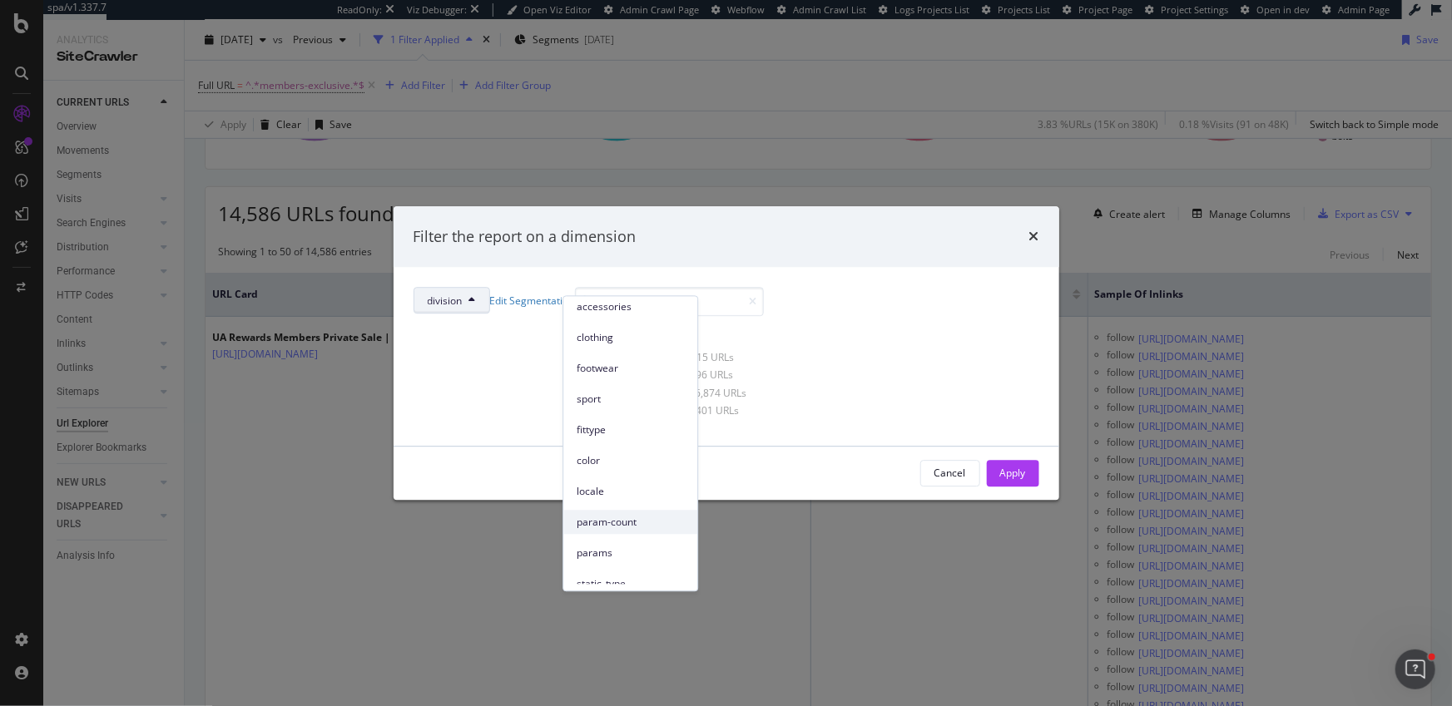
scroll to position [196, 0]
click at [920, 487] on button "Cancel" at bounding box center [950, 473] width 60 height 27
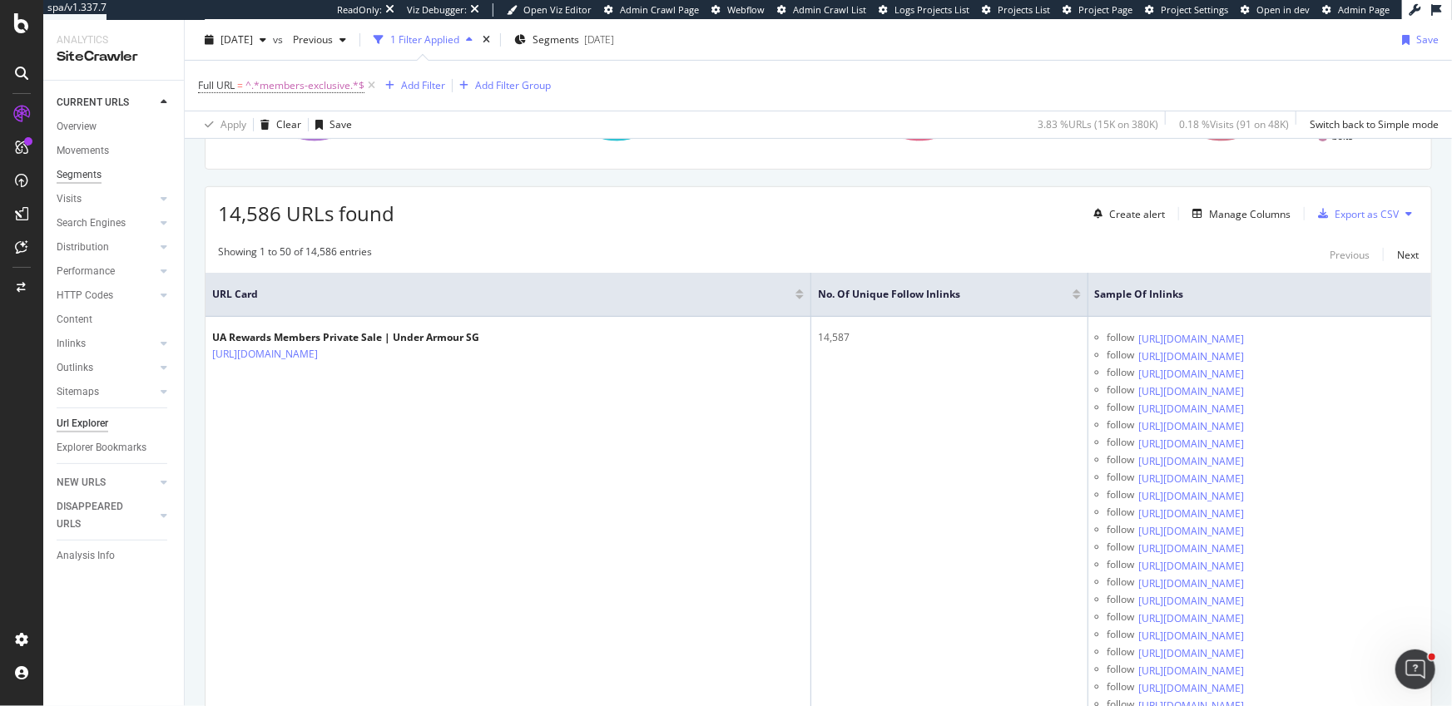
click at [96, 179] on div "Segments" at bounding box center [79, 174] width 45 height 17
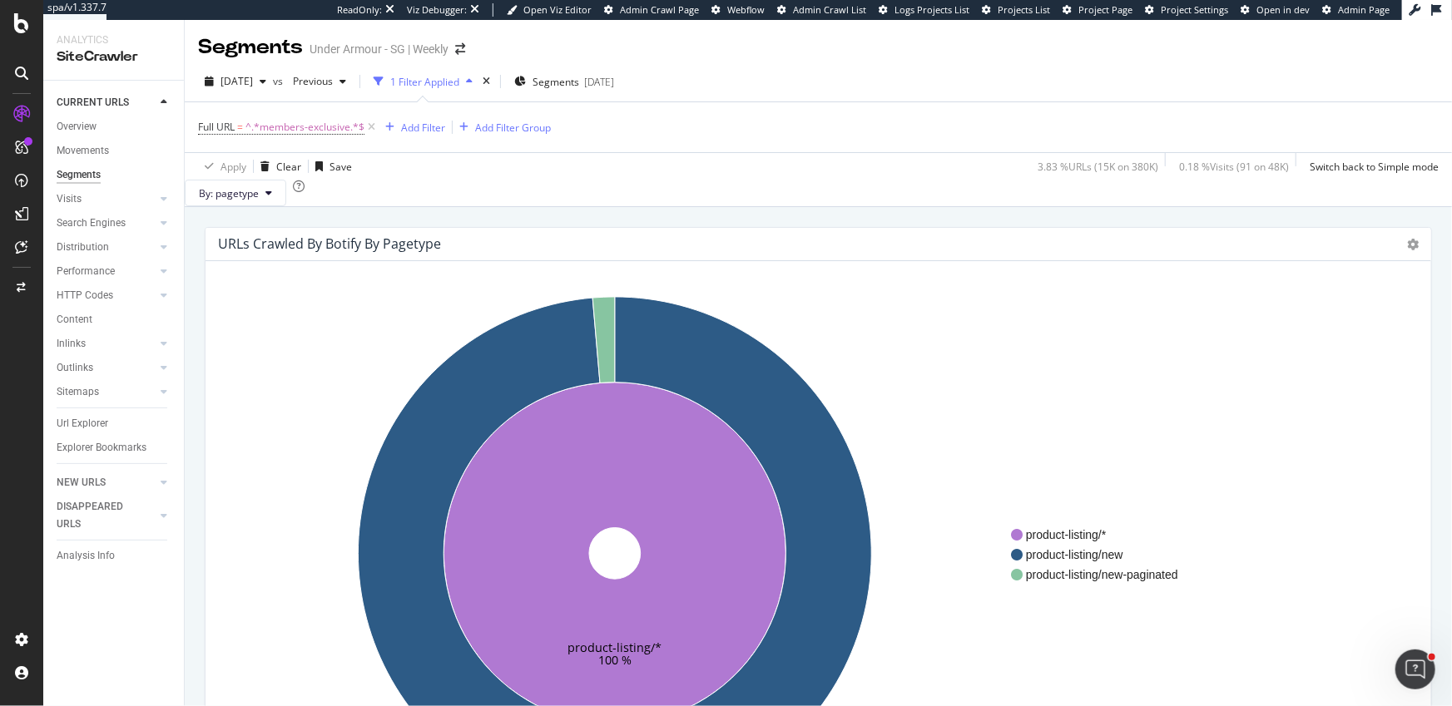
click at [695, 206] on div "By: pagetype" at bounding box center [818, 193] width 1267 height 27
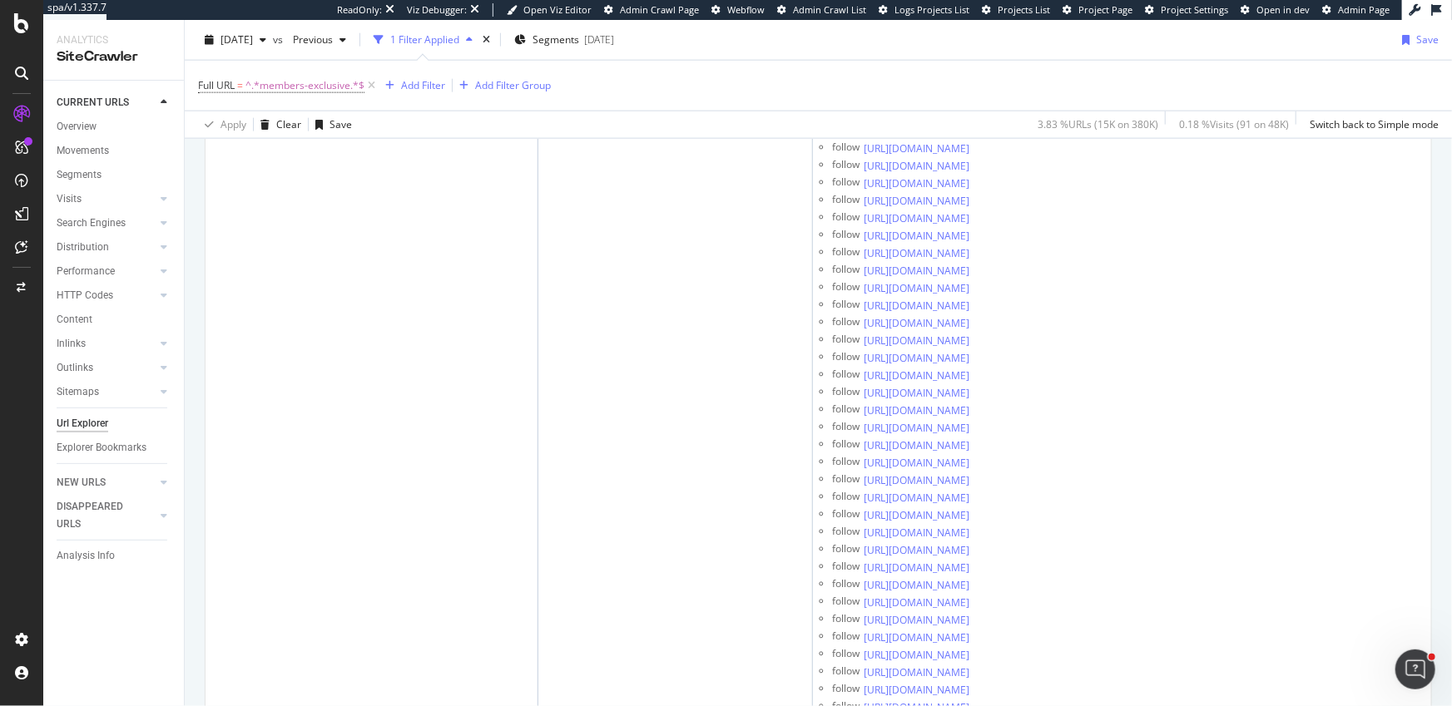
scroll to position [7481, 0]
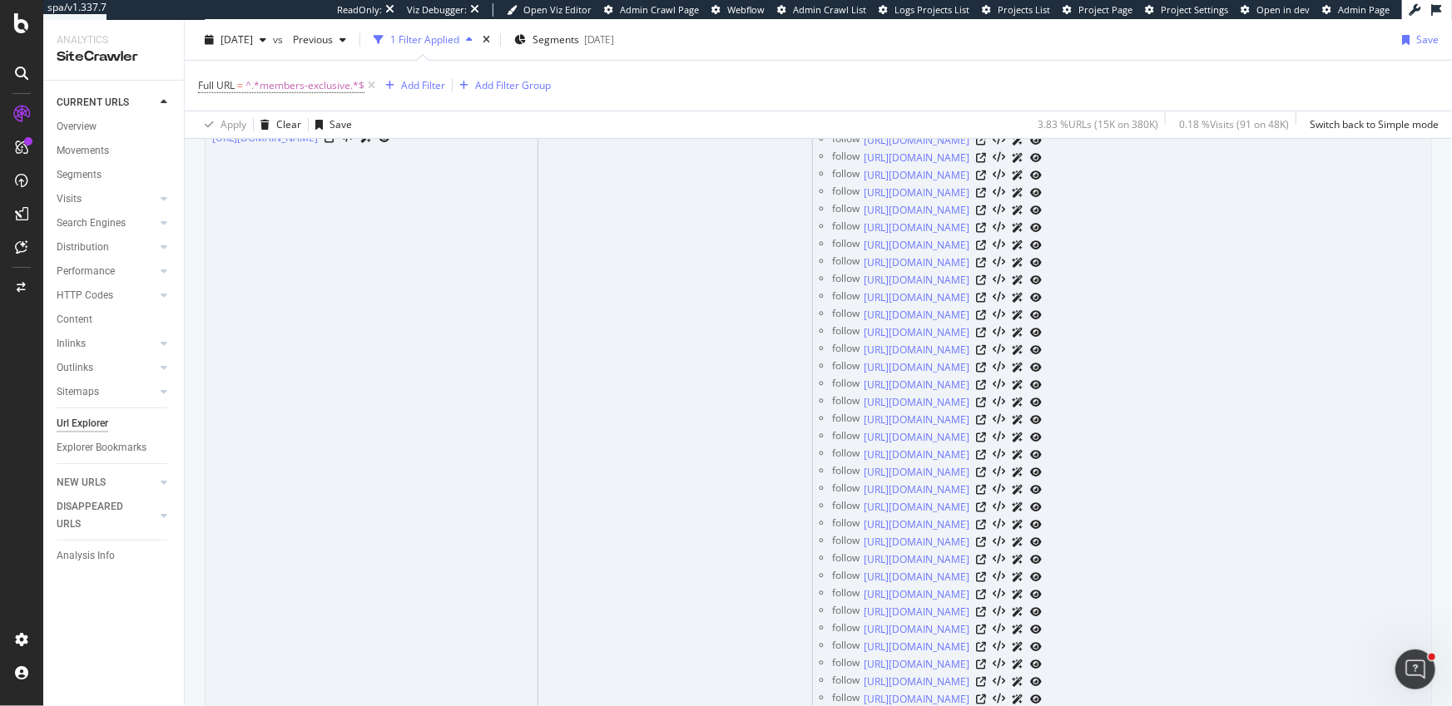
scroll to position [0, 0]
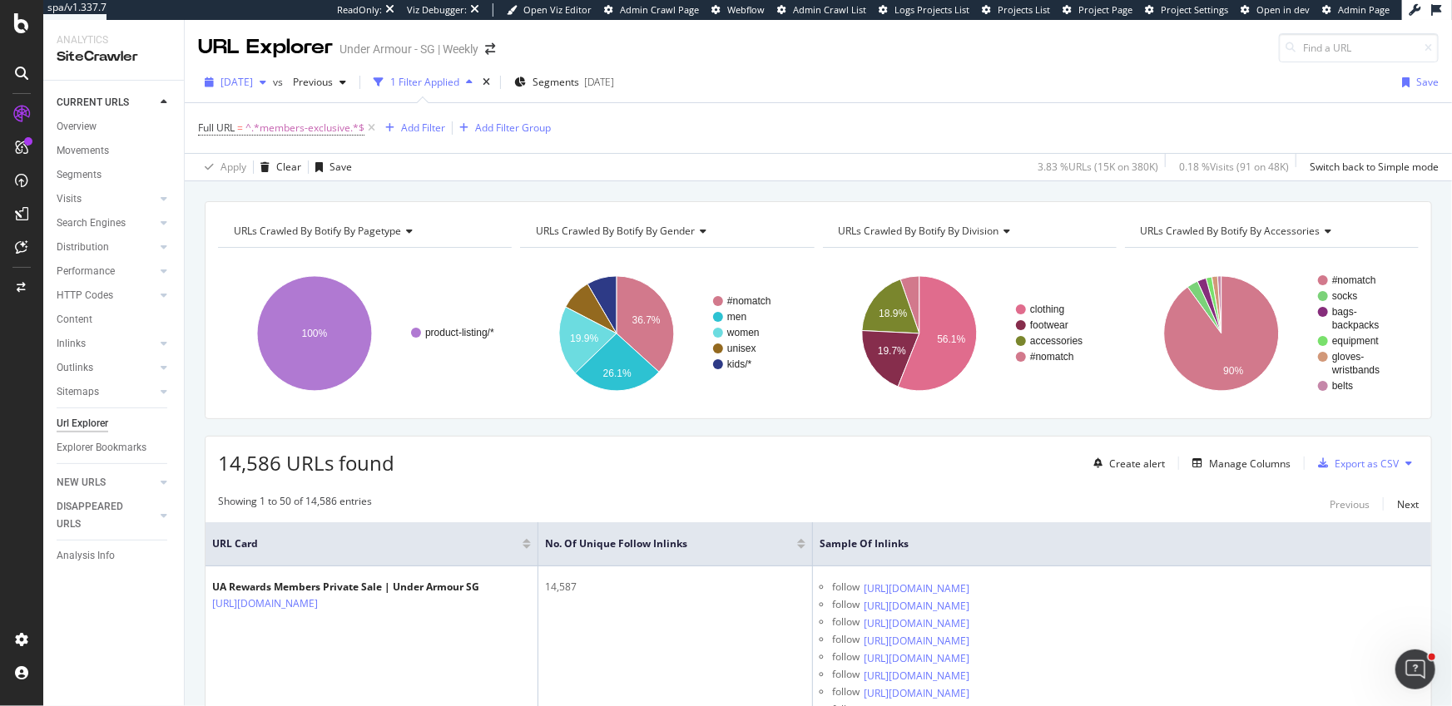
click at [253, 85] on span "[DATE]" at bounding box center [237, 82] width 32 height 14
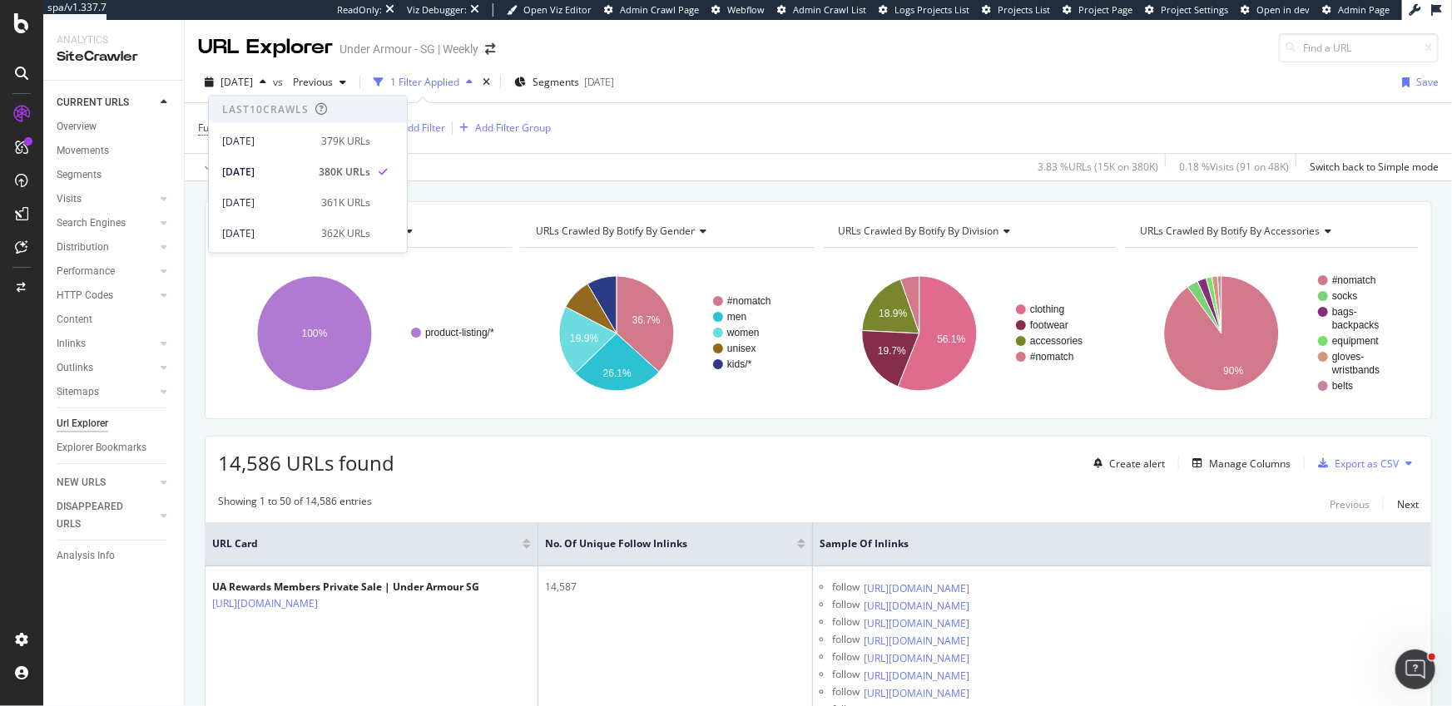
click at [723, 45] on div "URL Explorer Under Armour - SG | Weekly" at bounding box center [818, 41] width 1267 height 42
